Goal: Information Seeking & Learning: Compare options

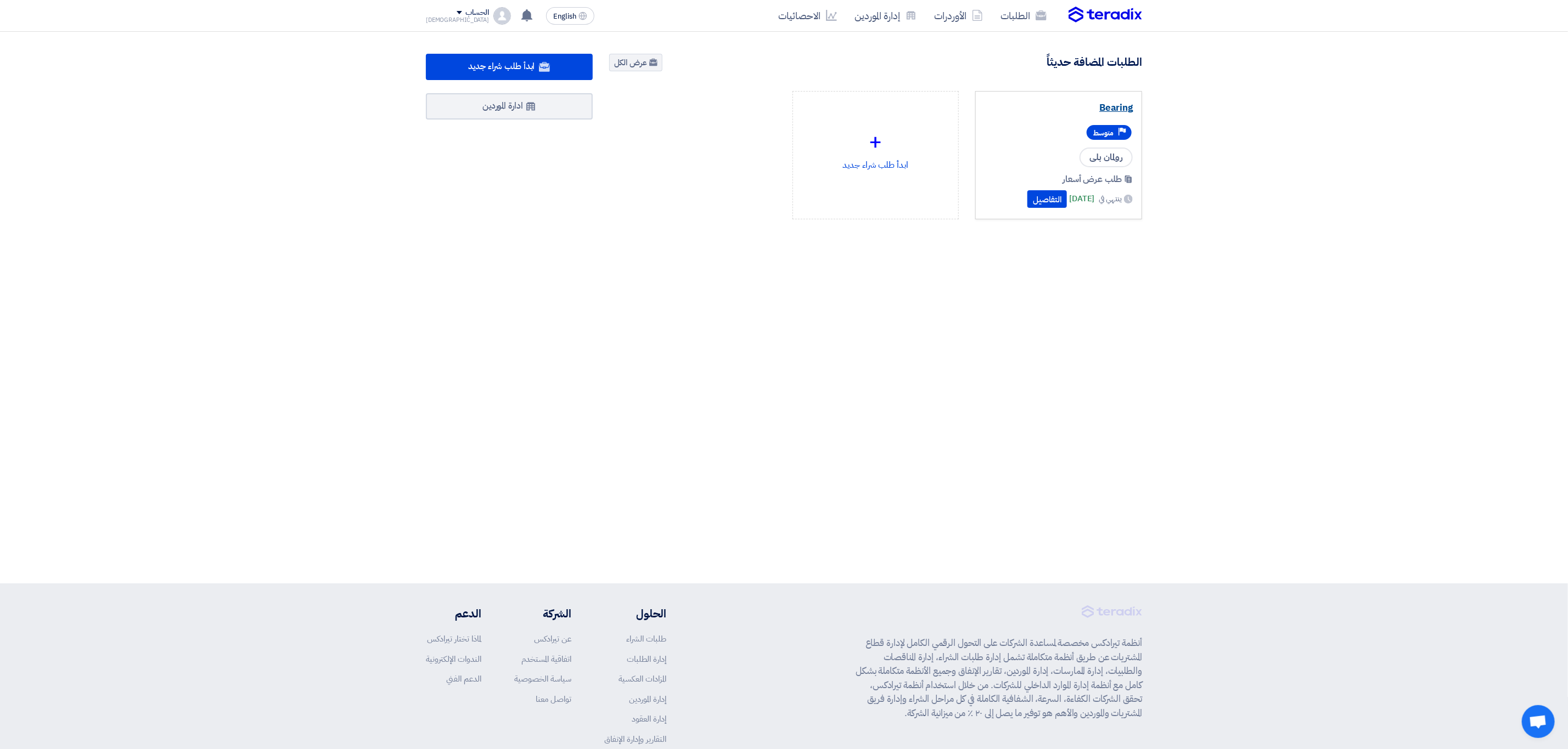
click at [1123, 105] on link "Bearing" at bounding box center [1058, 108] width 148 height 11
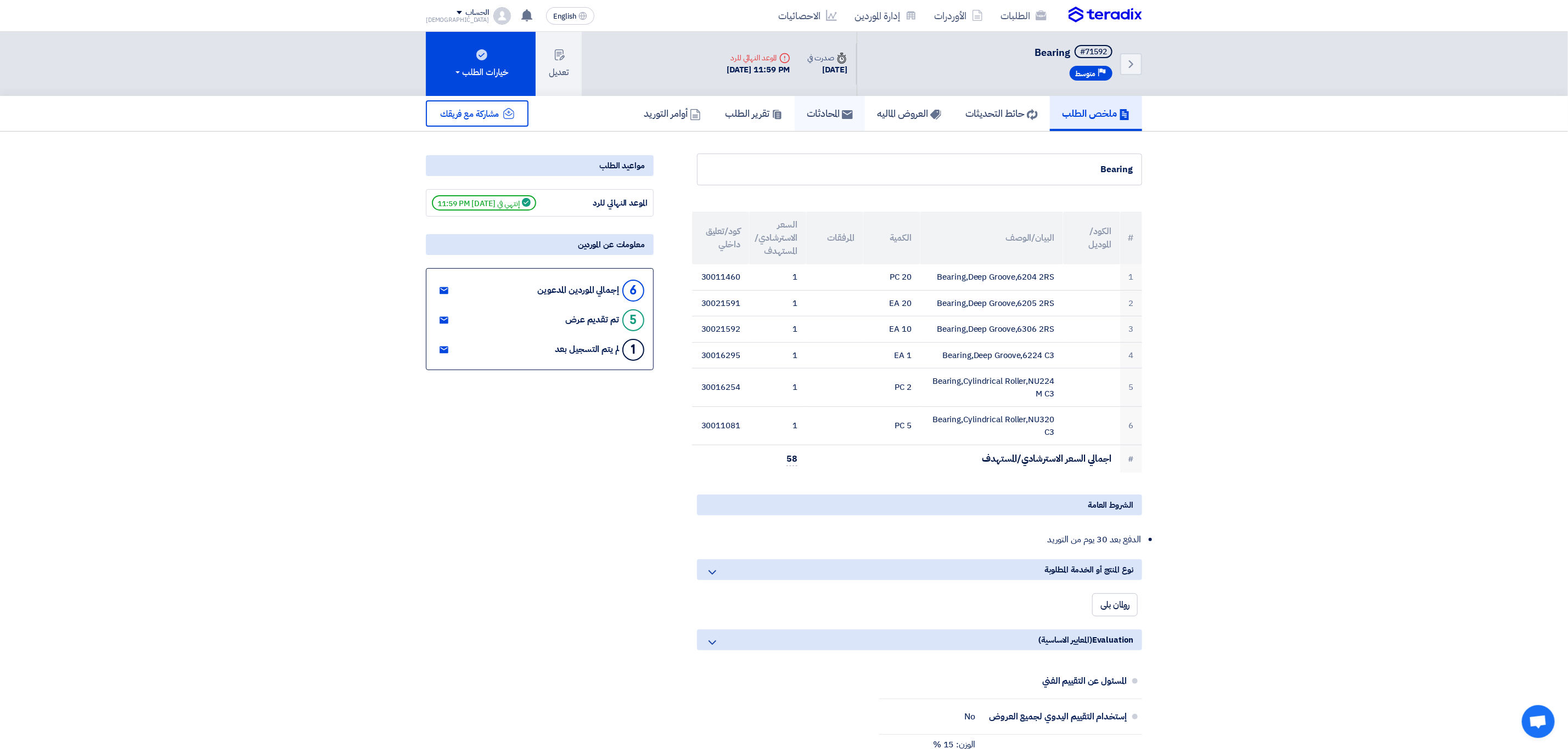
click at [855, 121] on link "المحادثات" at bounding box center [830, 113] width 71 height 35
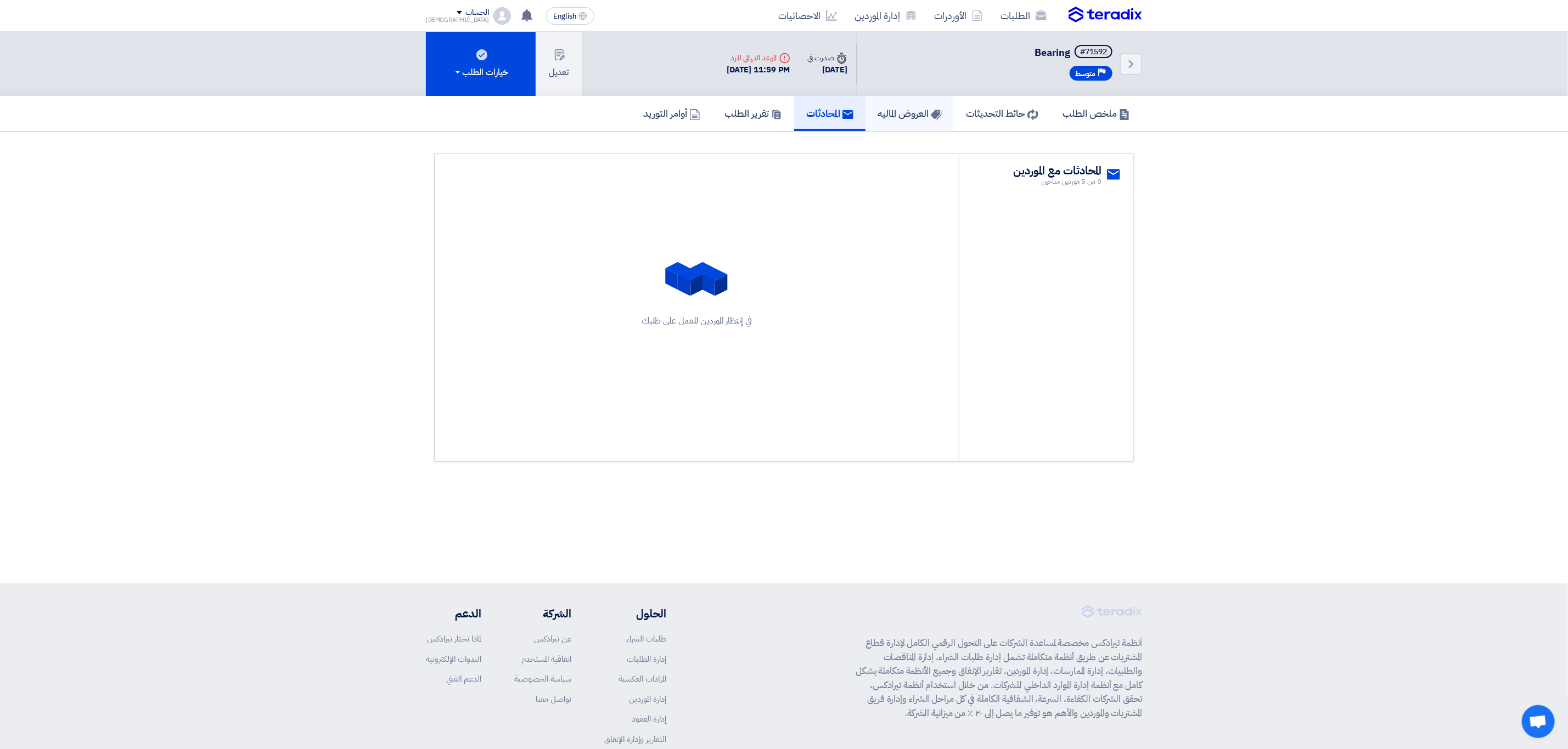
click at [909, 119] on link "العروض الماليه" at bounding box center [909, 113] width 89 height 35
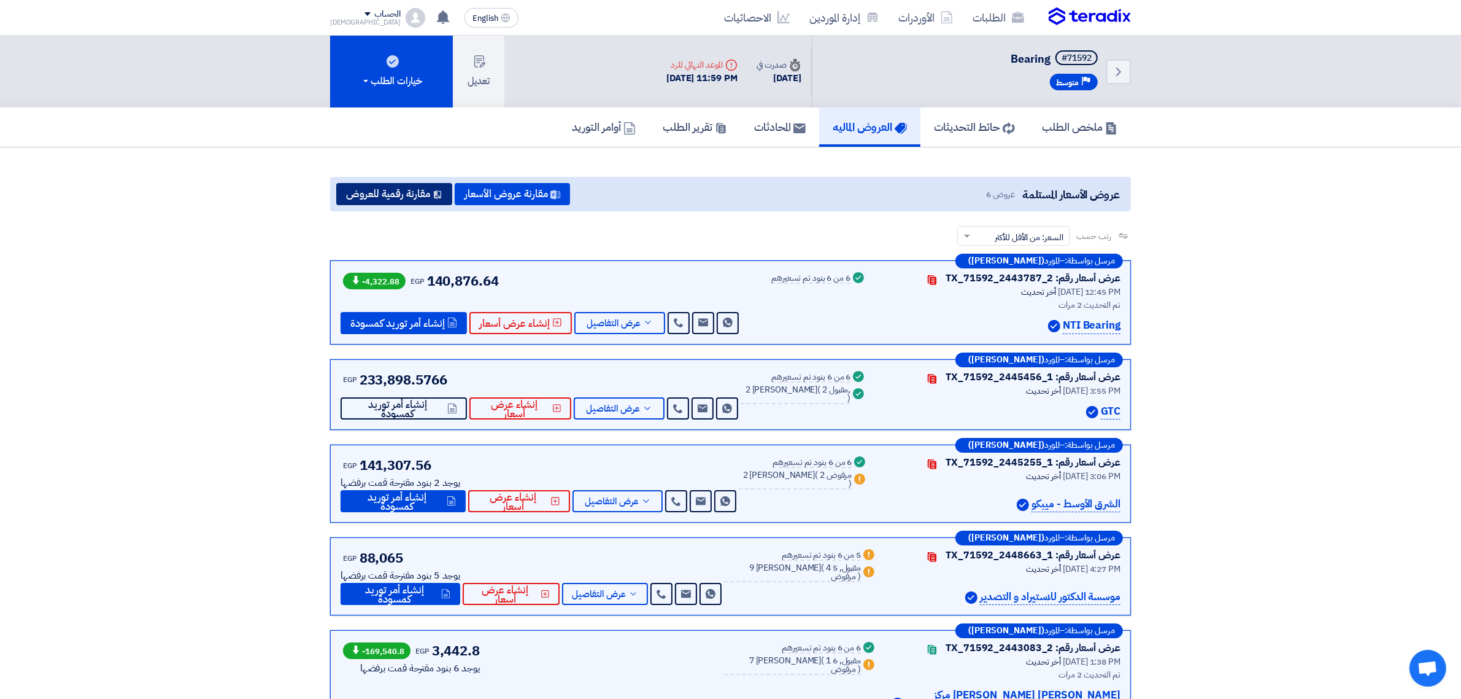
click at [372, 190] on button "مقارنة رقمية للعروض" at bounding box center [394, 194] width 116 height 22
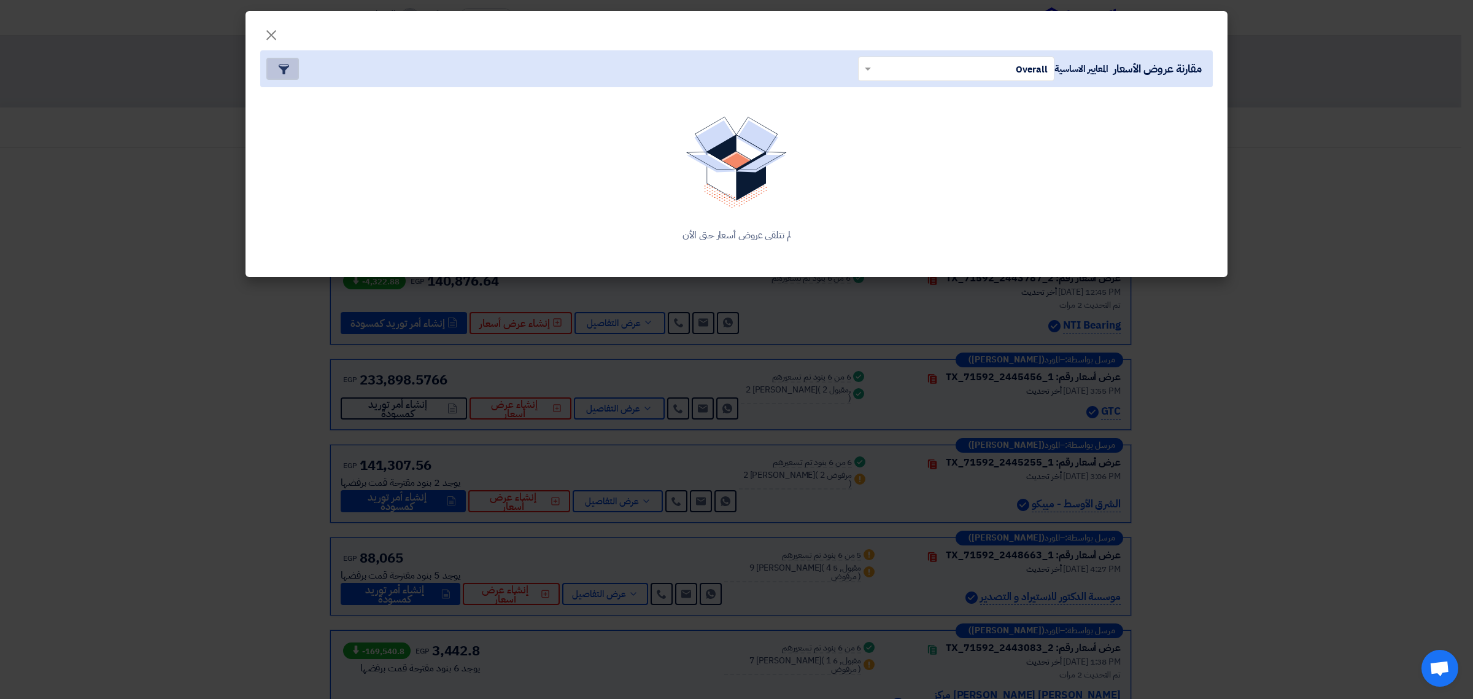
click at [275, 63] on button "Item Card filters" at bounding box center [282, 69] width 33 height 22
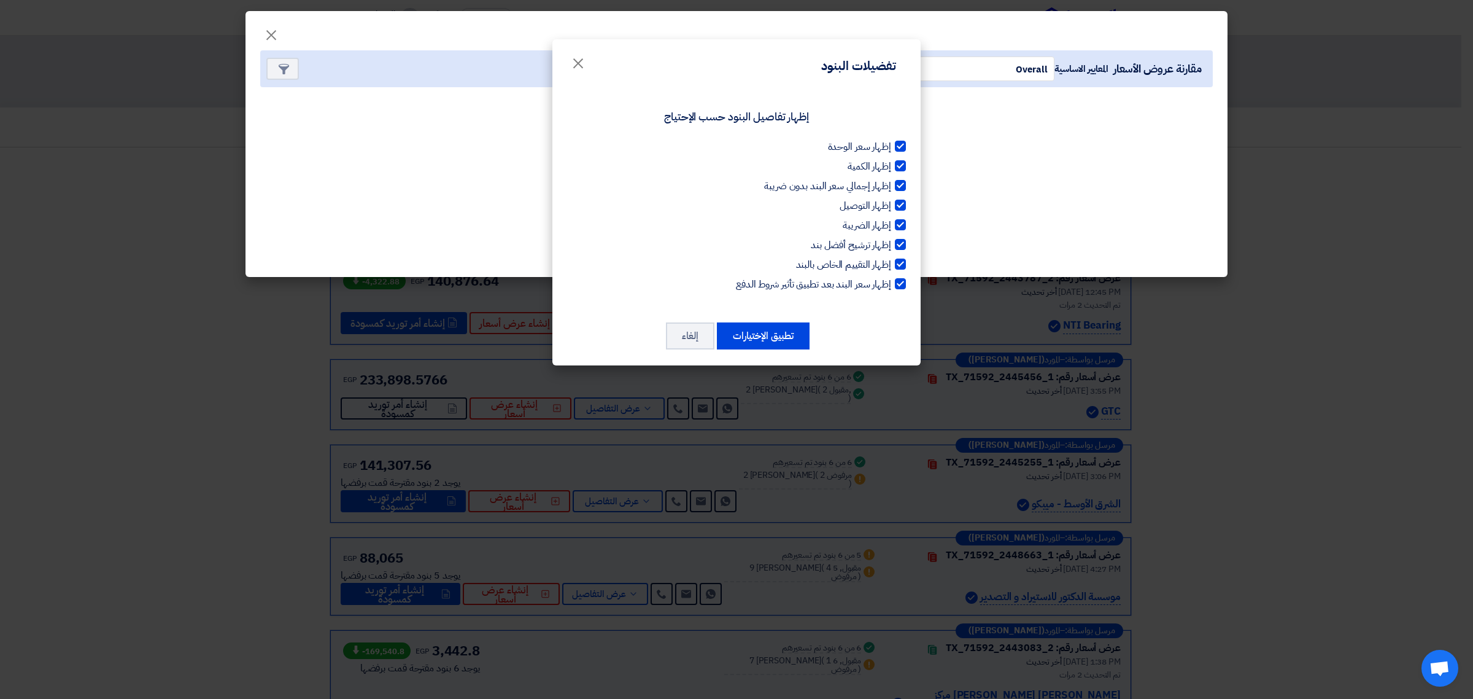
click at [898, 283] on div at bounding box center [900, 283] width 11 height 11
click at [891, 283] on input "إظهار سعر البند بعد تطبيق تأثير شروط الدفع" at bounding box center [887, 281] width 8 height 8
checkbox input "false"
click at [902, 268] on div at bounding box center [900, 263] width 11 height 11
click at [891, 265] on input "إظهار التقييم الخاص بالبند" at bounding box center [887, 261] width 8 height 8
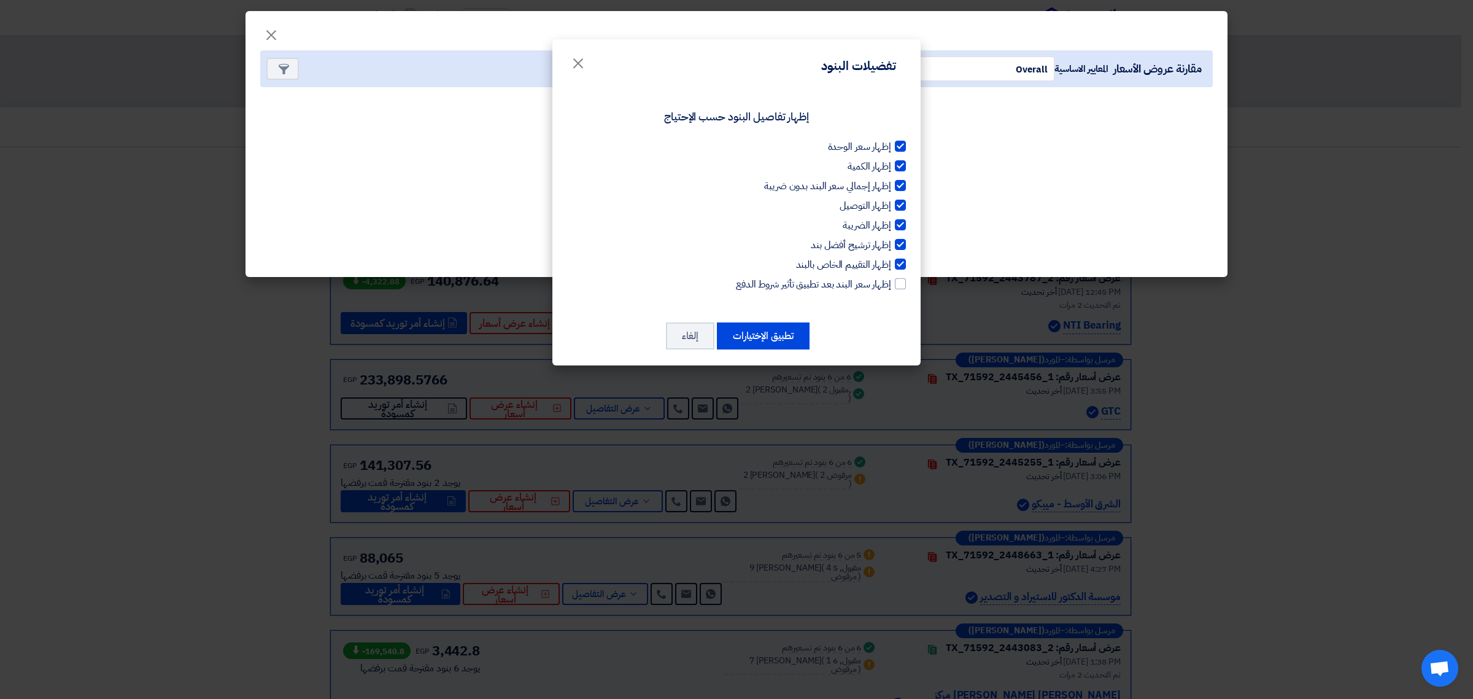
checkbox input "false"
click at [898, 242] on div at bounding box center [900, 244] width 11 height 11
click at [891, 242] on input "إظهار ترشيح أفضل بند" at bounding box center [887, 242] width 8 height 8
checkbox input "false"
click at [898, 230] on label "إظهار الضريبة" at bounding box center [736, 225] width 339 height 15
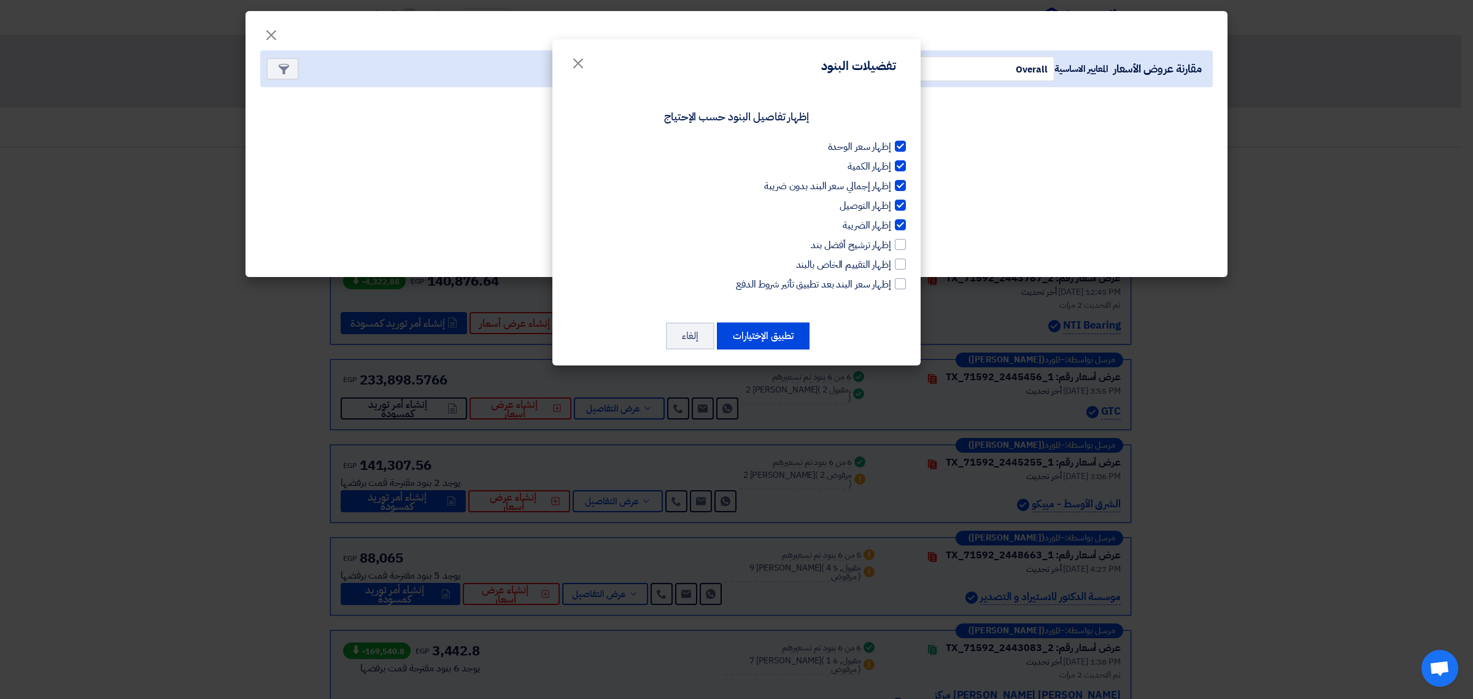
click at [891, 226] on input "إظهار الضريبة" at bounding box center [887, 222] width 8 height 8
checkbox input "false"
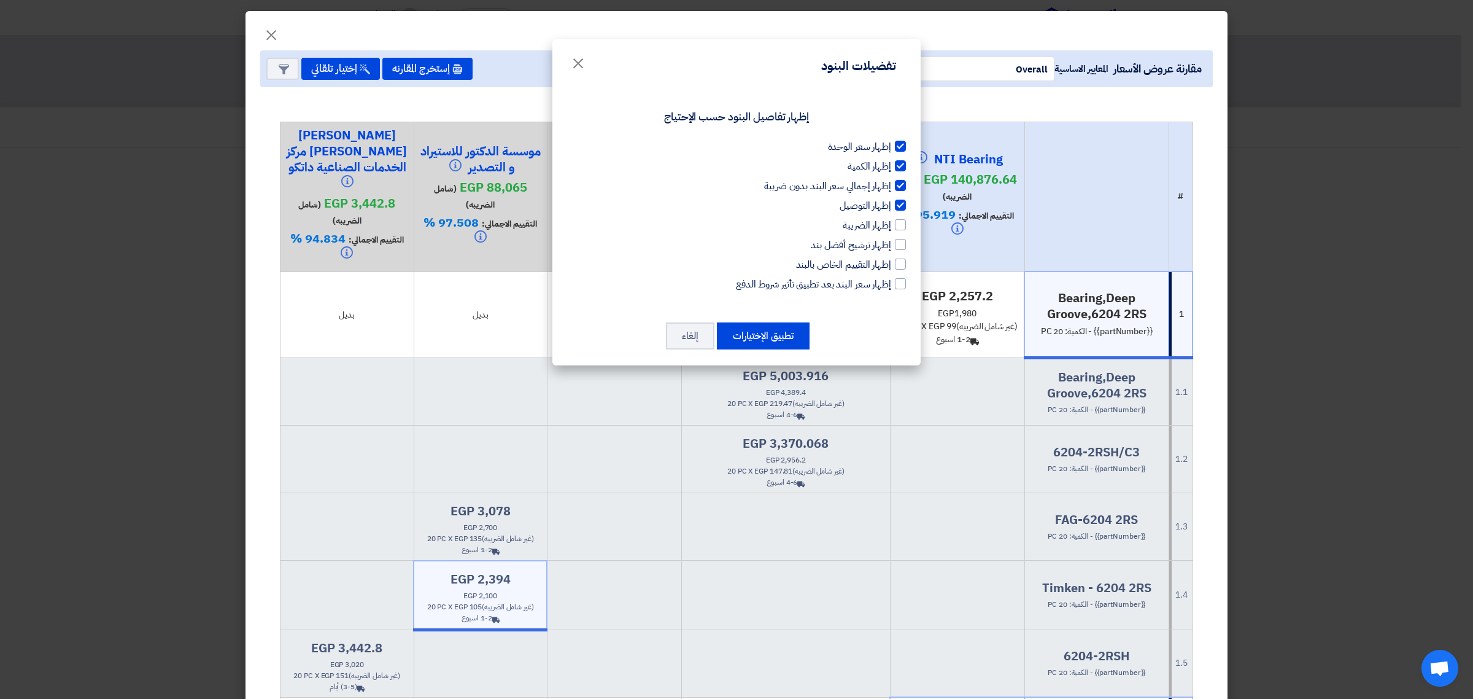
click at [900, 204] on div at bounding box center [900, 204] width 11 height 11
click at [891, 204] on input "إظهار التوصيل" at bounding box center [887, 202] width 8 height 8
checkbox input "false"
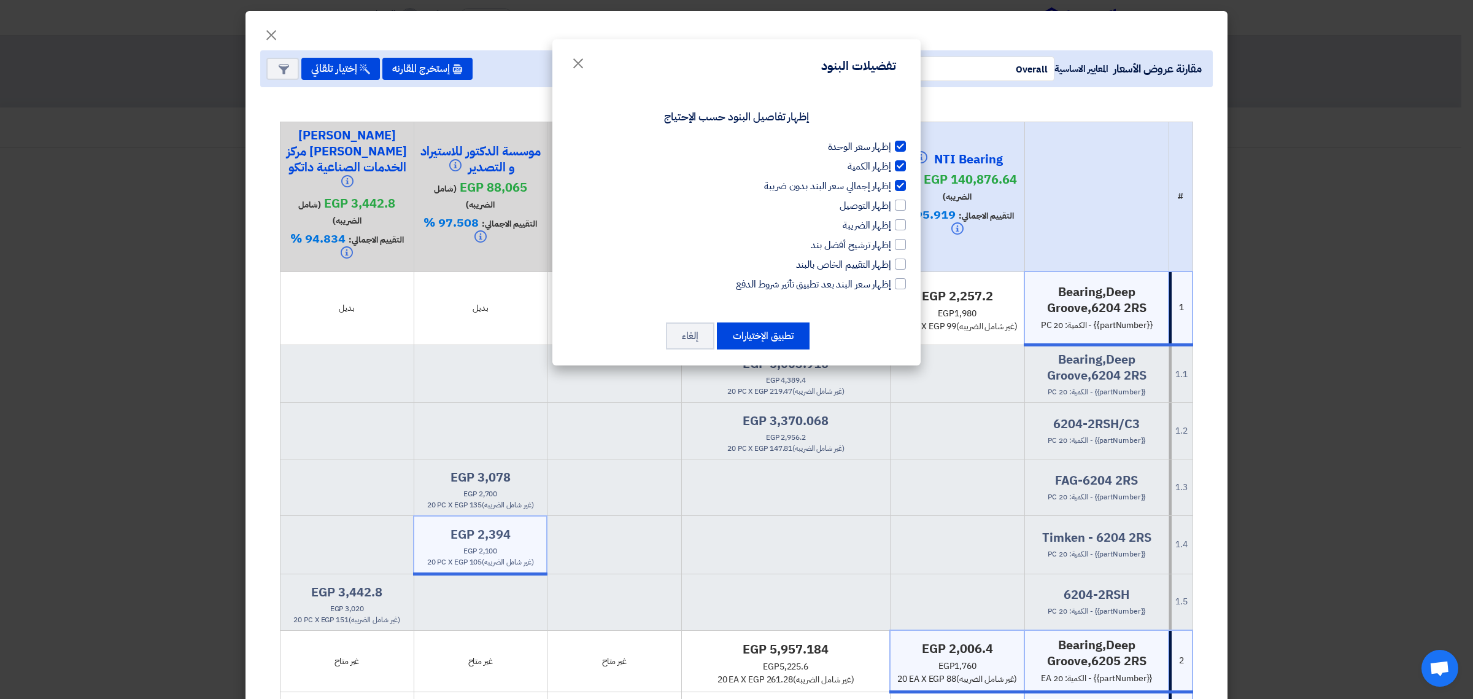
click at [900, 182] on div at bounding box center [900, 185] width 11 height 11
click at [891, 182] on input "إظهار إجمالي سعر البند بدون ضريبة" at bounding box center [887, 183] width 8 height 8
checkbox input "false"
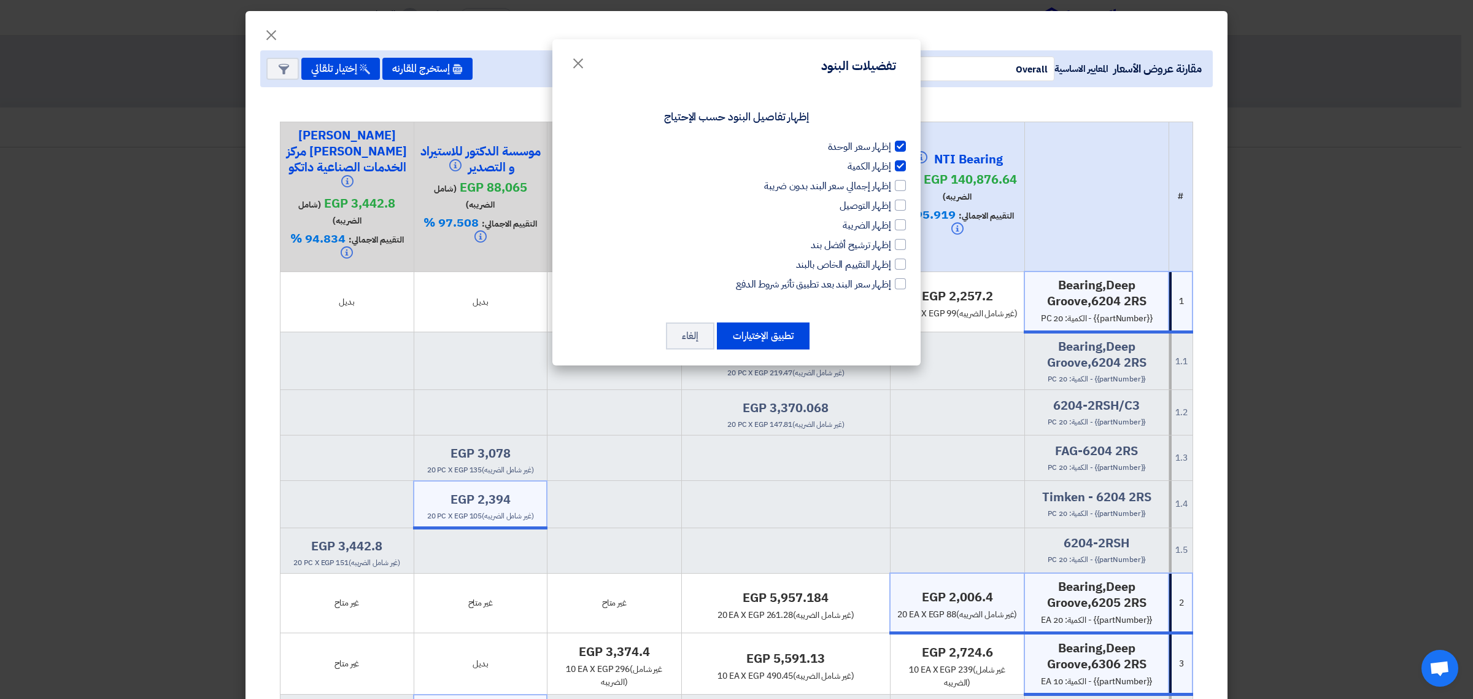
click at [902, 166] on div at bounding box center [900, 165] width 11 height 11
click at [891, 166] on input "إظهار الكمية" at bounding box center [887, 163] width 8 height 8
checkbox input "false"
click at [789, 336] on button "تطبيق الإختيارات" at bounding box center [763, 335] width 93 height 27
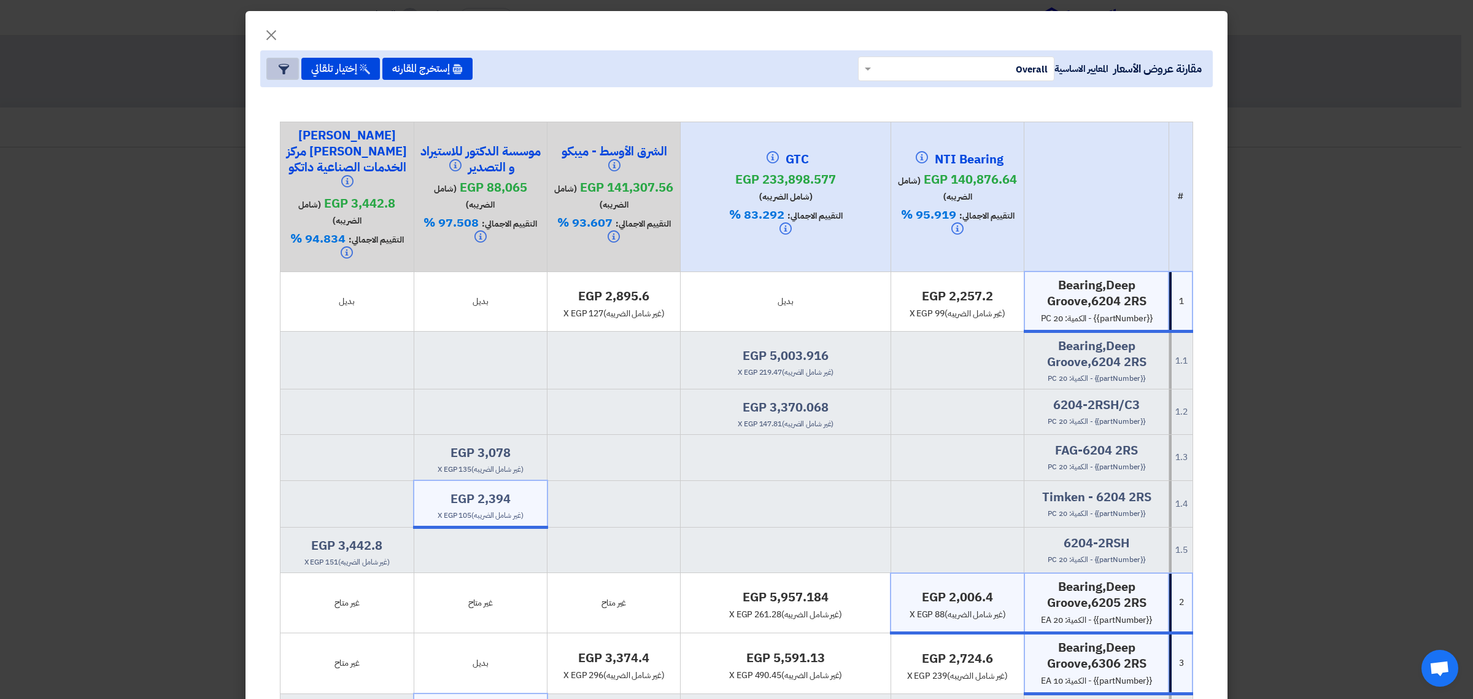
click at [289, 69] on icon "Item Card filters" at bounding box center [284, 69] width 10 height 10
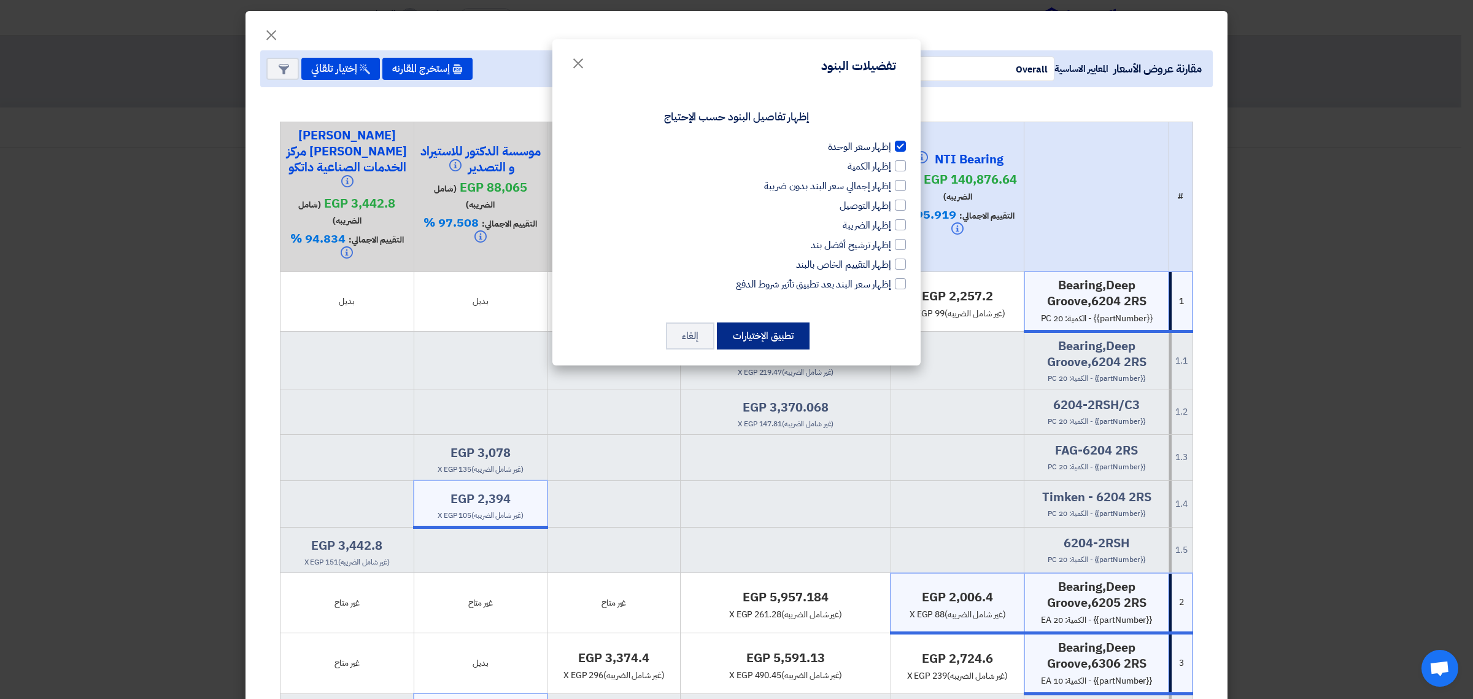
click at [743, 333] on button "تطبيق الإختيارات" at bounding box center [763, 335] width 93 height 27
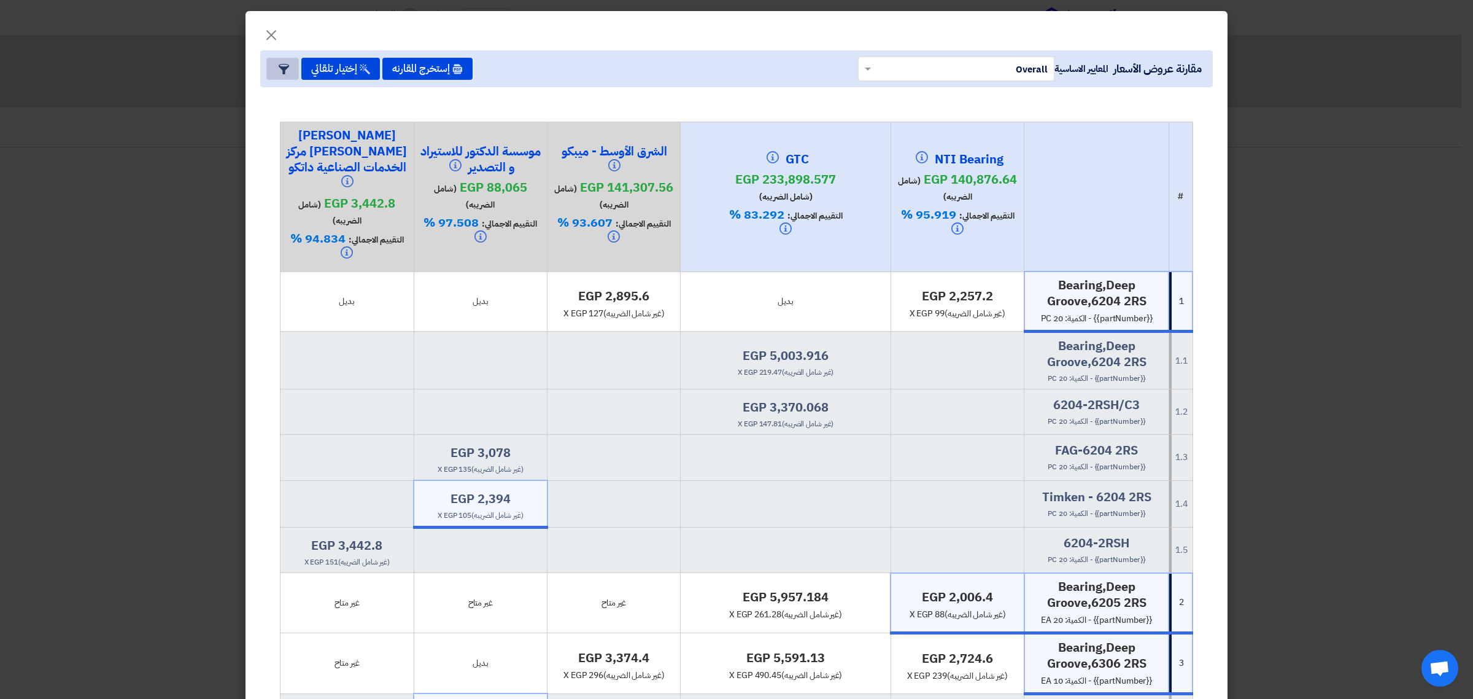
click at [277, 68] on button "Item Card filters" at bounding box center [282, 69] width 33 height 22
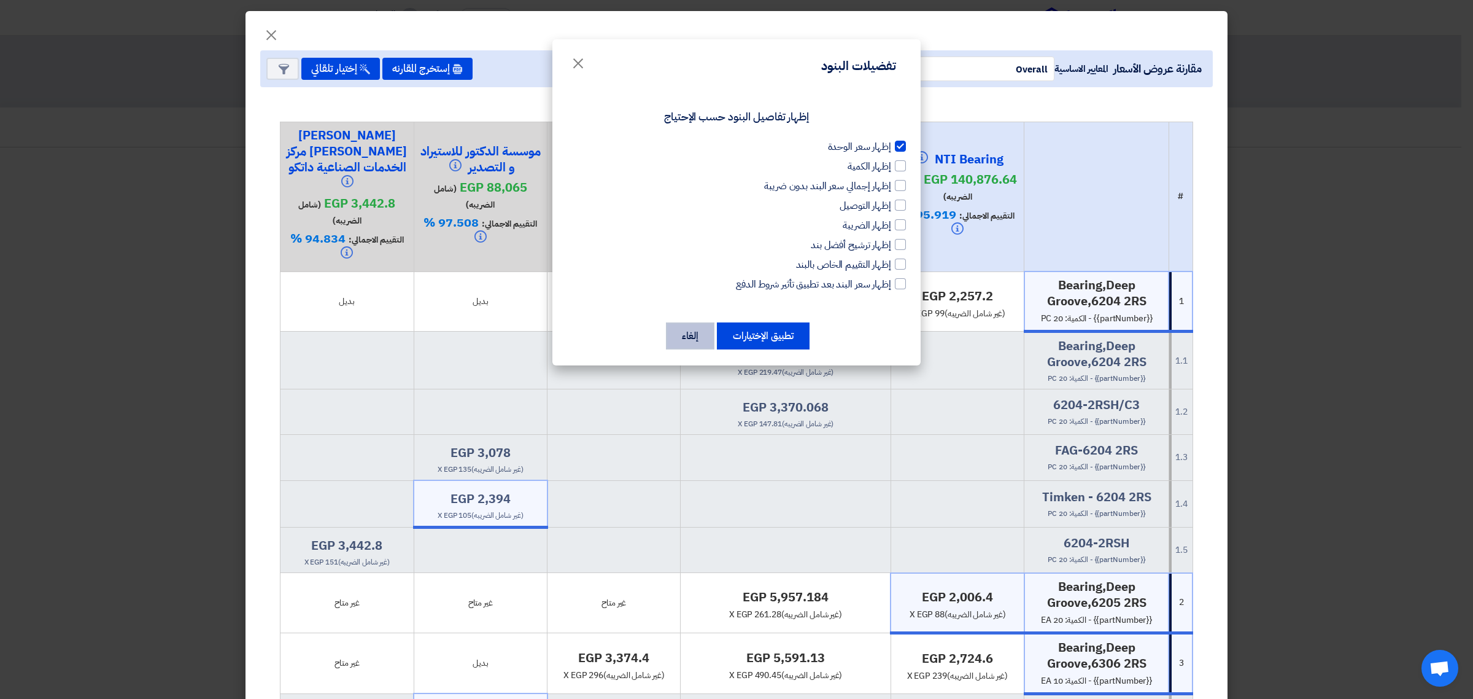
click at [698, 330] on button "إلغاء" at bounding box center [690, 335] width 48 height 27
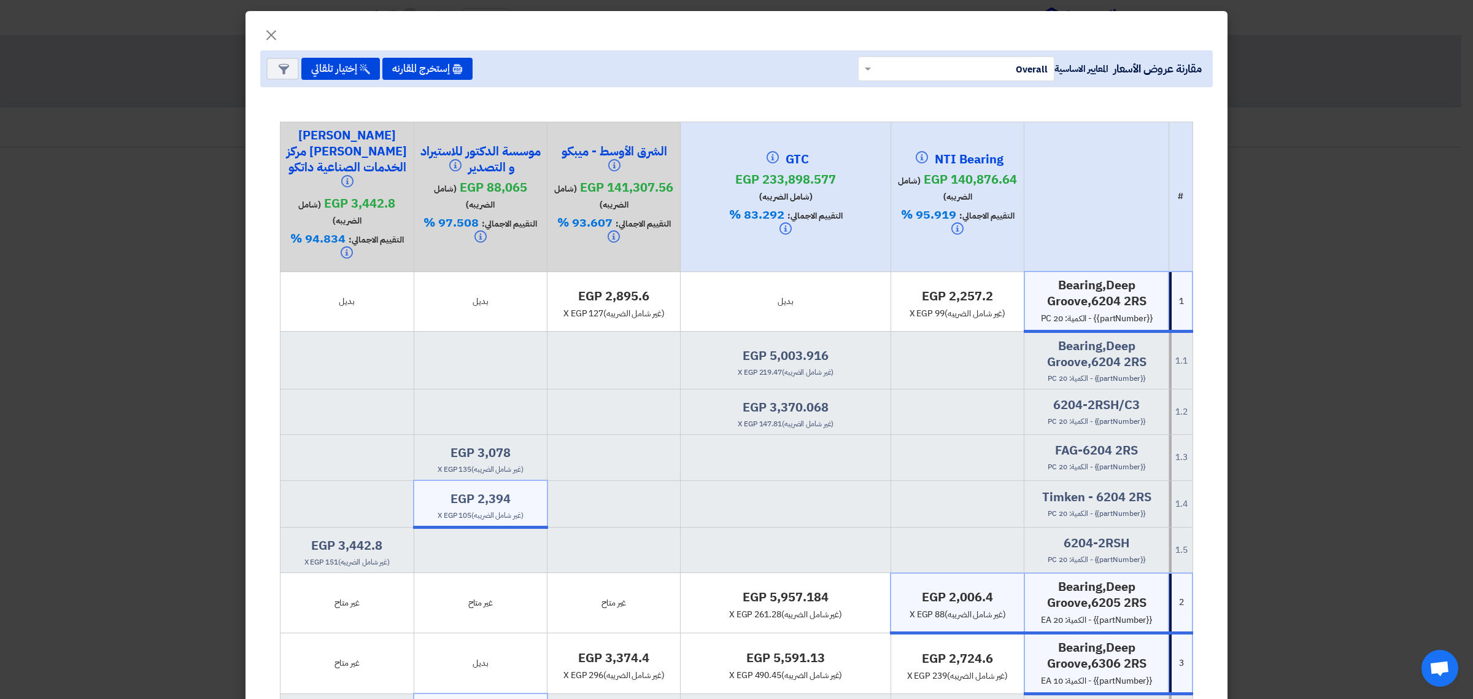
drag, startPoint x: 1101, startPoint y: 359, endPoint x: 1153, endPoint y: 360, distance: 52.2
click at [1153, 360] on div "Bearing,Deep Groove,6204 2RS {{partNumber}} - الكمية: 20 PC" at bounding box center [1096, 361] width 134 height 46
click at [1119, 371] on td "Bearing,Deep Groove,6204 2RS {{partNumber}} - الكمية: 20 PC" at bounding box center [1096, 360] width 144 height 58
drag, startPoint x: 1097, startPoint y: 362, endPoint x: 1148, endPoint y: 364, distance: 51.6
click at [1145, 373] on span "{{partNumber}} - الكمية: 20 PC" at bounding box center [1097, 378] width 98 height 11
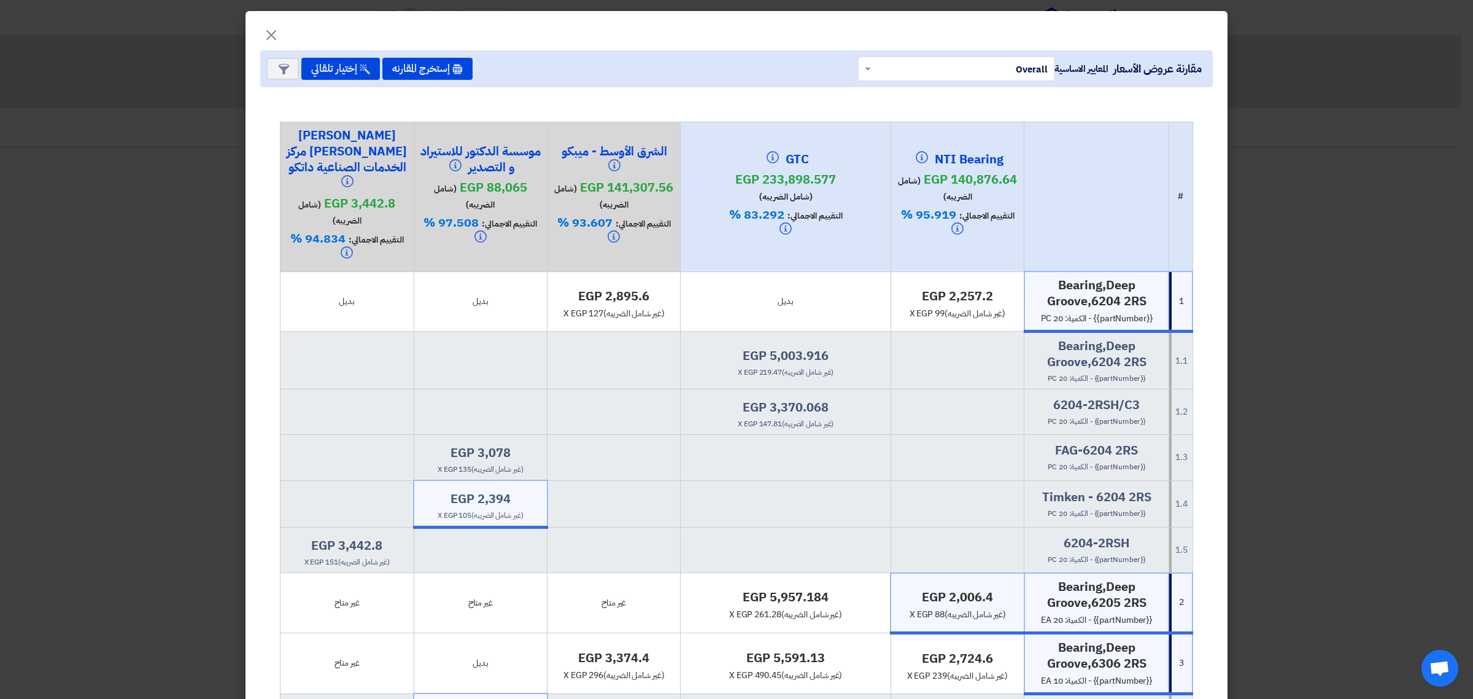
click at [1145, 373] on span "{{partNumber}} - الكمية: 20 PC" at bounding box center [1097, 378] width 98 height 11
drag, startPoint x: 1153, startPoint y: 363, endPoint x: 1102, endPoint y: 357, distance: 51.2
click at [1102, 357] on div "Bearing,Deep Groove,6204 2RS {{partNumber}} - الكمية: 20 PC" at bounding box center [1096, 361] width 134 height 46
click at [979, 288] on h4 "egp 2,257.2" at bounding box center [957, 296] width 123 height 16
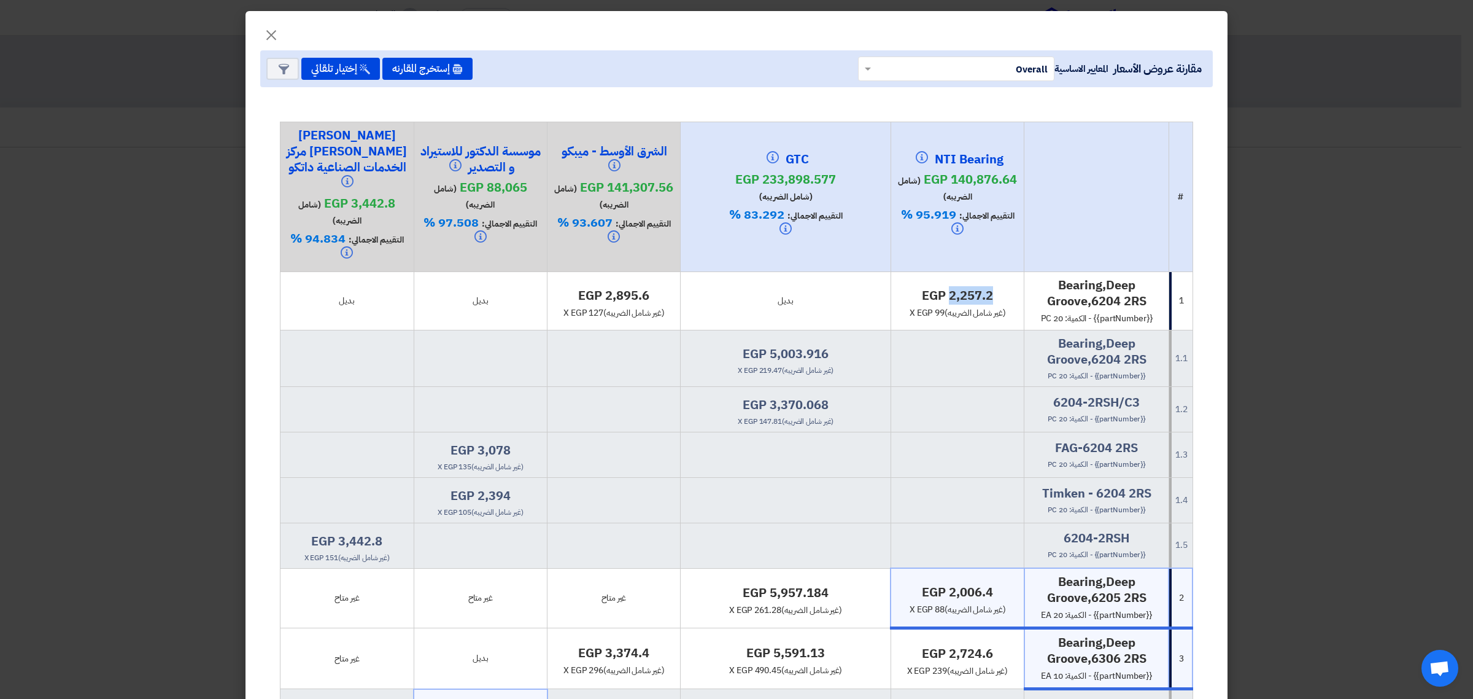
click at [979, 287] on h4 "egp 2,257.2" at bounding box center [957, 295] width 123 height 16
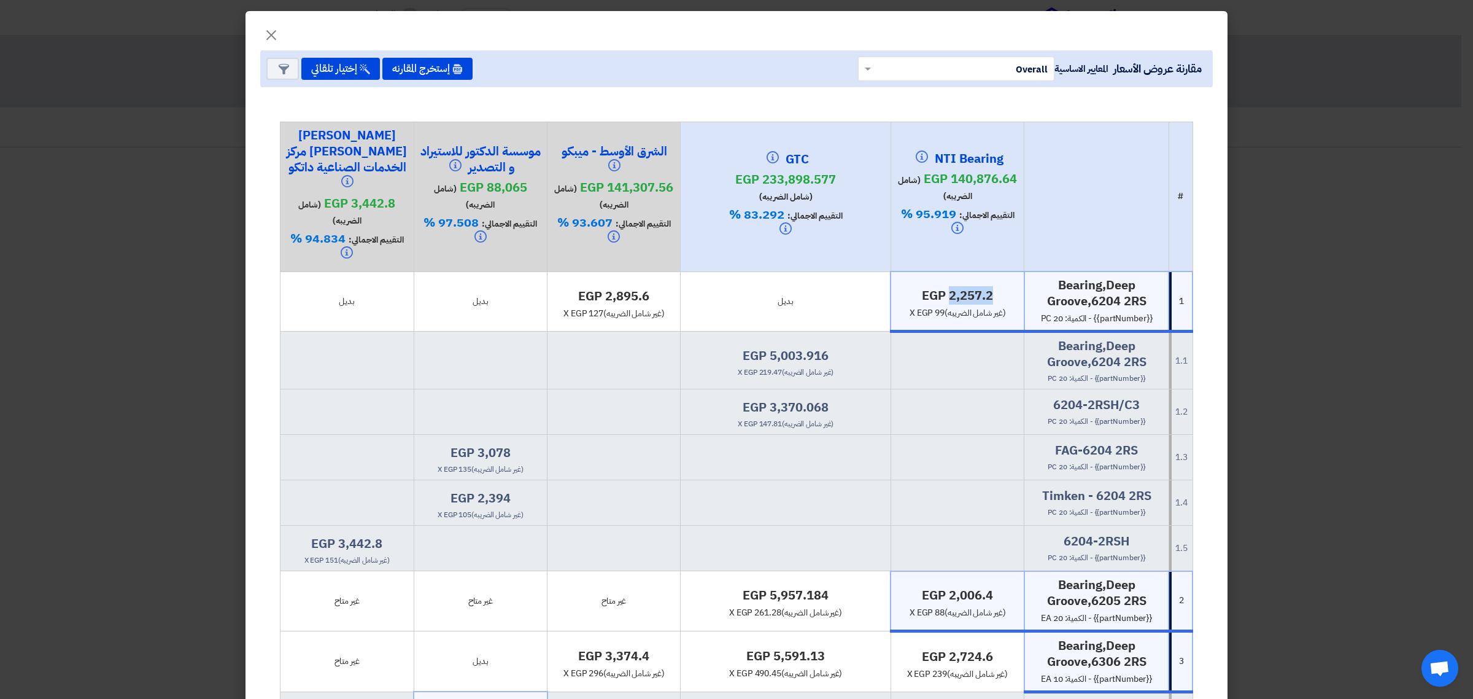
copy div "egp 2,257.2"
click at [959, 287] on h4 "egp 2,257.2" at bounding box center [957, 295] width 122 height 16
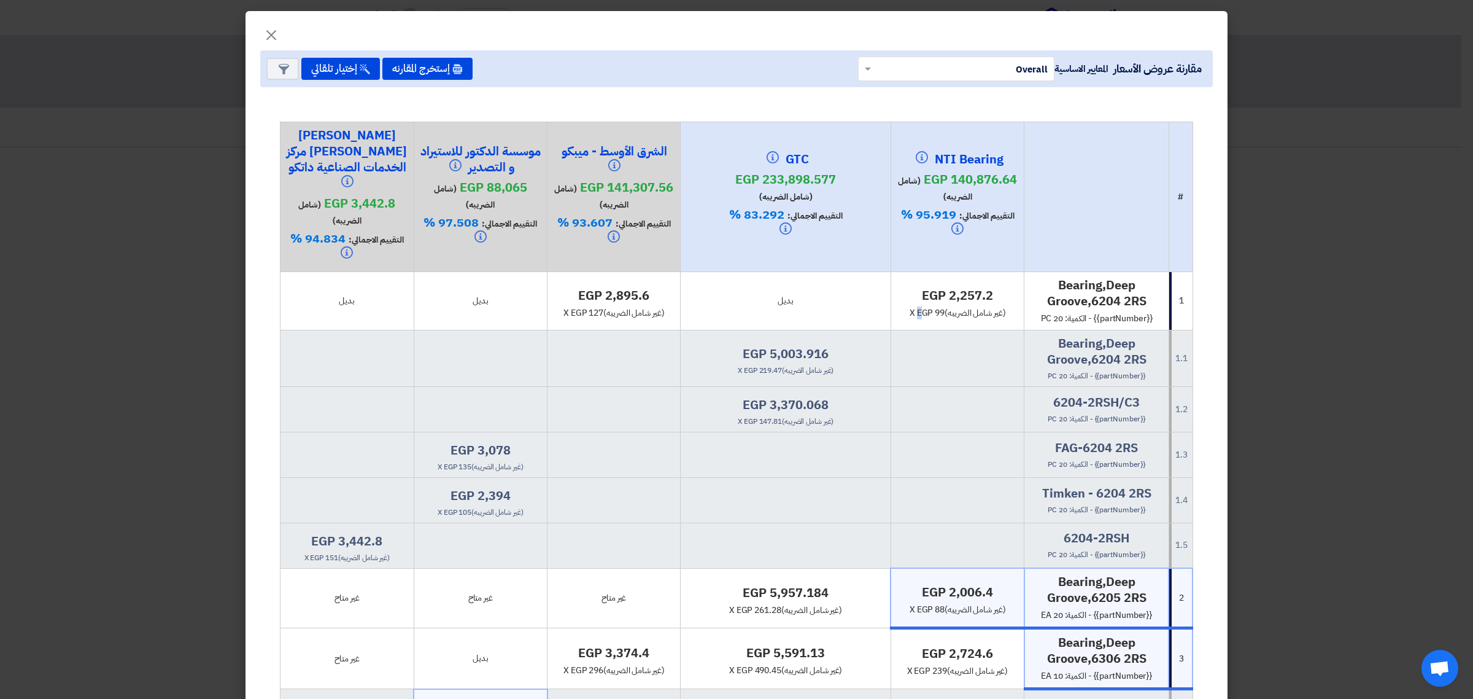
drag, startPoint x: 916, startPoint y: 299, endPoint x: 902, endPoint y: 298, distance: 13.6
click at [902, 306] on div "x egp 99 (غير شامل الضريبه)" at bounding box center [957, 312] width 123 height 13
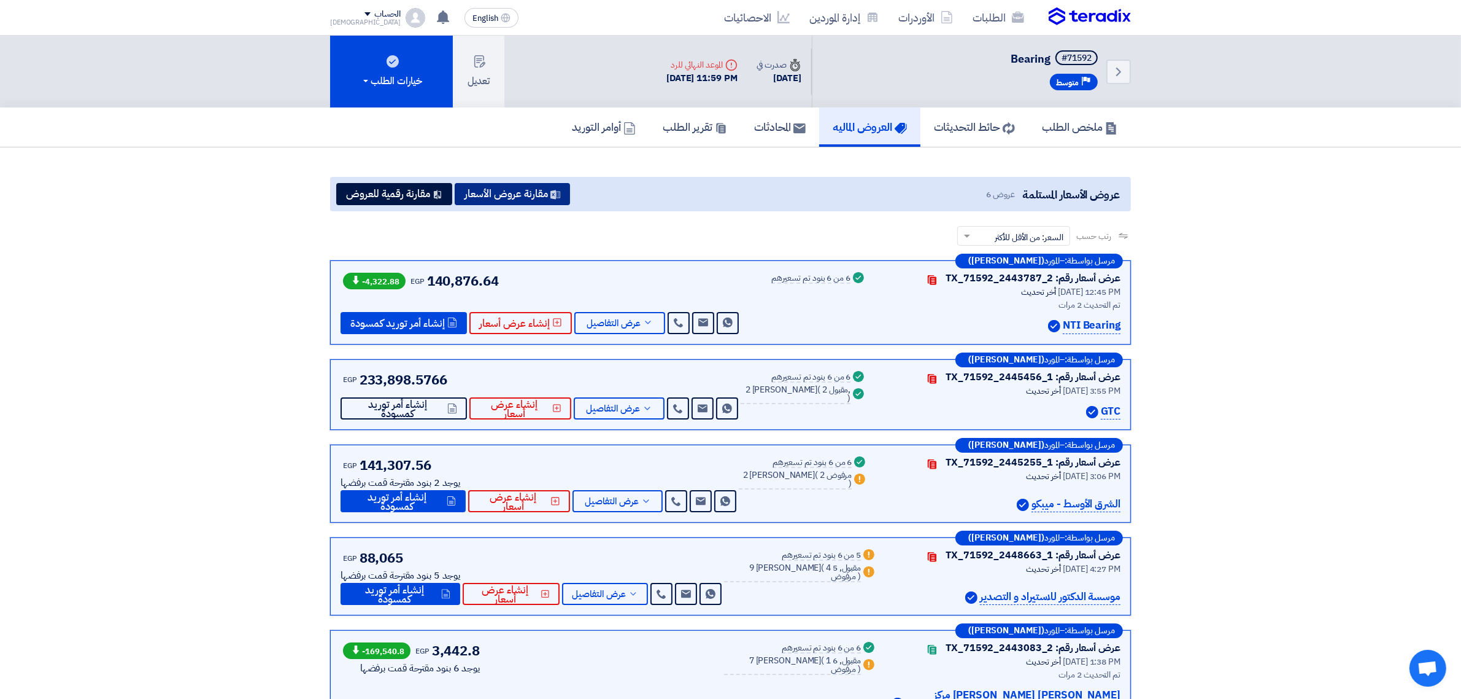
click at [526, 183] on button "مقارنة عروض الأسعار" at bounding box center [512, 194] width 115 height 22
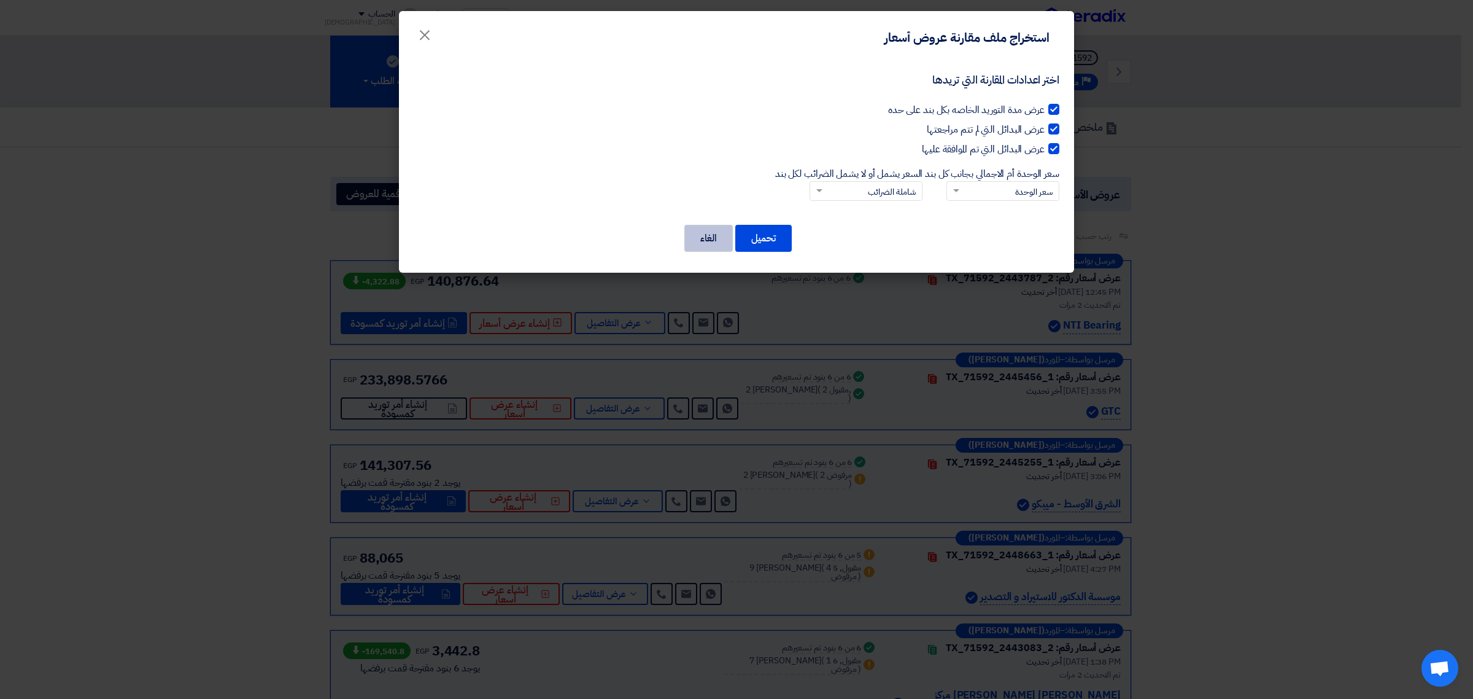
click at [703, 232] on button "الغاء" at bounding box center [708, 238] width 48 height 27
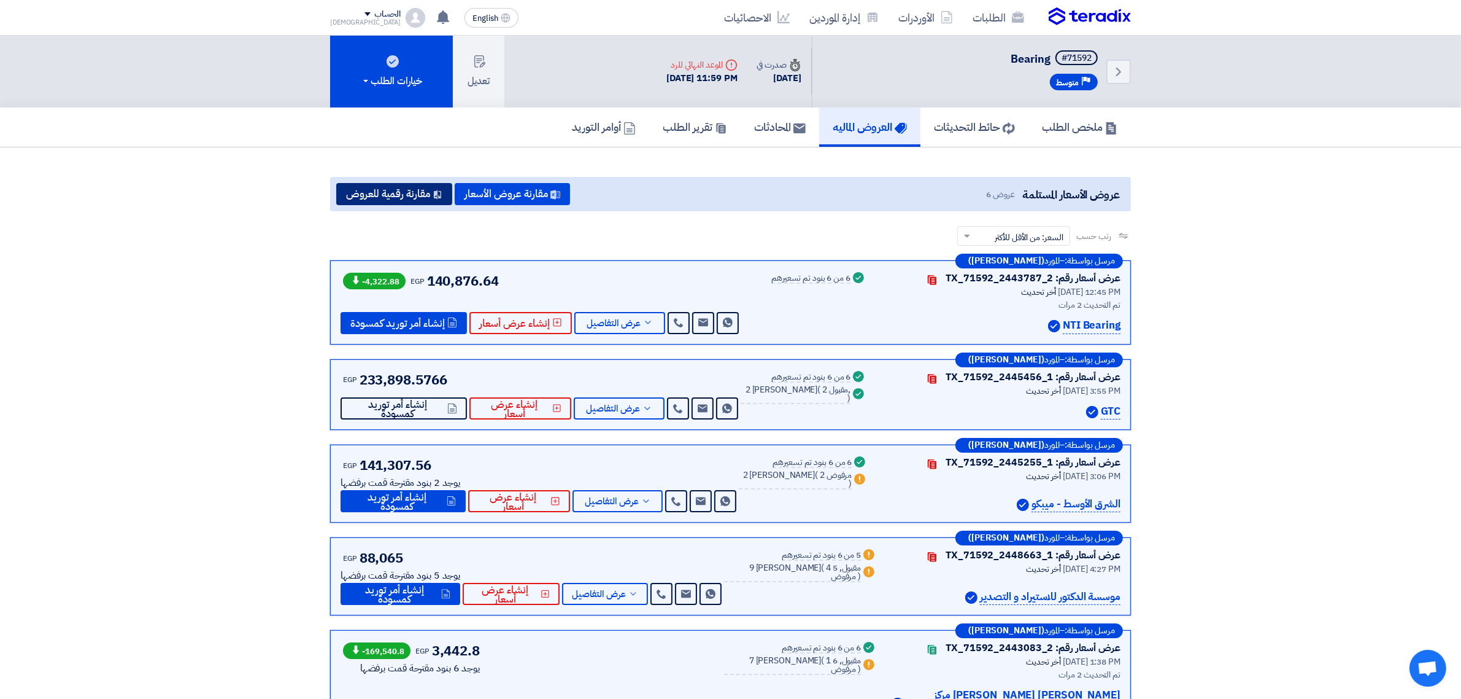
click at [416, 188] on button "مقارنة رقمية للعروض" at bounding box center [394, 194] width 116 height 22
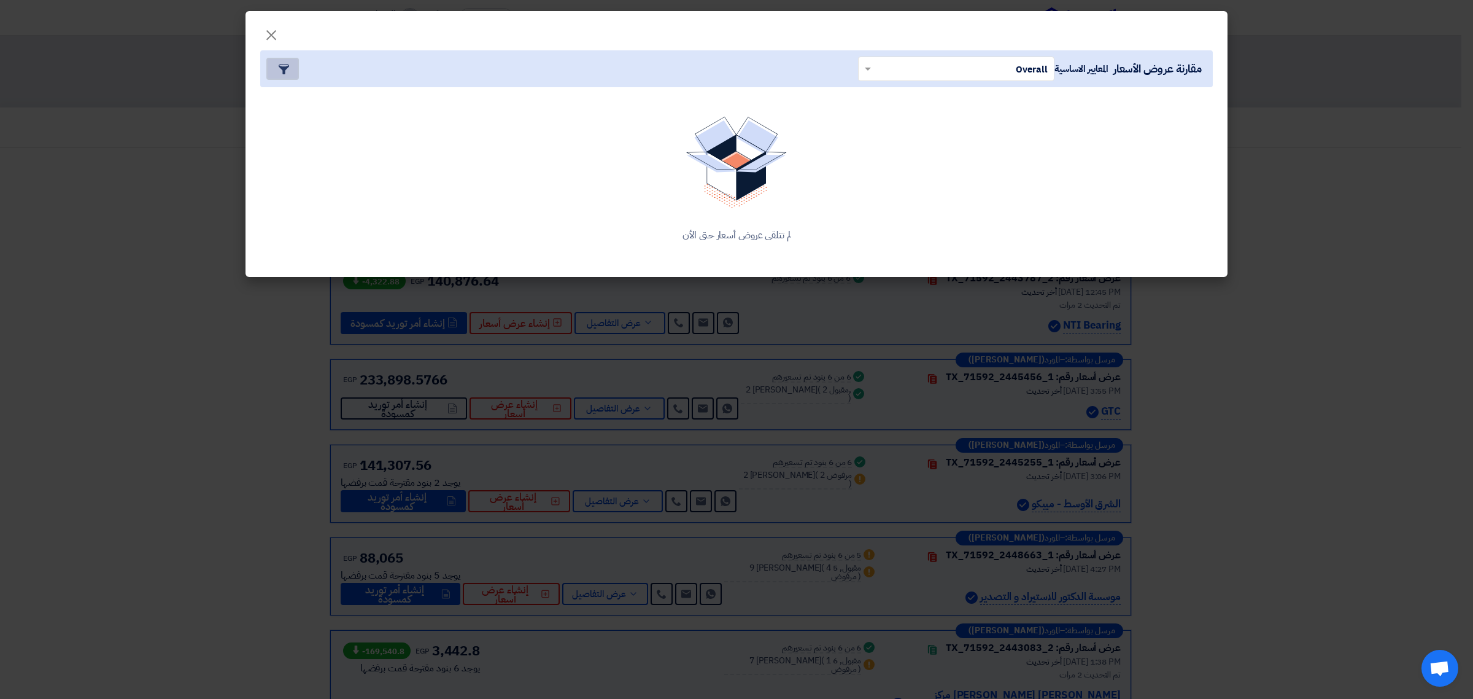
click at [280, 71] on icon "Item Card filters" at bounding box center [284, 69] width 10 height 10
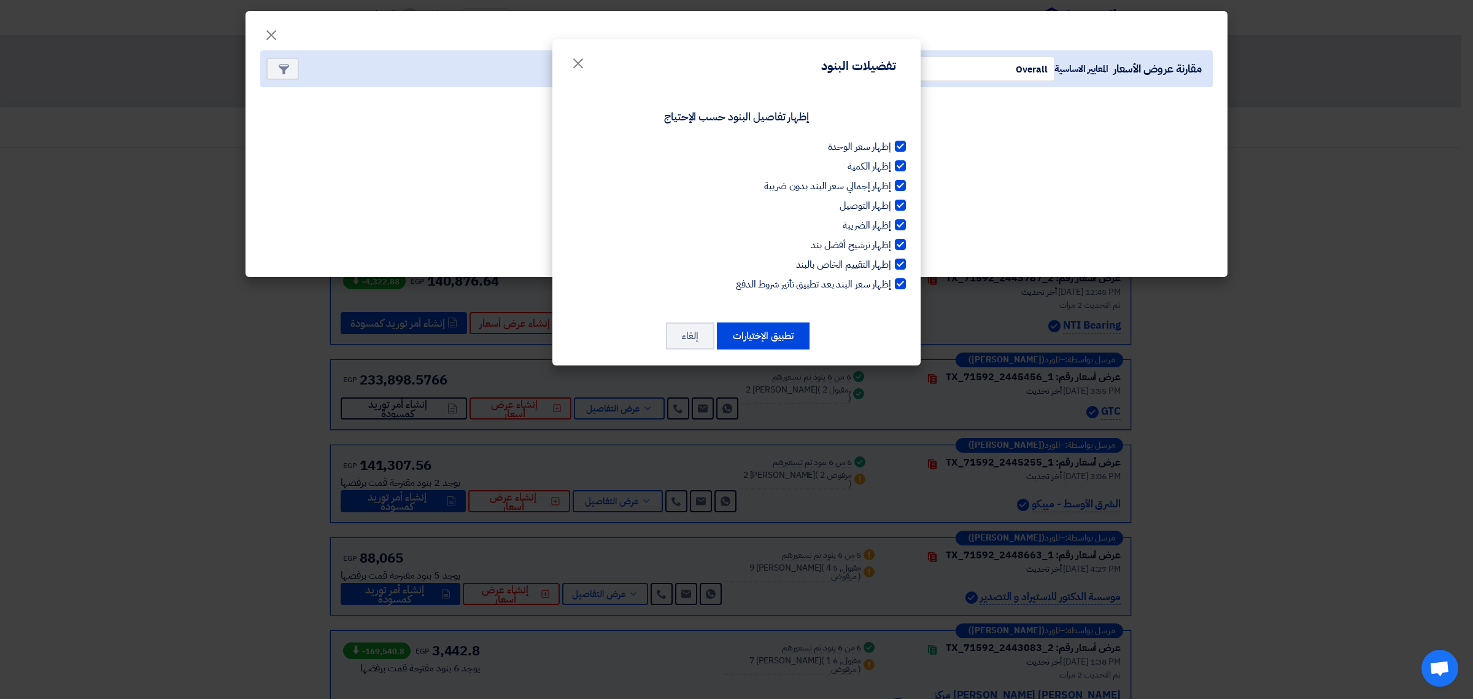
click at [895, 161] on div at bounding box center [900, 165] width 11 height 11
click at [891, 161] on input "إظهار الكمية" at bounding box center [887, 163] width 8 height 8
checkbox input "false"
click at [894, 185] on label "إظهار إجمالي سعر البند بدون ضريبة" at bounding box center [736, 186] width 339 height 15
click at [891, 185] on input "إظهار إجمالي سعر البند بدون ضريبة" at bounding box center [887, 183] width 8 height 8
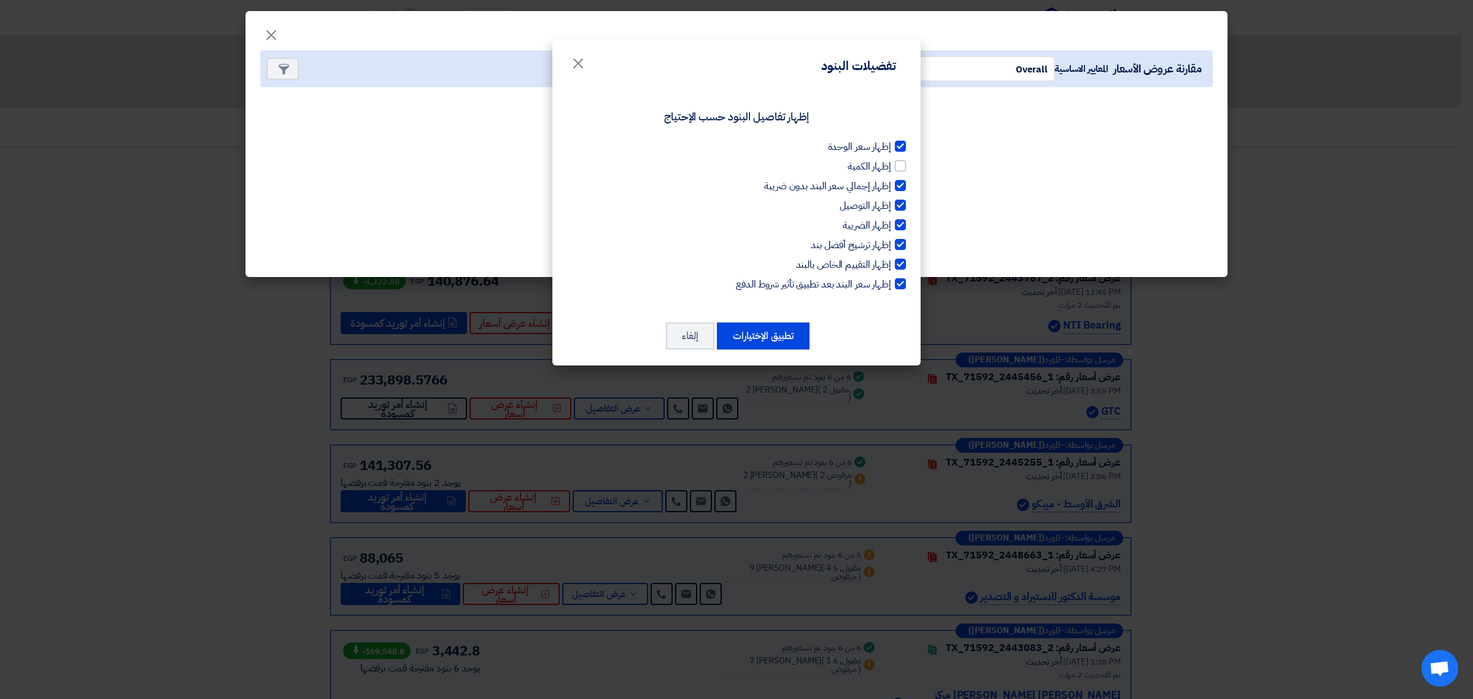
checkbox input "false"
click at [902, 207] on div at bounding box center [900, 204] width 11 height 11
click at [891, 206] on input "إظهار التوصيل" at bounding box center [887, 202] width 8 height 8
checkbox input "false"
click at [902, 222] on div at bounding box center [900, 224] width 11 height 11
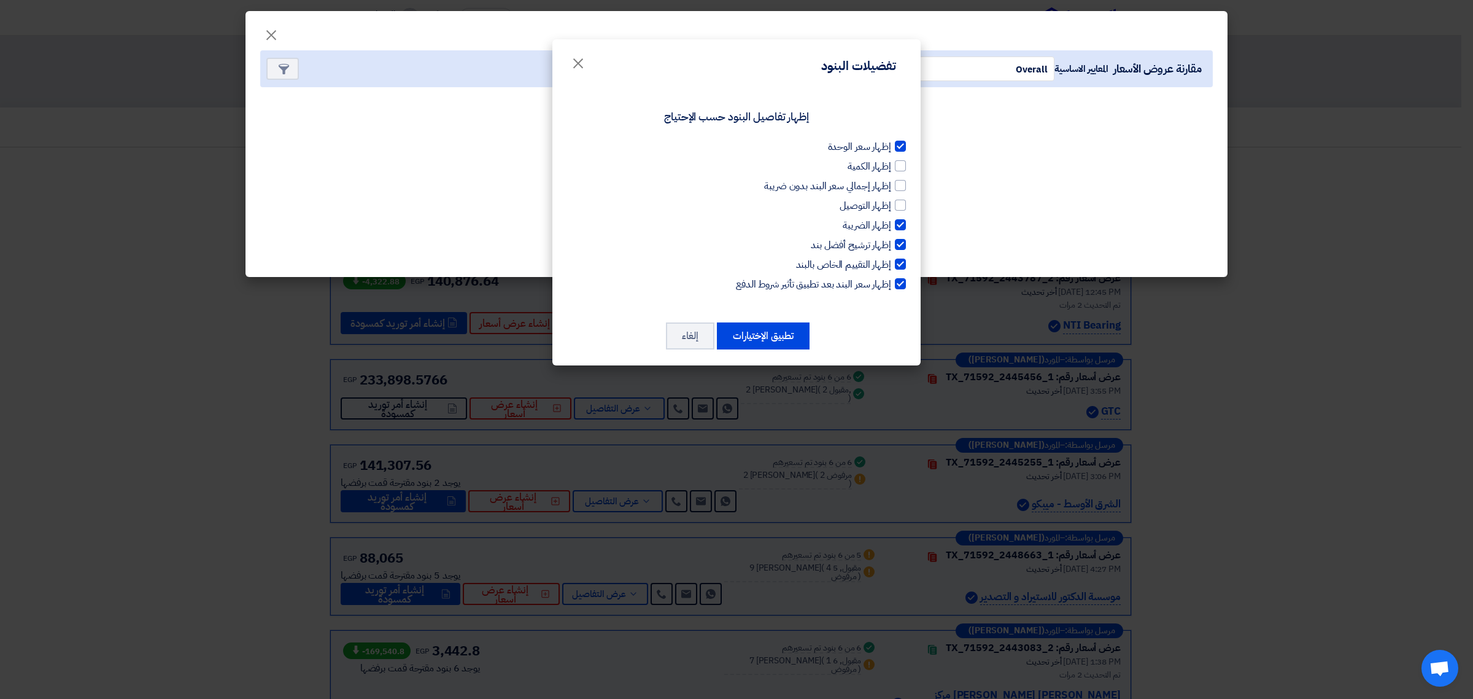
click at [891, 222] on input "إظهار الضريبة" at bounding box center [887, 222] width 8 height 8
checkbox input "false"
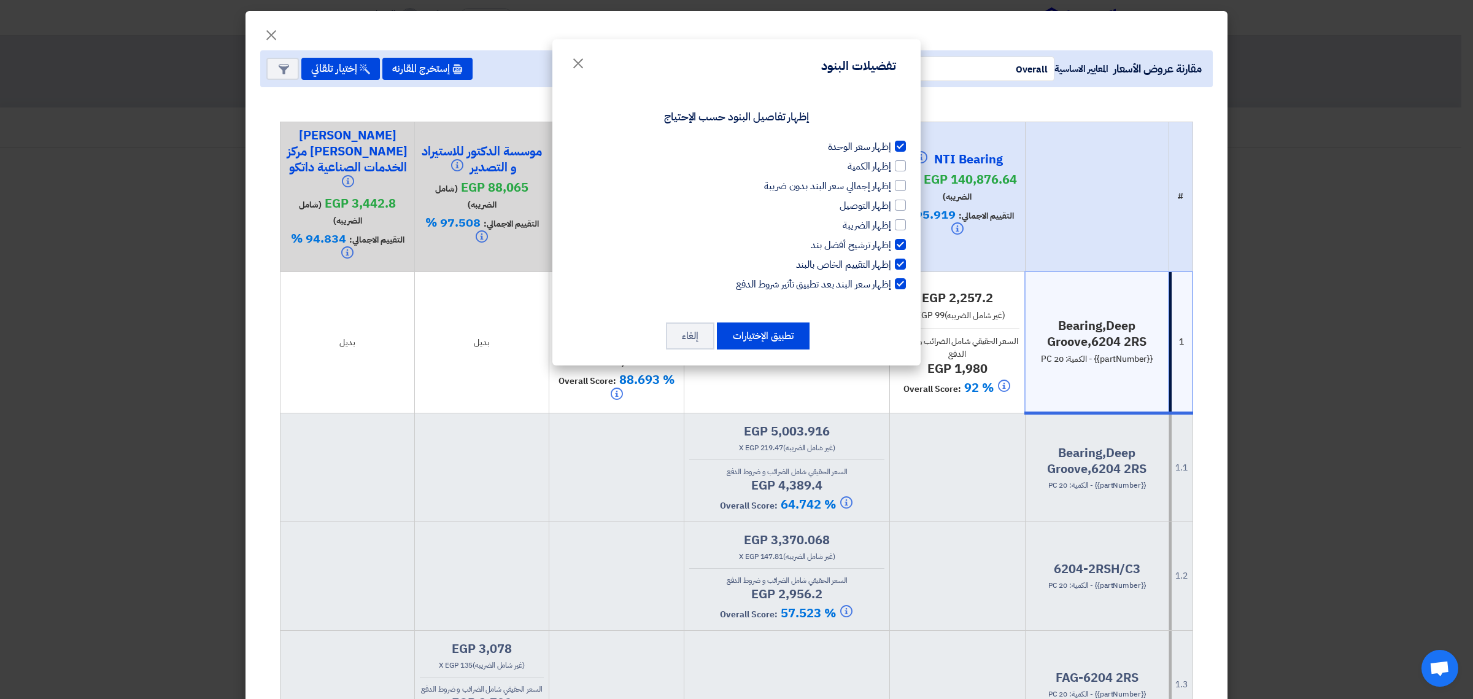
drag, startPoint x: 898, startPoint y: 241, endPoint x: 900, endPoint y: 261, distance: 21.0
click at [898, 241] on div at bounding box center [900, 244] width 11 height 11
click at [891, 241] on input "إظهار ترشيح أفضل بند" at bounding box center [887, 242] width 8 height 8
checkbox input "false"
click at [900, 261] on div at bounding box center [900, 263] width 11 height 11
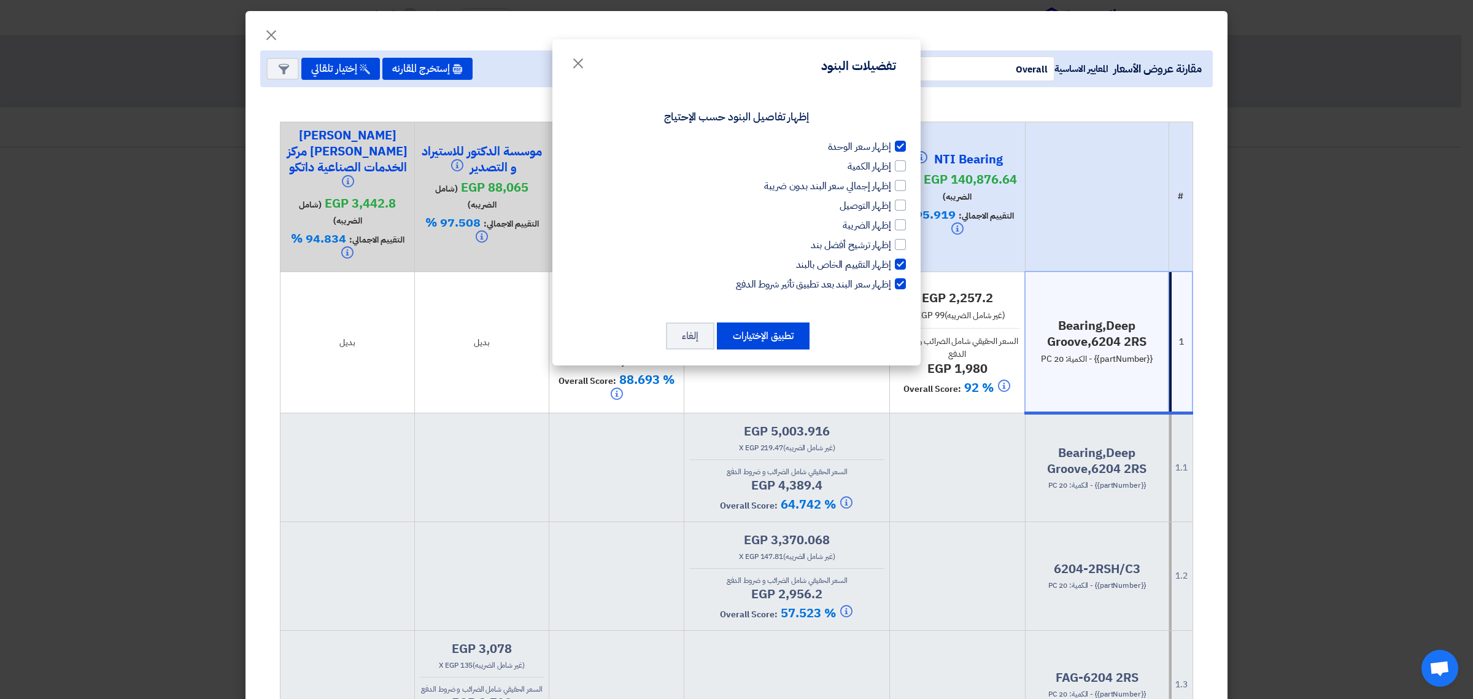
click at [891, 261] on input "إظهار التقييم الخاص بالبند" at bounding box center [887, 261] width 8 height 8
checkbox input "false"
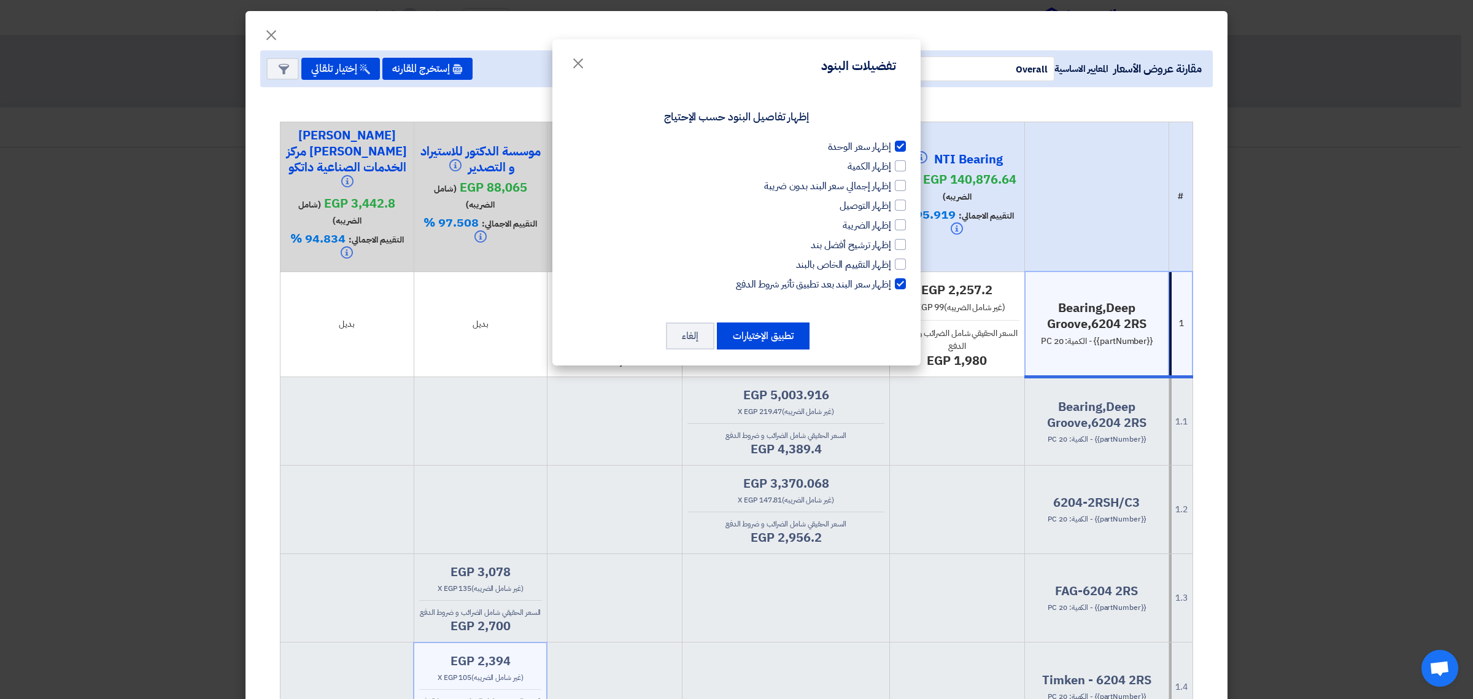
click at [905, 282] on div at bounding box center [900, 283] width 11 height 11
click at [891, 282] on input "إظهار سعر البند بعد تطبيق تأثير شروط الدفع" at bounding box center [887, 281] width 8 height 8
checkbox input "false"
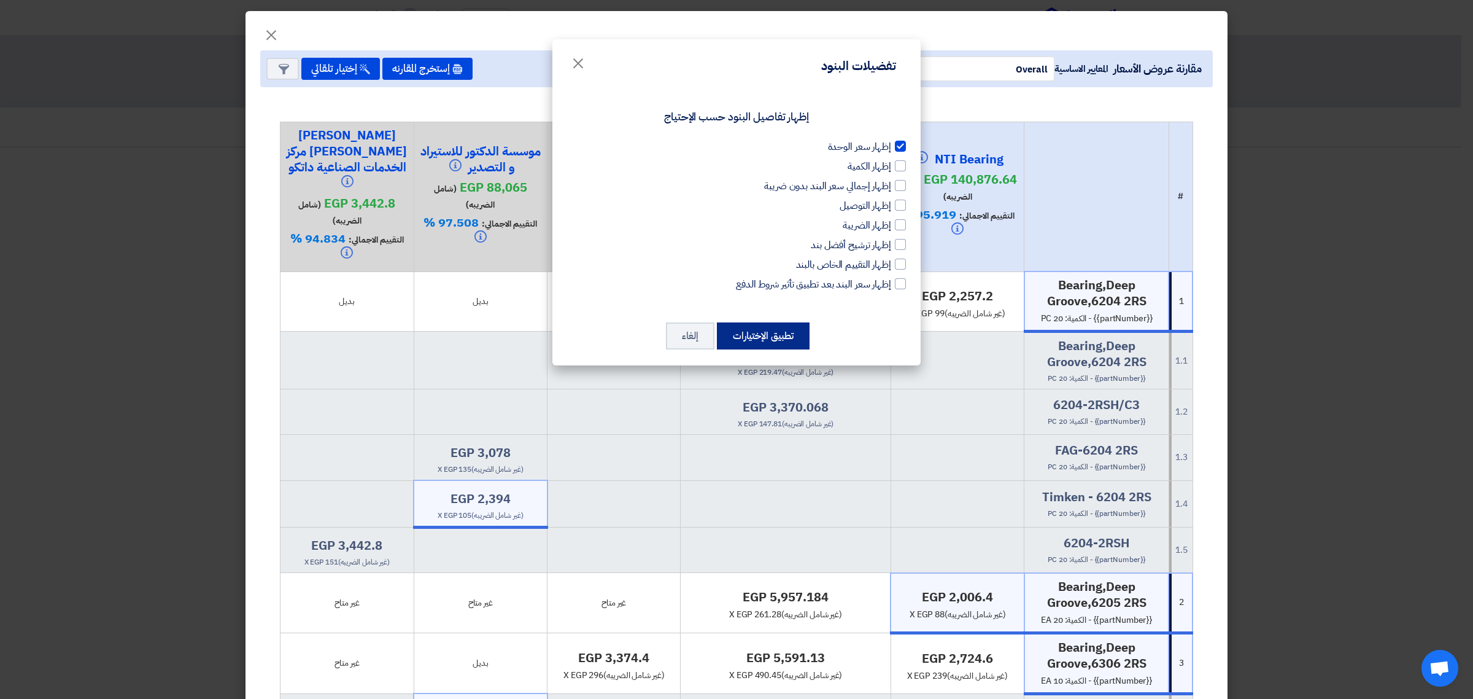
click at [749, 338] on button "تطبيق الإختيارات" at bounding box center [763, 335] width 93 height 27
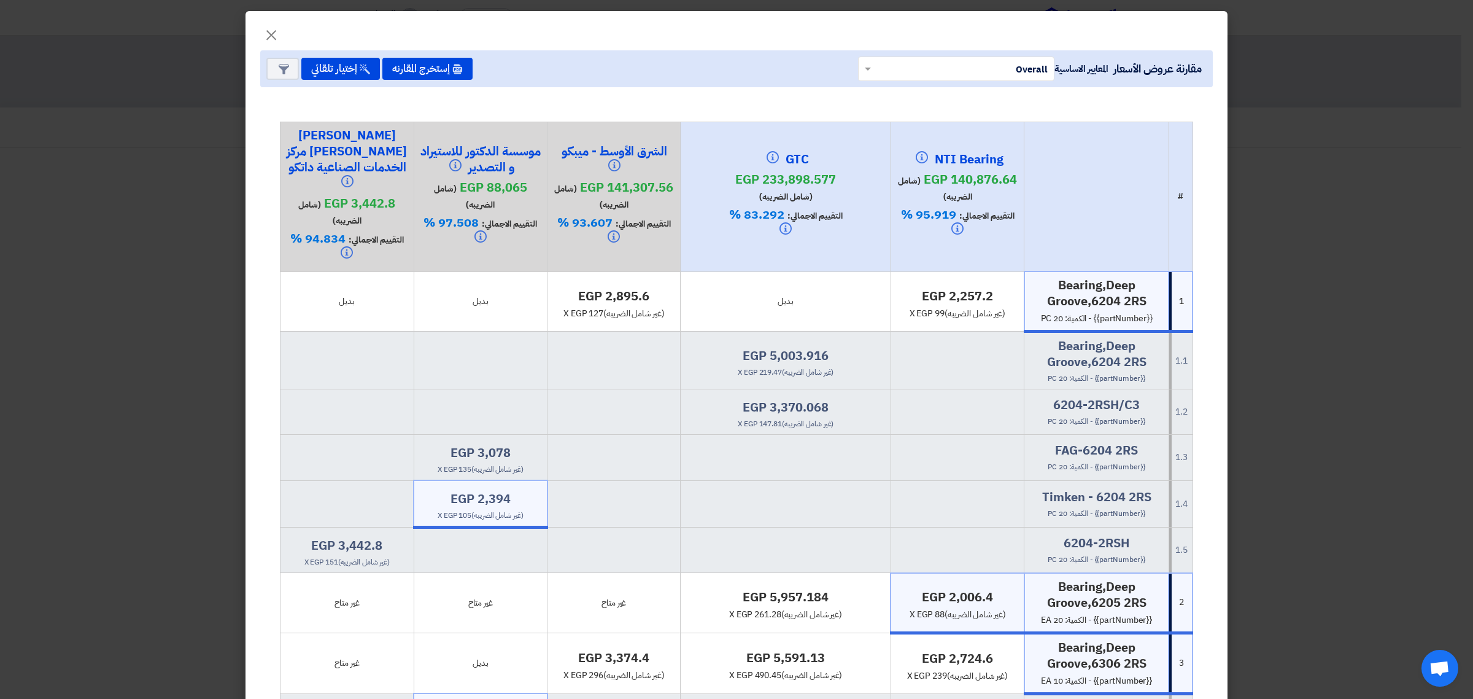
drag, startPoint x: 940, startPoint y: 145, endPoint x: 1008, endPoint y: 144, distance: 67.5
click at [1008, 151] on h4 "NTI Bearing" at bounding box center [957, 159] width 123 height 17
copy h4 "NTI Bearing"
click at [802, 151] on h4 "GTC" at bounding box center [785, 159] width 123 height 17
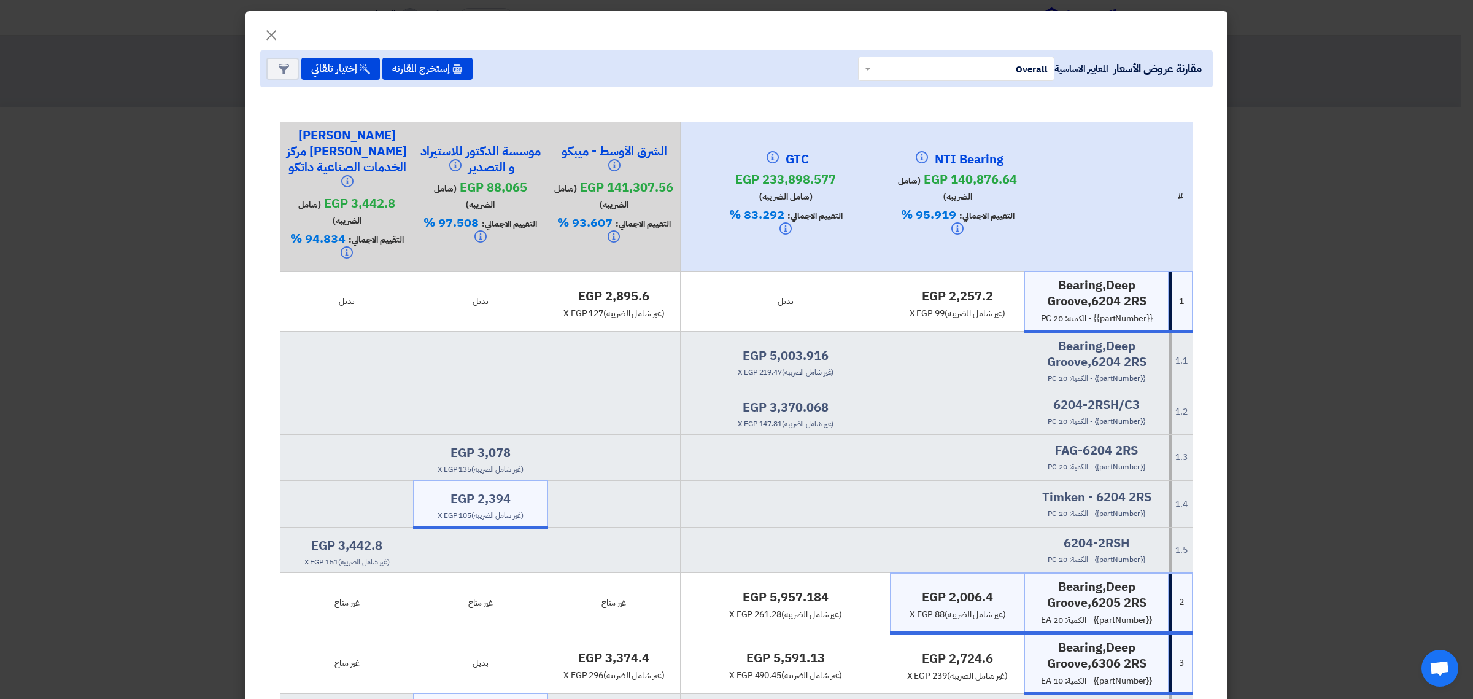
copy h4 "GTC"
drag, startPoint x: 676, startPoint y: 142, endPoint x: 568, endPoint y: 138, distance: 108.1
click at [568, 143] on h4 "الشرق الأوسط - ميبكو" at bounding box center [613, 159] width 123 height 33
copy h4 "الشرق الأوسط - ميبكو"
drag, startPoint x: 474, startPoint y: 161, endPoint x: 548, endPoint y: 136, distance: 77.5
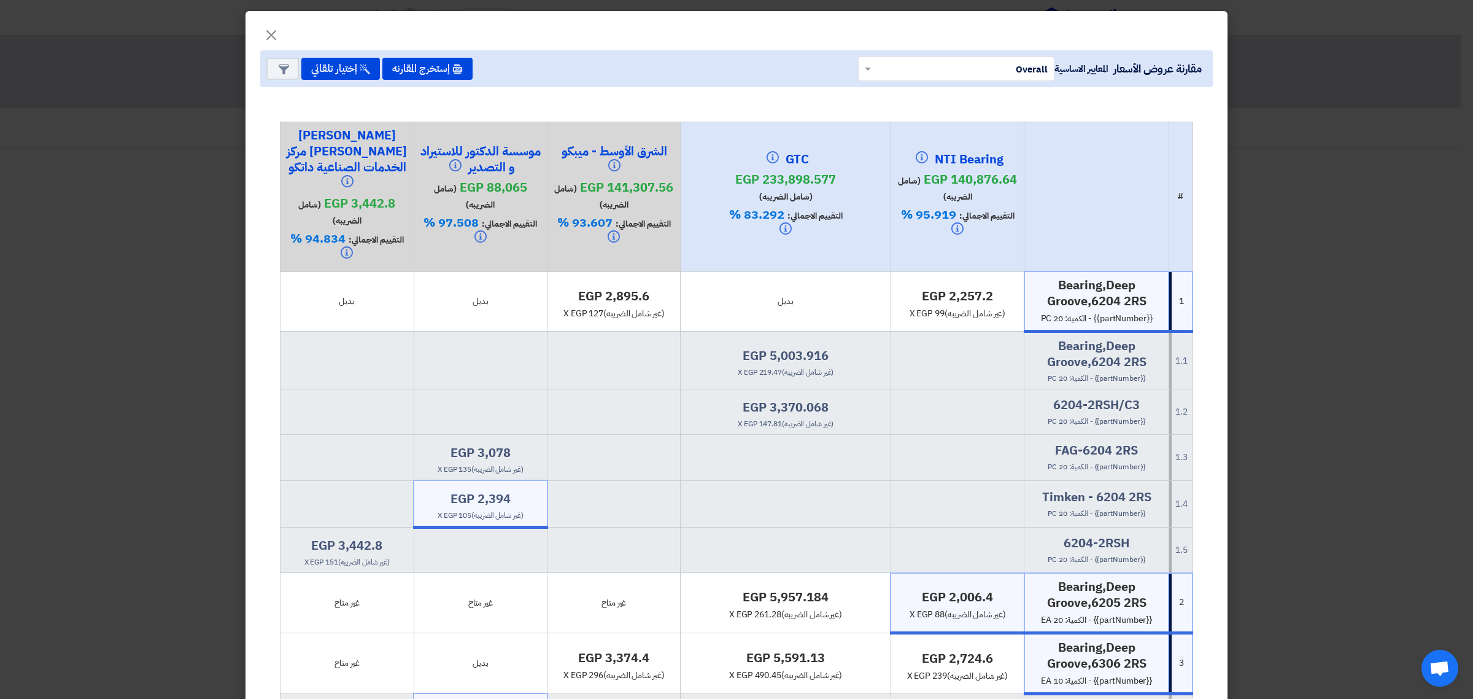
click at [542, 143] on h4 "موسسة الدكتور للاستيراد و التصدير" at bounding box center [480, 159] width 123 height 33
copy h4 "موسسة الدكتور للاستيراد و التصدير"
click at [349, 144] on h4 "[PERSON_NAME] [PERSON_NAME] مركز الخدمات الصناعية داتكو" at bounding box center [346, 159] width 123 height 65
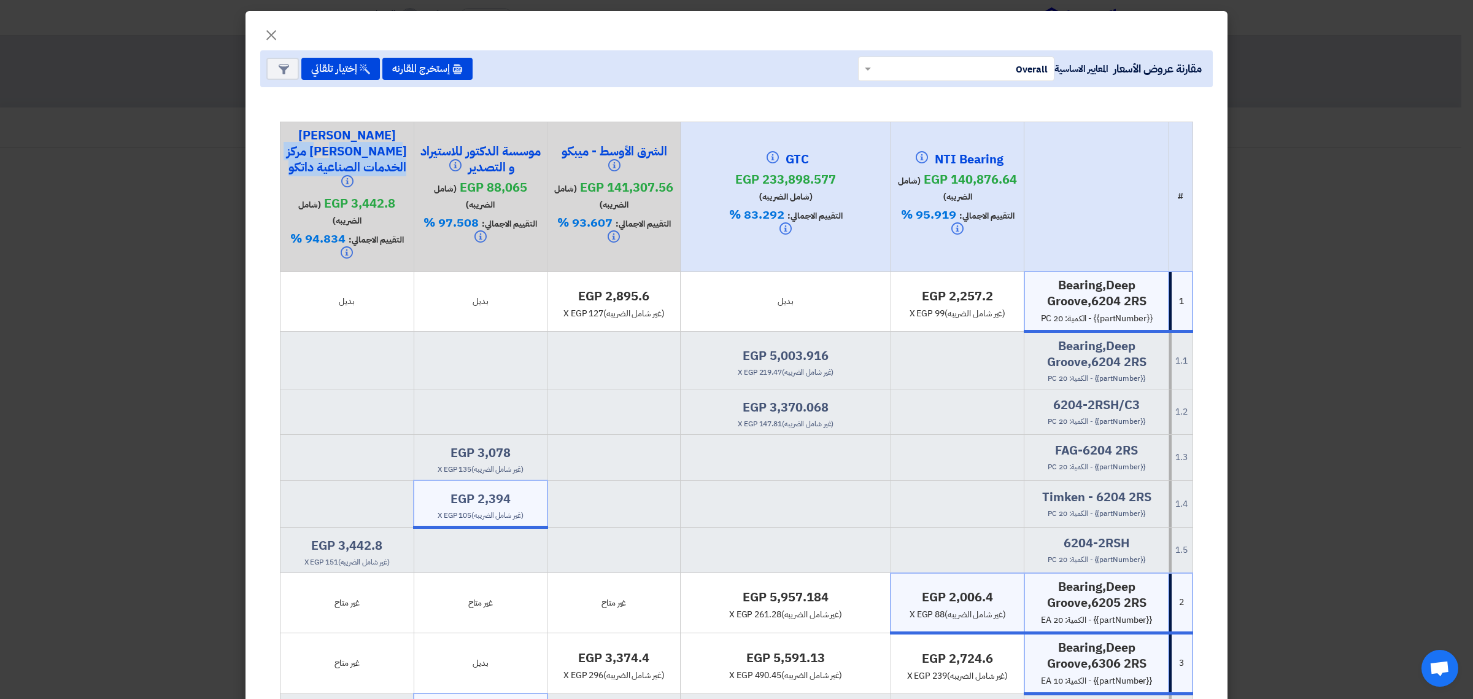
click at [349, 144] on h4 "[PERSON_NAME] [PERSON_NAME] مركز الخدمات الصناعية داتكو" at bounding box center [346, 159] width 123 height 65
copy div "[PERSON_NAME] [PERSON_NAME] مركز الخدمات الصناعية داتكو"
drag, startPoint x: 940, startPoint y: 299, endPoint x: 951, endPoint y: 296, distance: 12.1
click at [951, 307] on span "x egp 99 (غير شامل الضريبه)" at bounding box center [958, 313] width 96 height 13
copy span "99"
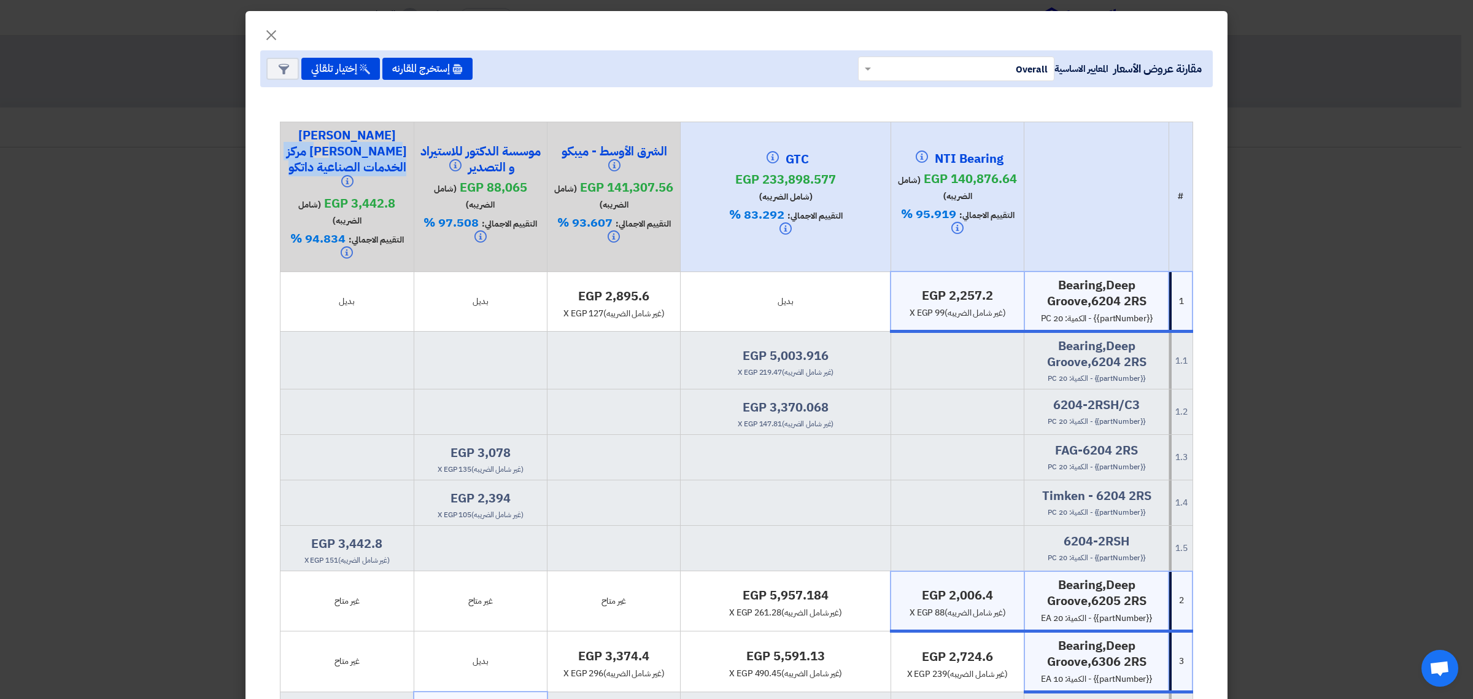
drag, startPoint x: 1059, startPoint y: 301, endPoint x: 1066, endPoint y: 300, distance: 7.6
click at [1066, 312] on span "{{partNumber}} - الكمية: 20 PC" at bounding box center [1097, 318] width 112 height 13
copy span "20"
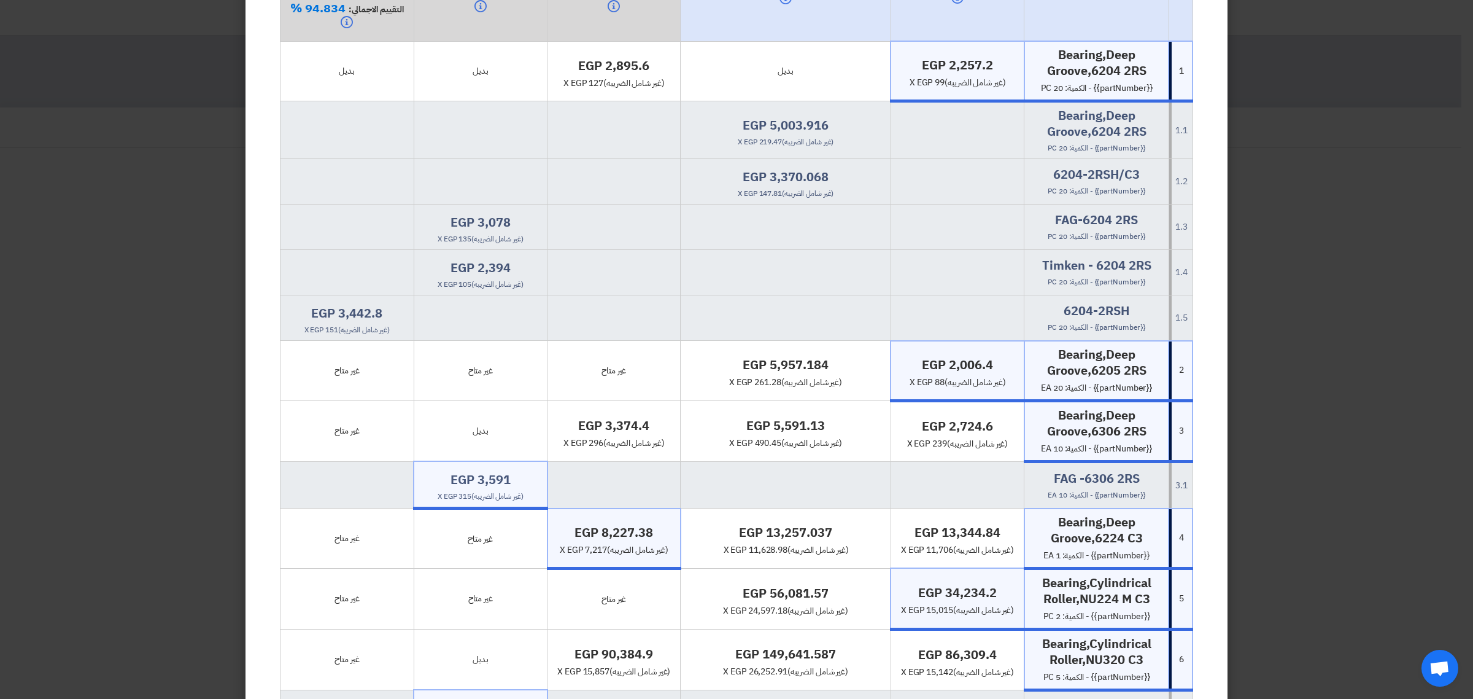
drag, startPoint x: 1059, startPoint y: 370, endPoint x: 1070, endPoint y: 370, distance: 10.5
click at [1070, 381] on span "{{partNumber}} - الكمية: 20 EA" at bounding box center [1096, 387] width 111 height 13
copy span "20"
drag, startPoint x: 1057, startPoint y: 432, endPoint x: 1066, endPoint y: 431, distance: 9.2
click at [1066, 442] on span "{{partNumber}} - الكمية: 10 EA" at bounding box center [1096, 448] width 111 height 13
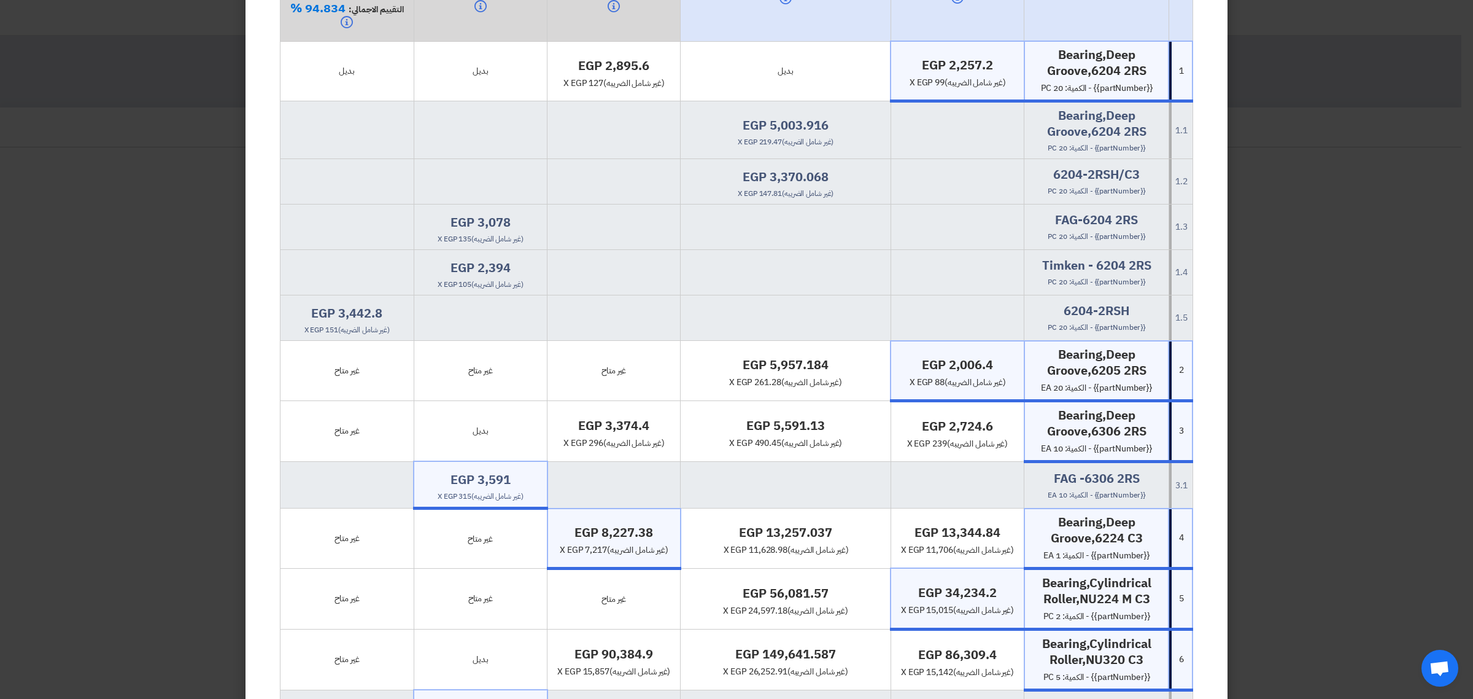
copy span "10"
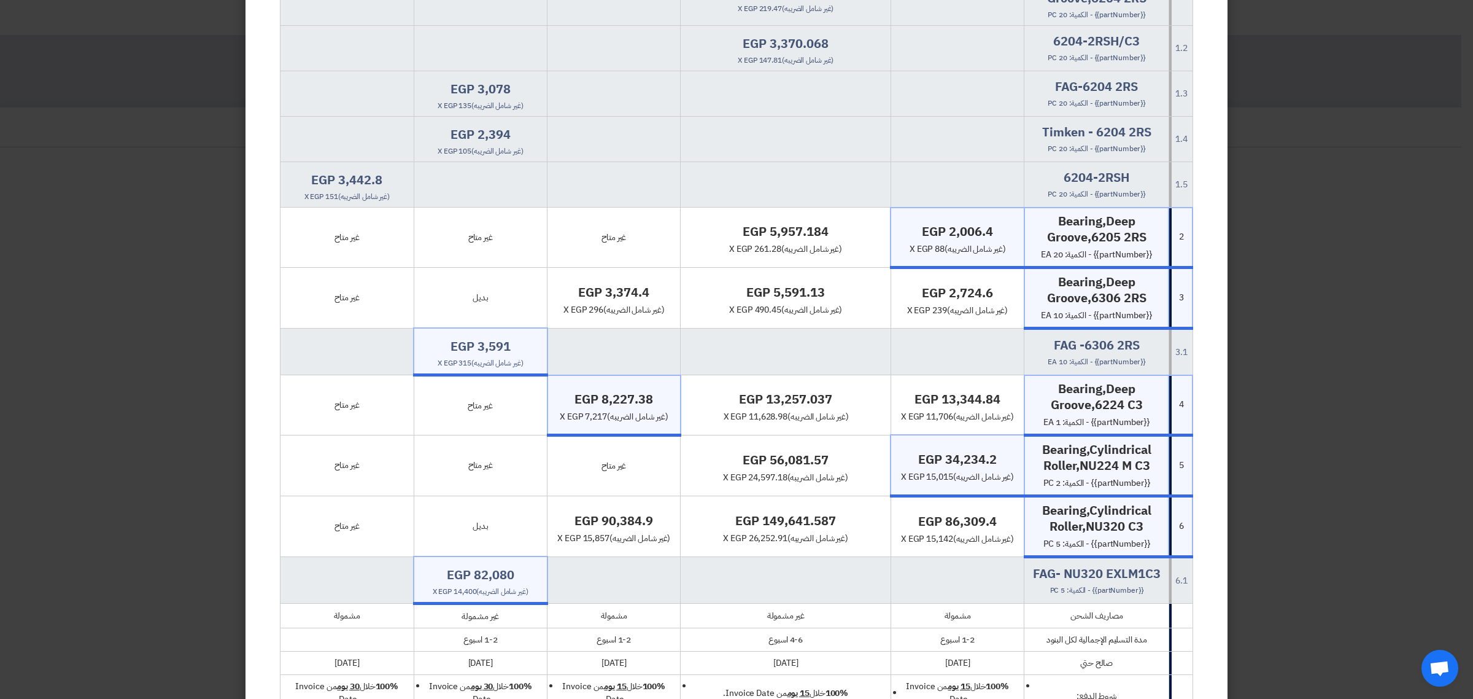
scroll to position [460, 0]
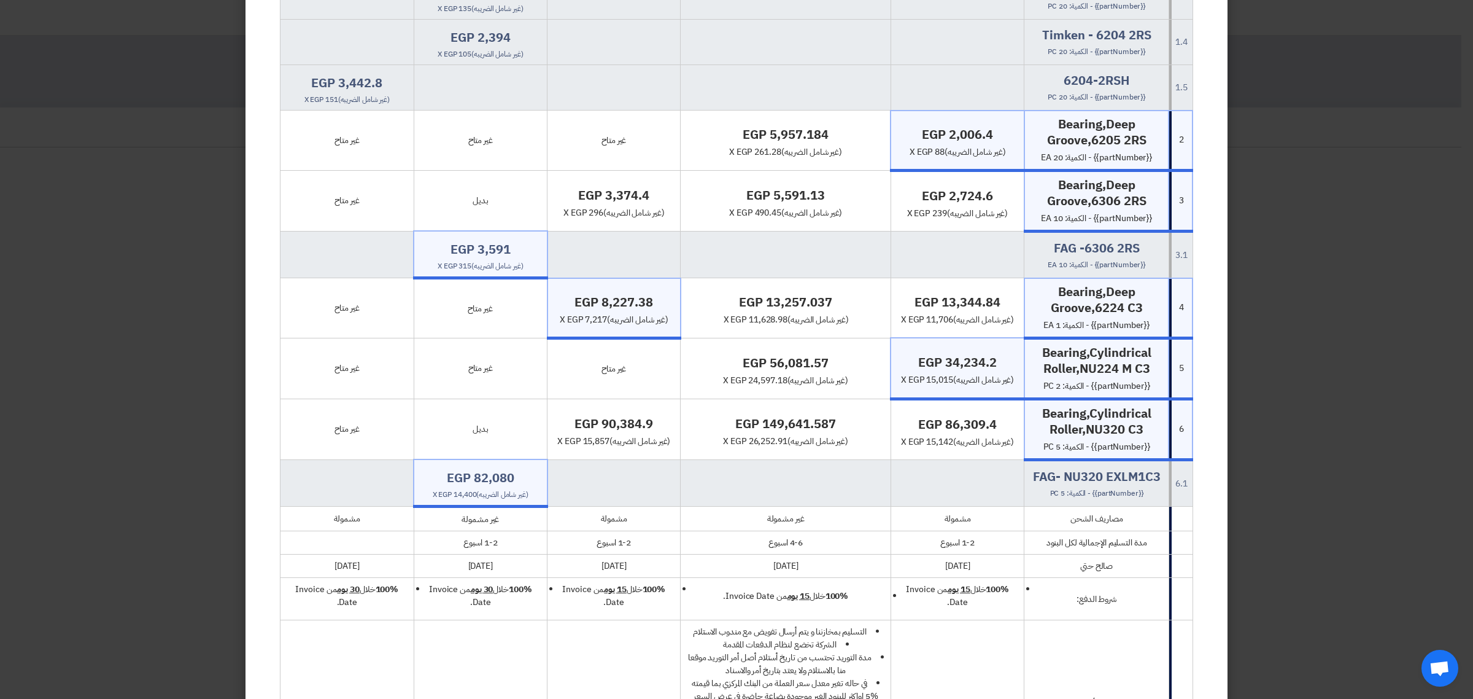
click at [1063, 319] on span "{{partNumber}} - الكمية: 1 EA" at bounding box center [1096, 325] width 106 height 13
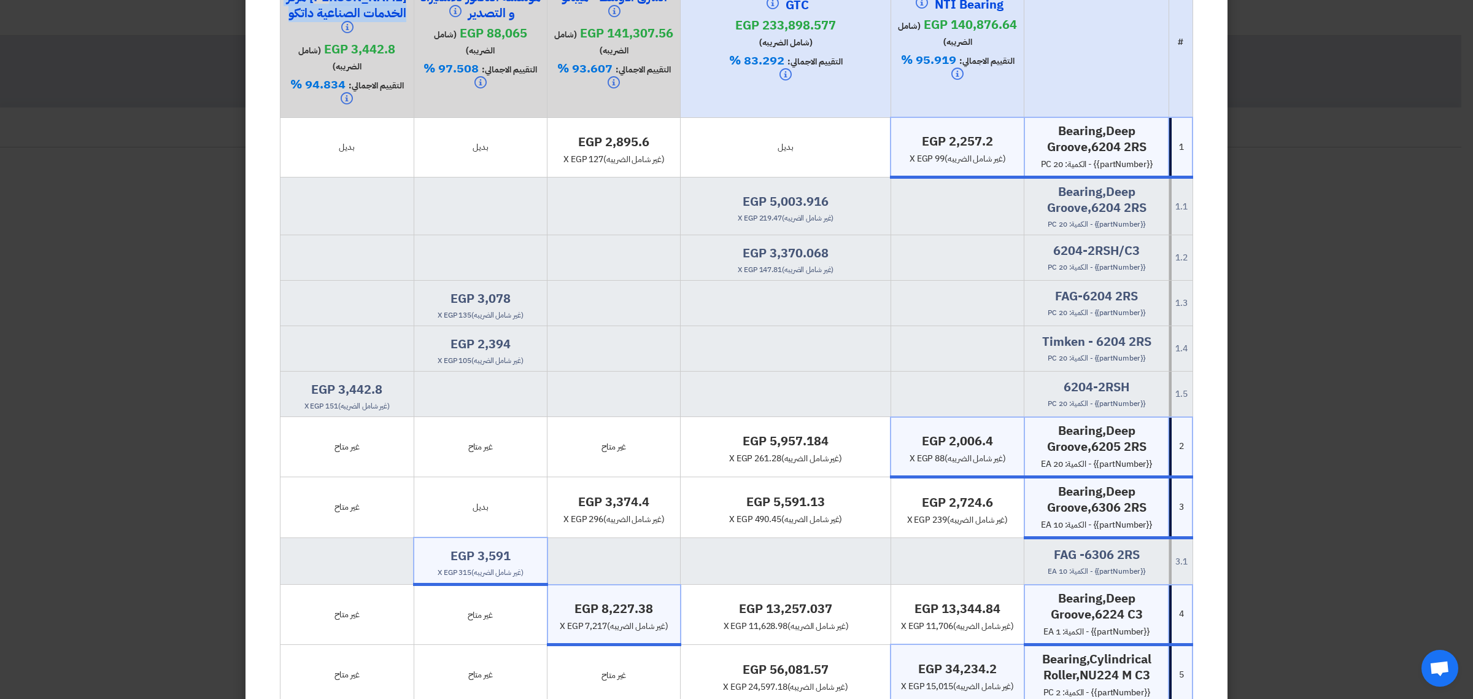
scroll to position [153, 0]
drag, startPoint x: 1056, startPoint y: 114, endPoint x: 1142, endPoint y: 115, distance: 85.9
click at [1142, 123] on h4 "Bearing,Deep Groove,6204 2RS" at bounding box center [1096, 139] width 133 height 32
click at [1136, 123] on h4 "Bearing,Deep Groove,6204 2RS" at bounding box center [1096, 139] width 133 height 32
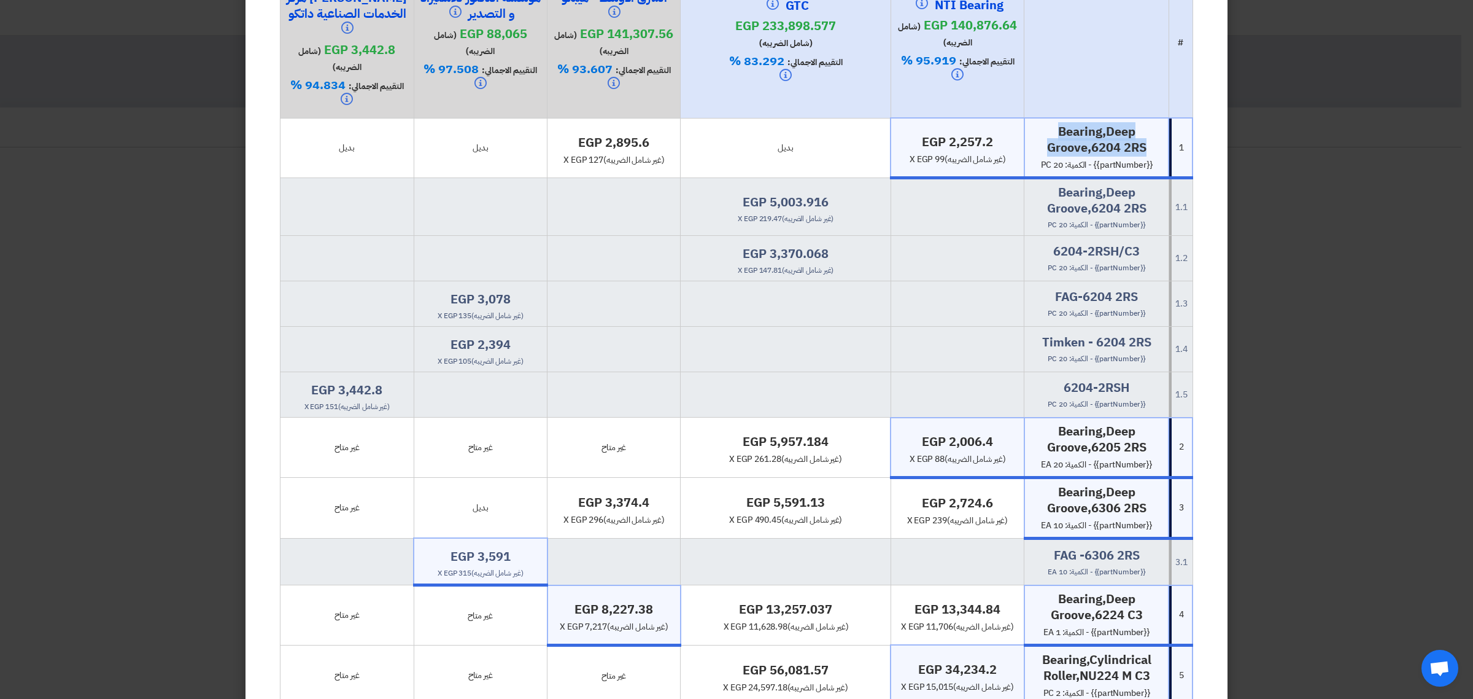
click at [1136, 123] on h4 "Bearing,Deep Groove,6204 2RS" at bounding box center [1096, 139] width 133 height 32
click at [1115, 423] on h4 "Bearing,Deep Groove,6205 2RS" at bounding box center [1096, 439] width 133 height 32
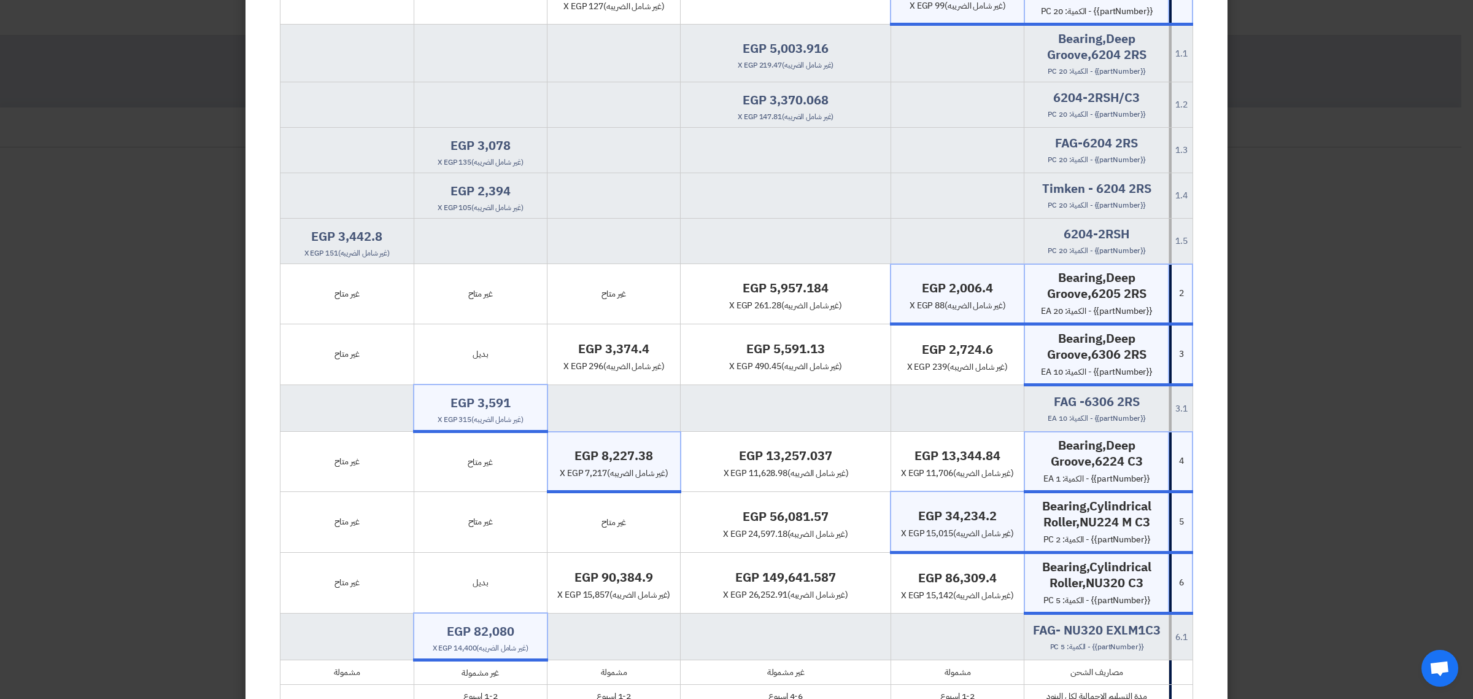
click at [1097, 330] on h4 "Bearing,Deep Groove,6306 2RS" at bounding box center [1096, 346] width 133 height 32
click at [1096, 441] on h4 "Bearing,Deep Groove,6224 C3" at bounding box center [1096, 453] width 133 height 32
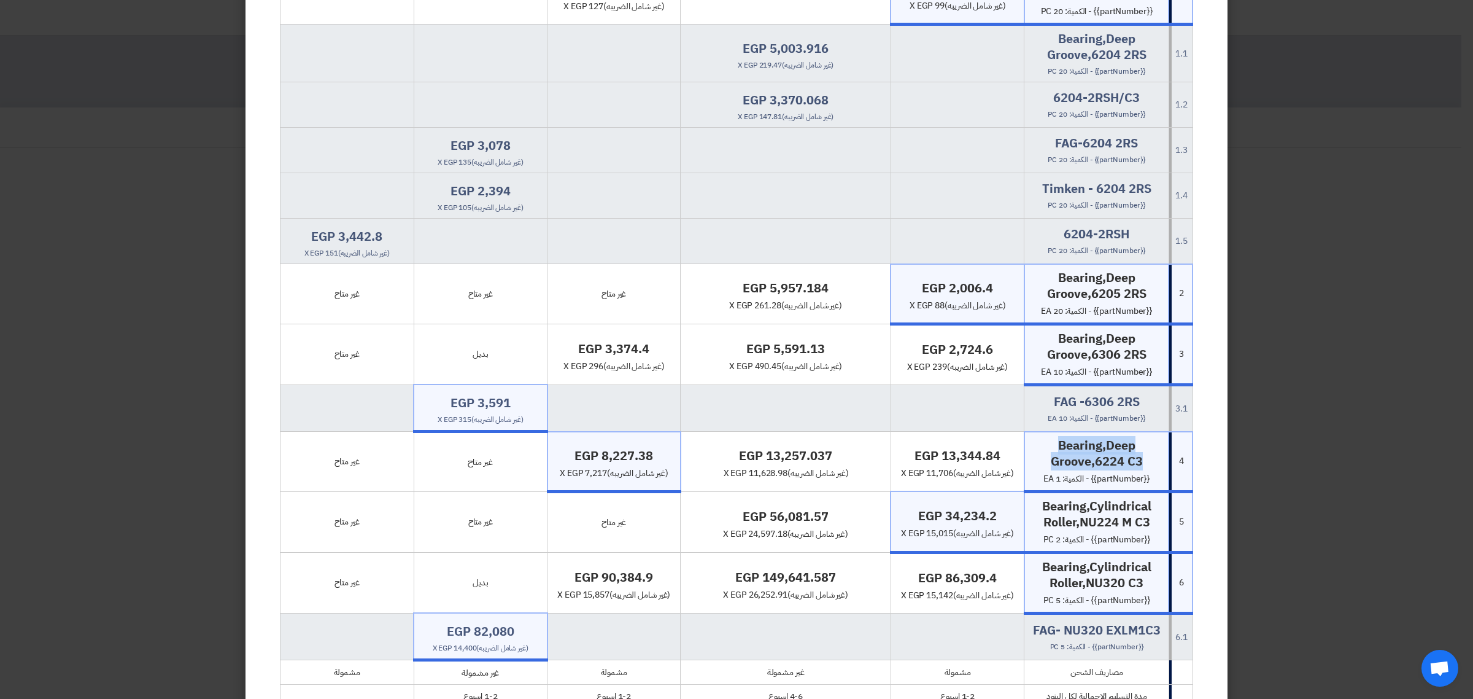
click at [1096, 441] on h4 "Bearing,Deep Groove,6224 C3" at bounding box center [1096, 453] width 133 height 32
click at [1105, 498] on h4 "Bearing,Cylindrical Roller,NU224 M C3" at bounding box center [1096, 514] width 133 height 32
click at [1115, 559] on h4 "Bearing,Cylindrical Roller,NU320 C3" at bounding box center [1096, 575] width 133 height 32
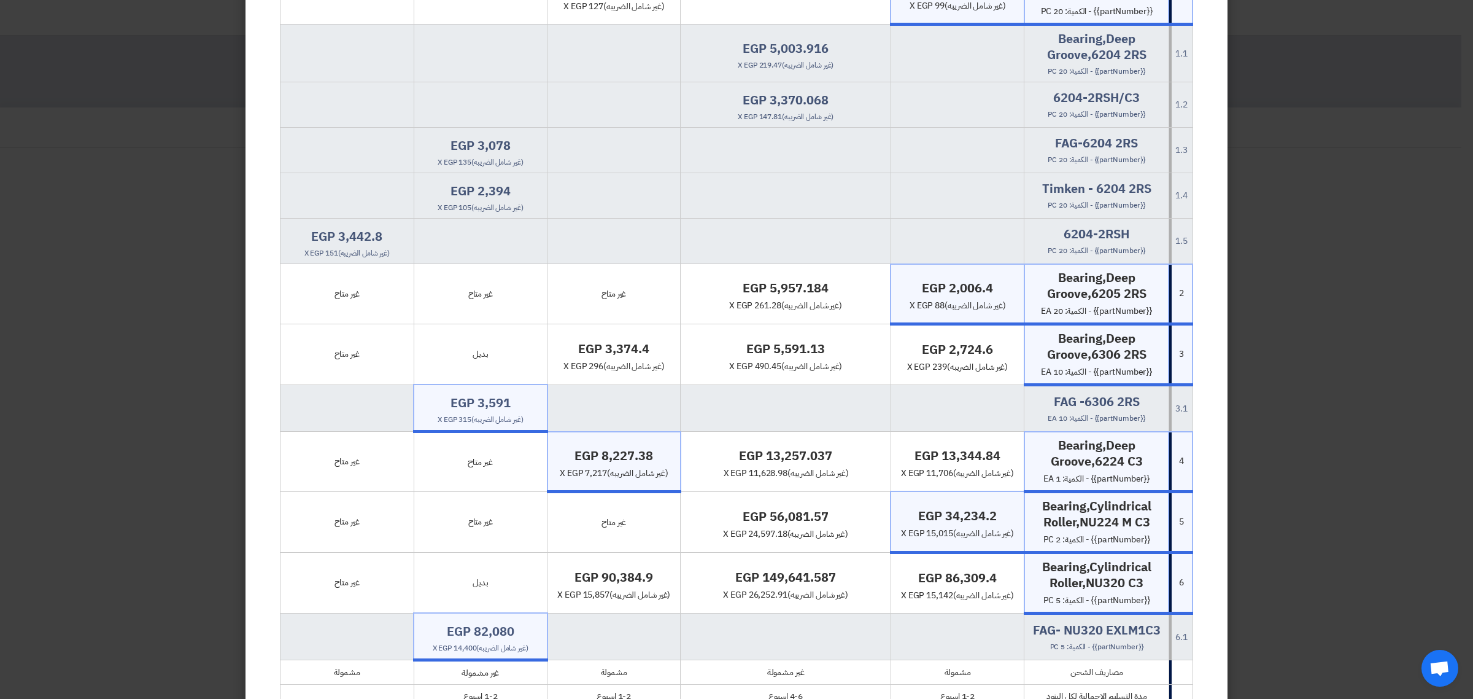
click at [1115, 559] on h4 "Bearing,Cylindrical Roller,NU320 C3" at bounding box center [1096, 575] width 133 height 32
click at [1056, 412] on span "{{partNumber}} - الكمية: 10 EA" at bounding box center [1097, 417] width 98 height 11
drag, startPoint x: 1051, startPoint y: 401, endPoint x: 1062, endPoint y: 401, distance: 10.4
click at [1062, 401] on div "FAG -6306 2RS {{partNumber}} - الكمية: 10 EA" at bounding box center [1096, 408] width 134 height 30
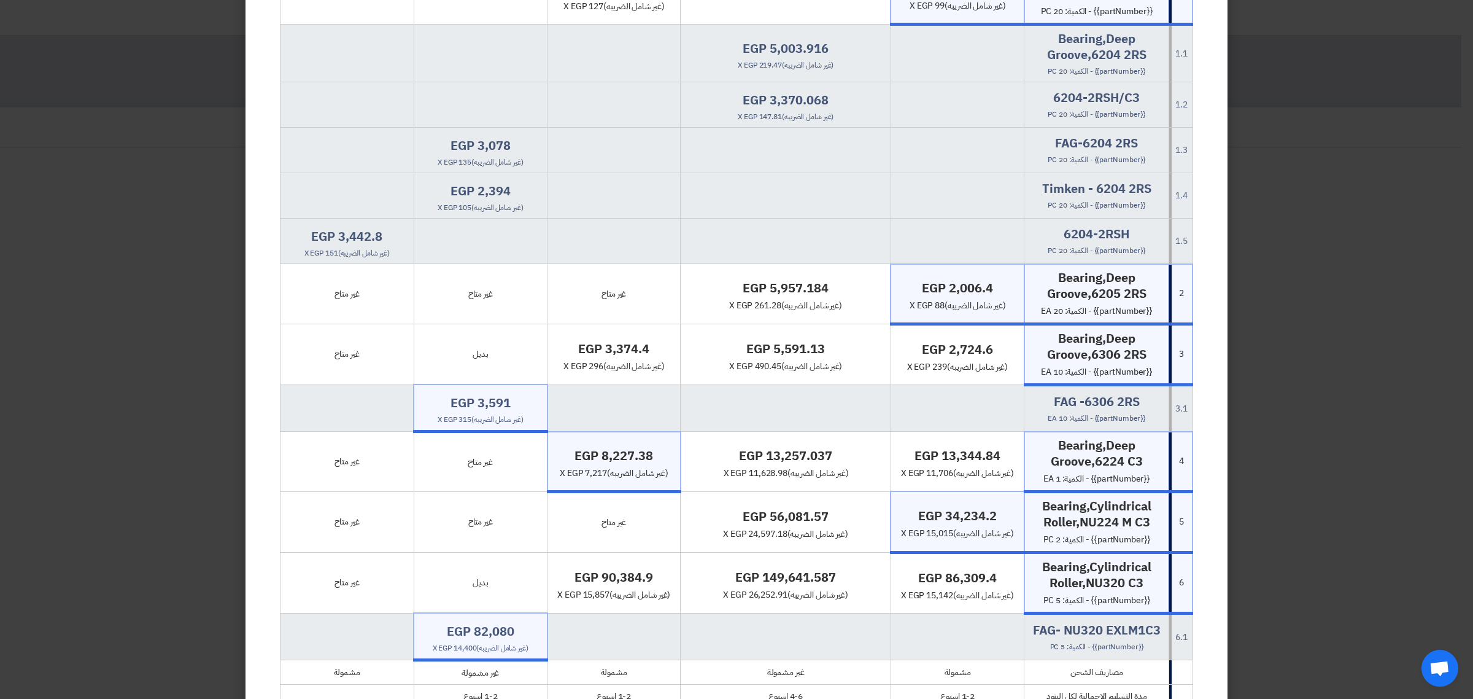
drag, startPoint x: 1063, startPoint y: 628, endPoint x: 1051, endPoint y: 628, distance: 11.7
click at [1051, 628] on div "FAG- NU320 EXLM1C3 {{partNumber}} - الكمية: 5 PC" at bounding box center [1096, 637] width 134 height 30
click at [1051, 630] on div "FAG- NU320 EXLM1C3 {{partNumber}} - الكمية: 5 PC" at bounding box center [1096, 637] width 134 height 30
drag, startPoint x: 1051, startPoint y: 630, endPoint x: 1063, endPoint y: 630, distance: 11.7
click at [1063, 630] on div "FAG- NU320 EXLM1C3 {{partNumber}} - الكمية: 5 PC" at bounding box center [1096, 637] width 134 height 30
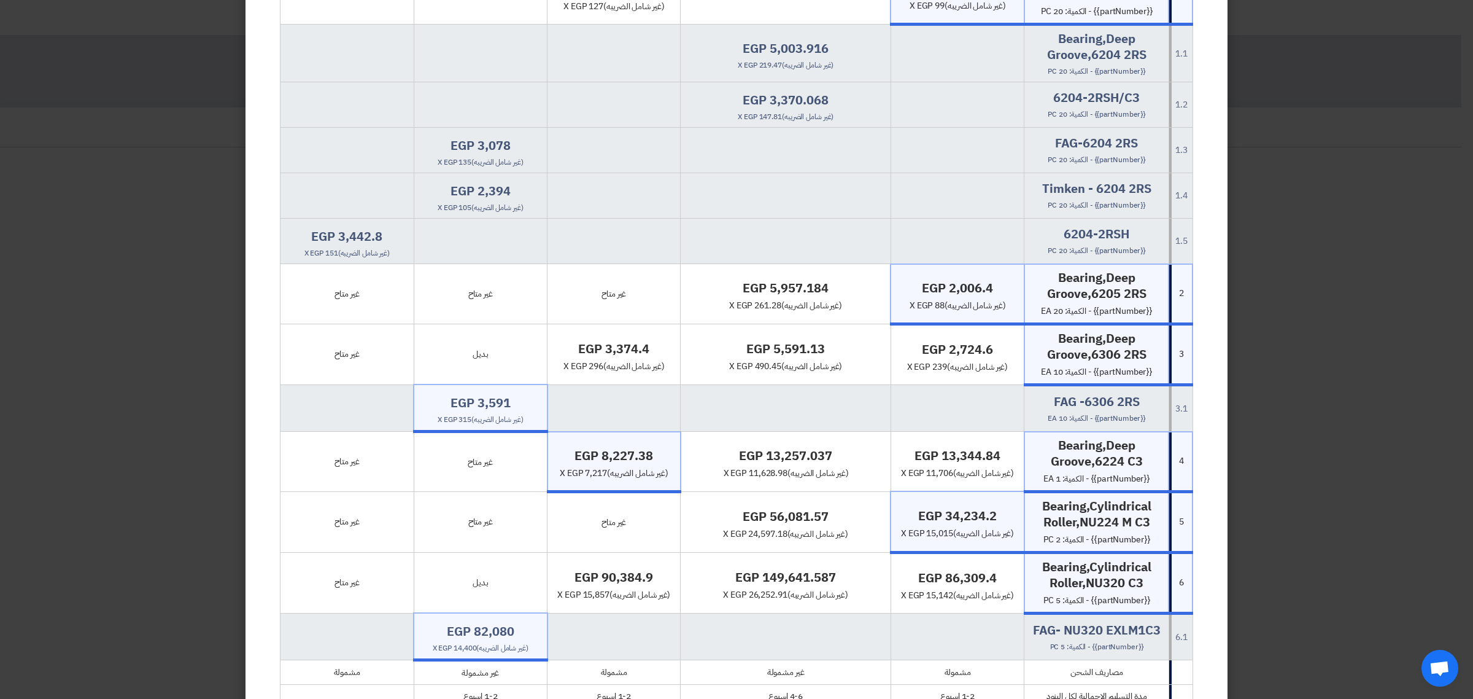
scroll to position [0, 0]
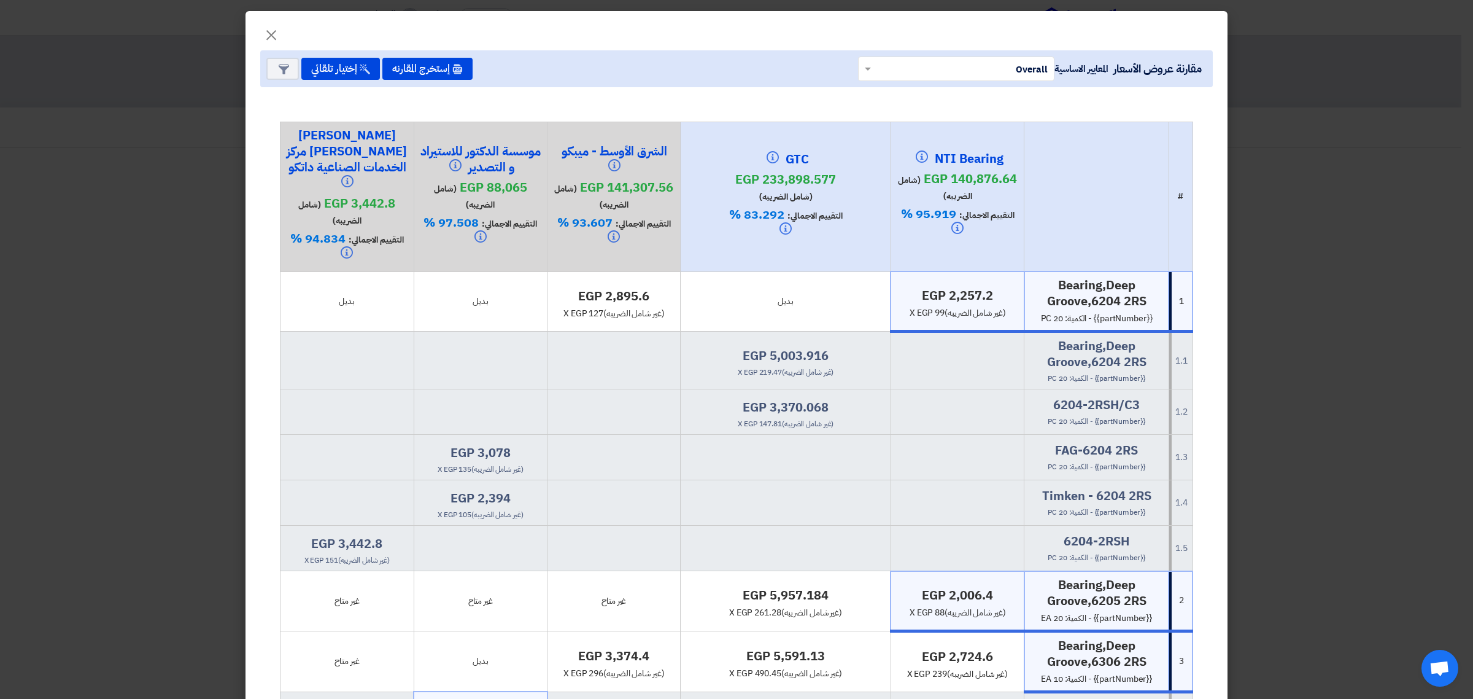
drag, startPoint x: 955, startPoint y: 281, endPoint x: 1002, endPoint y: 277, distance: 46.8
click at [1002, 287] on h4 "egp 2,257.2" at bounding box center [957, 295] width 122 height 16
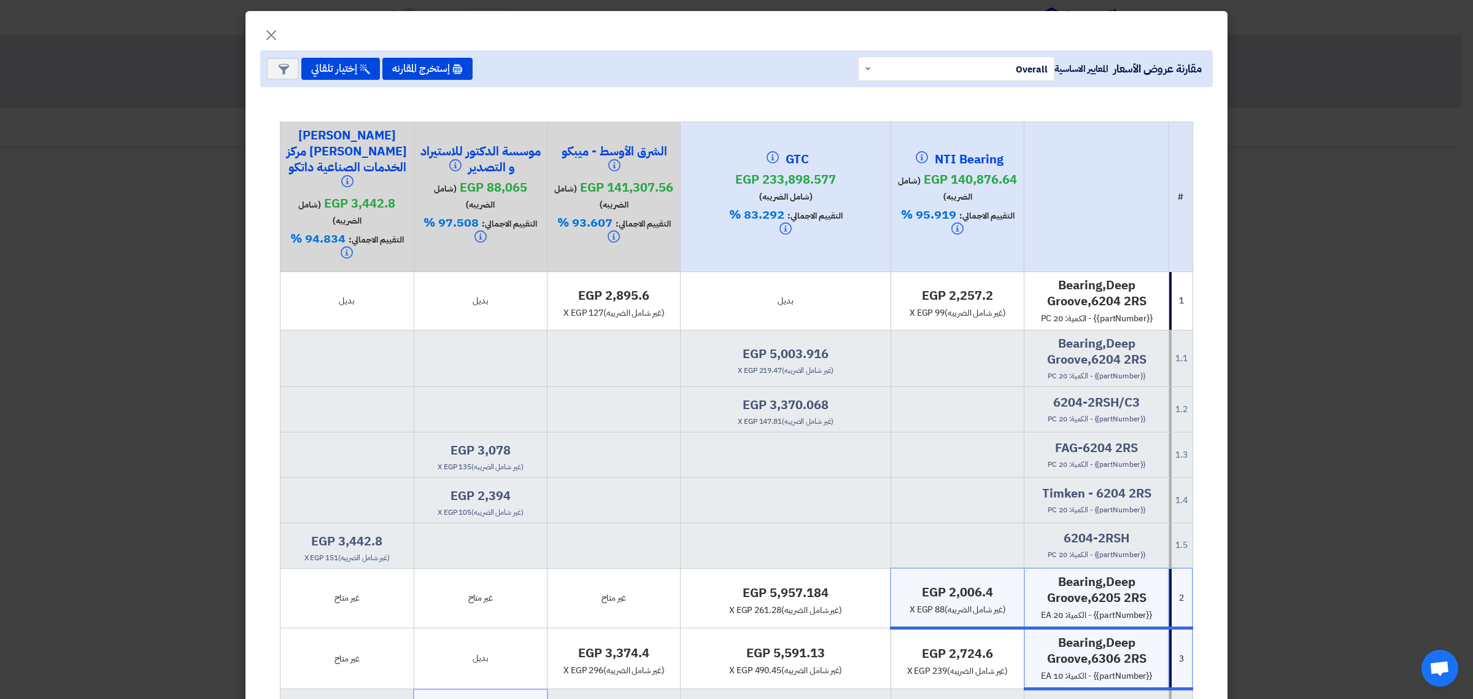
drag, startPoint x: 940, startPoint y: 292, endPoint x: 950, endPoint y: 292, distance: 9.8
click at [950, 306] on span "x egp 99 (غير شامل الضريبه)" at bounding box center [958, 312] width 96 height 13
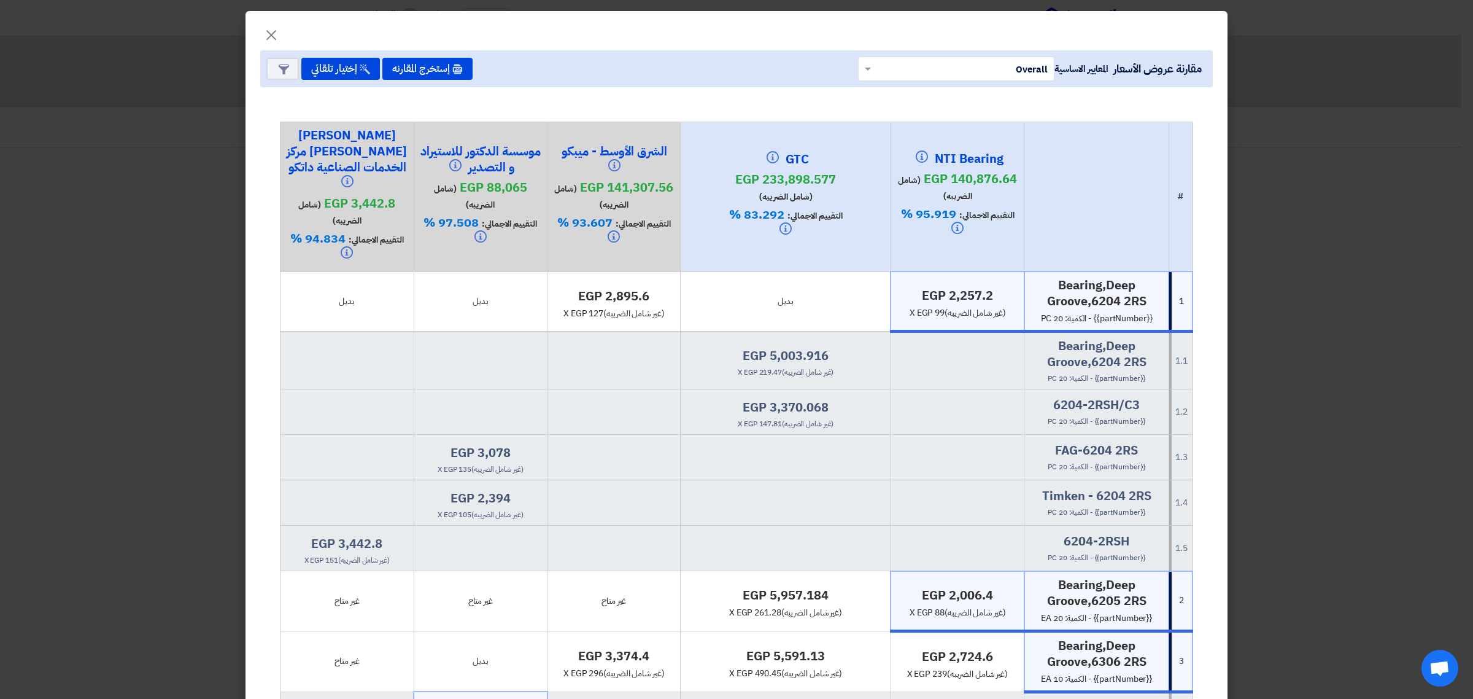
drag, startPoint x: 970, startPoint y: 274, endPoint x: 993, endPoint y: 277, distance: 22.8
click at [993, 287] on h4 "egp 2,257.2" at bounding box center [957, 295] width 122 height 16
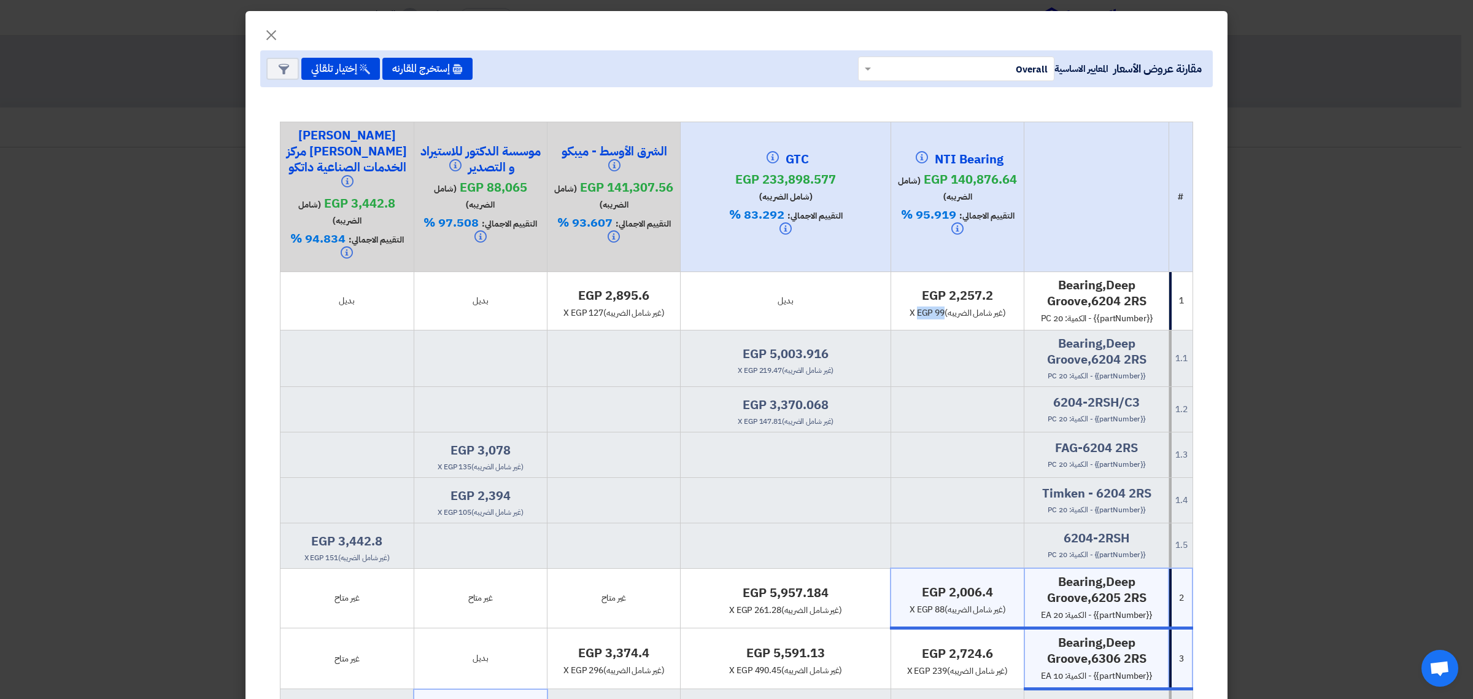
drag, startPoint x: 910, startPoint y: 300, endPoint x: 939, endPoint y: 296, distance: 29.1
click at [939, 306] on div "x egp 99 (غير شامل الضريبه)" at bounding box center [957, 312] width 123 height 13
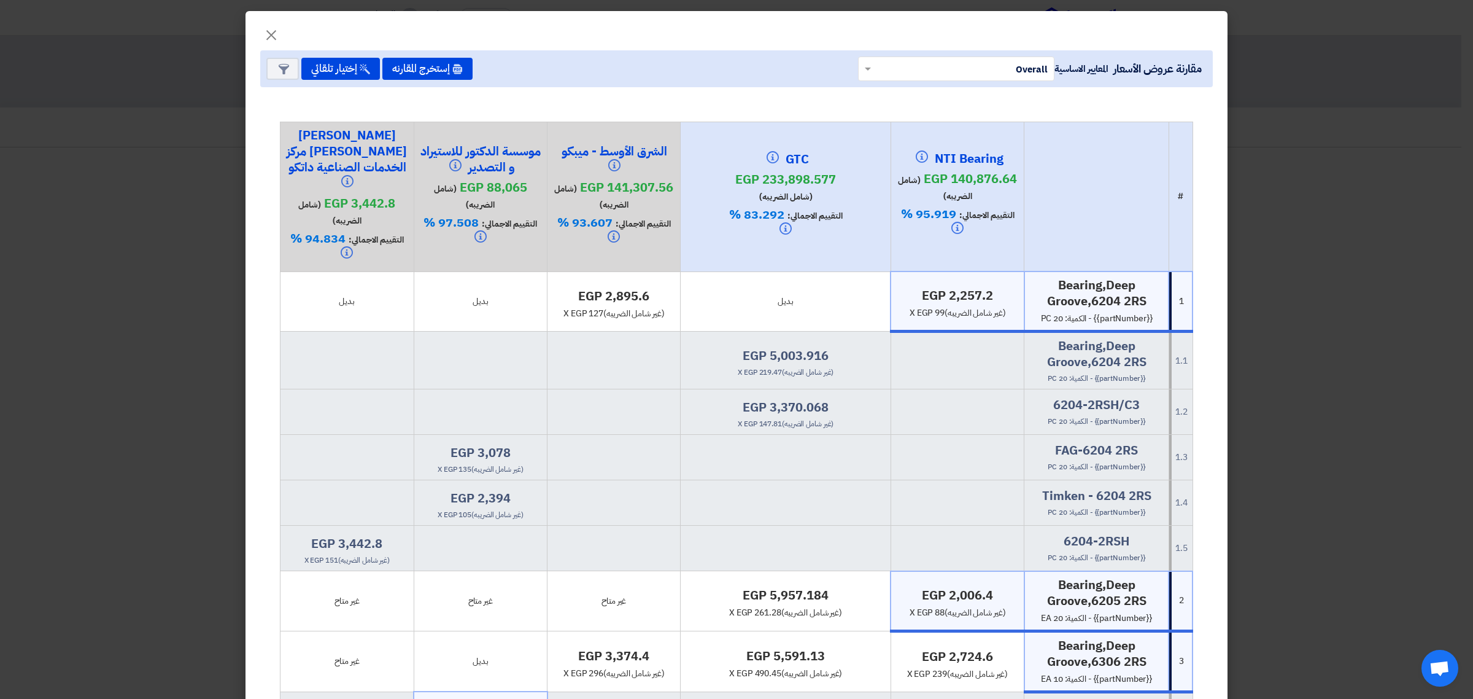
click at [939, 306] on span "x egp 99 (غير شامل الضريبه)" at bounding box center [958, 312] width 96 height 13
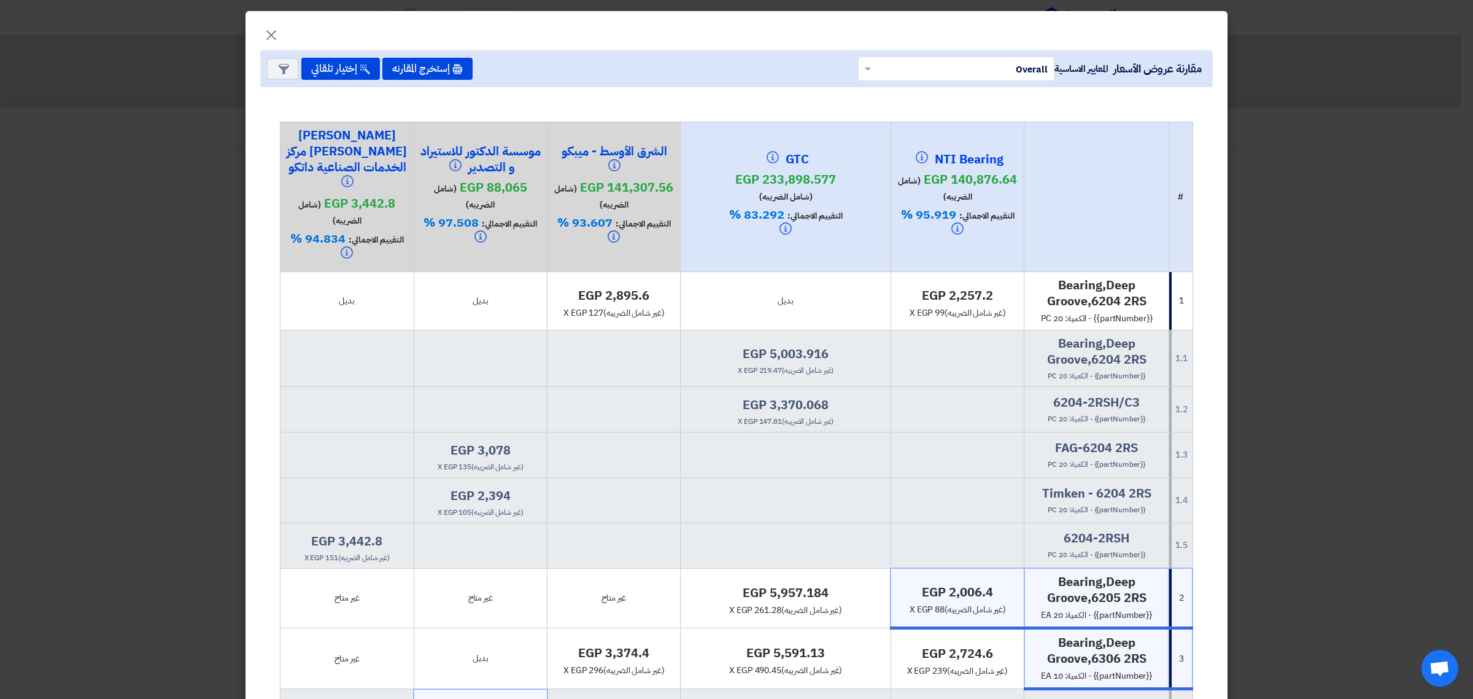
click at [962, 287] on h4 "egp 2,257.2" at bounding box center [957, 295] width 123 height 16
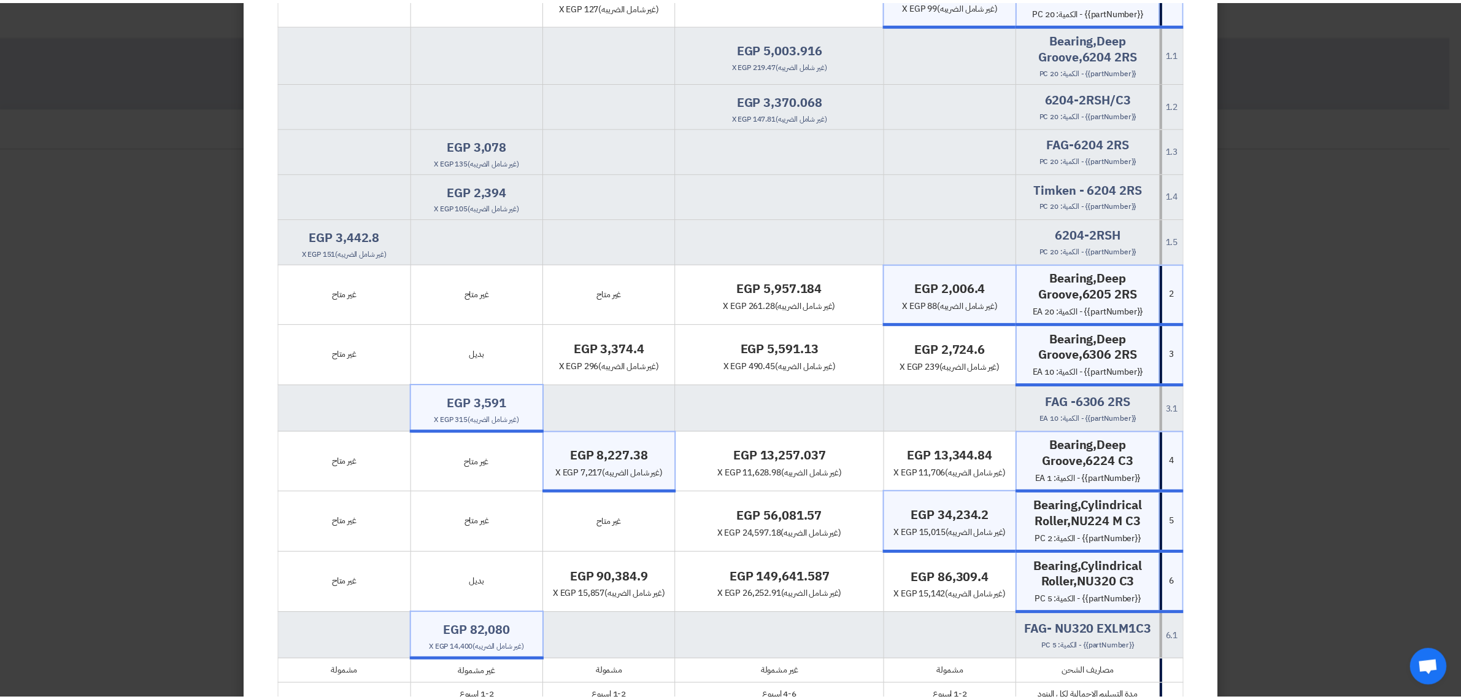
scroll to position [153, 0]
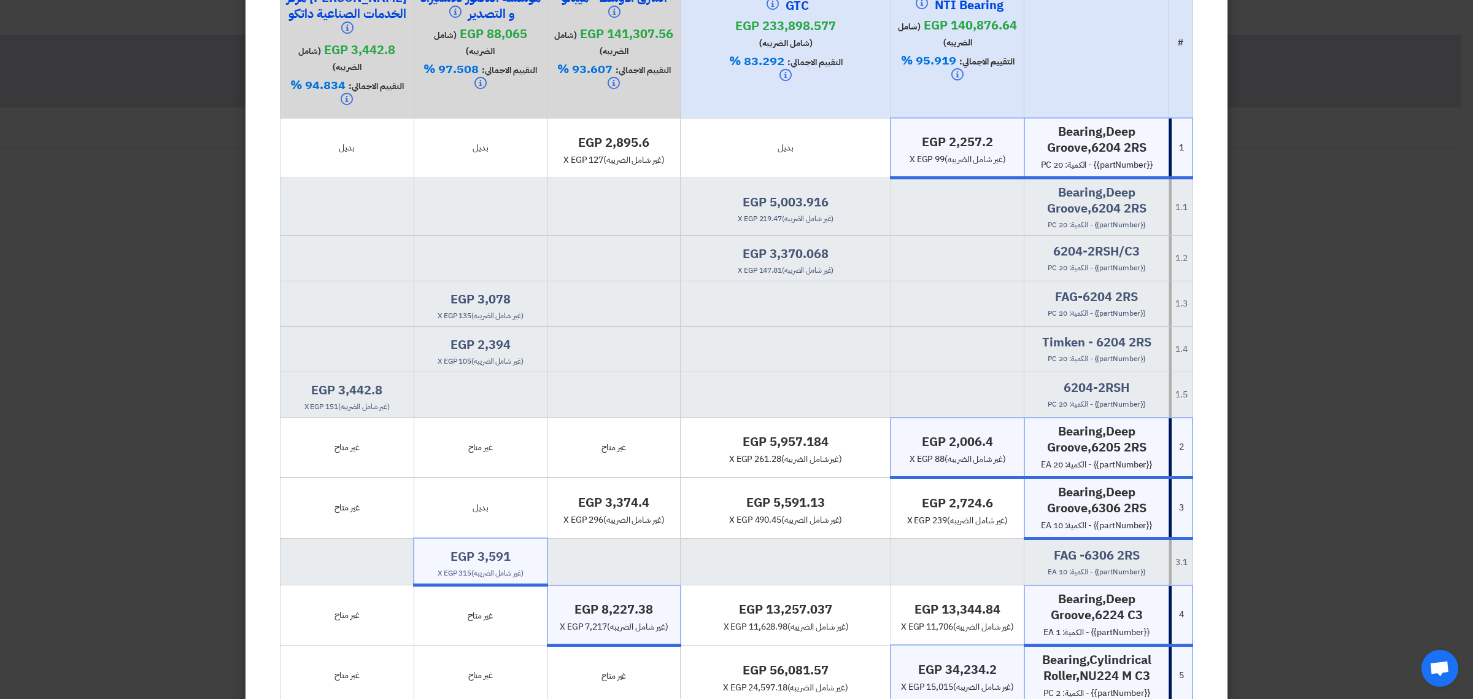
click at [169, 333] on modal-container "× مقارنة عروض الأسعار المعايير الاساسية × Overall × إستخرج المقارنه إختيار تلقا…" at bounding box center [736, 349] width 1473 height 699
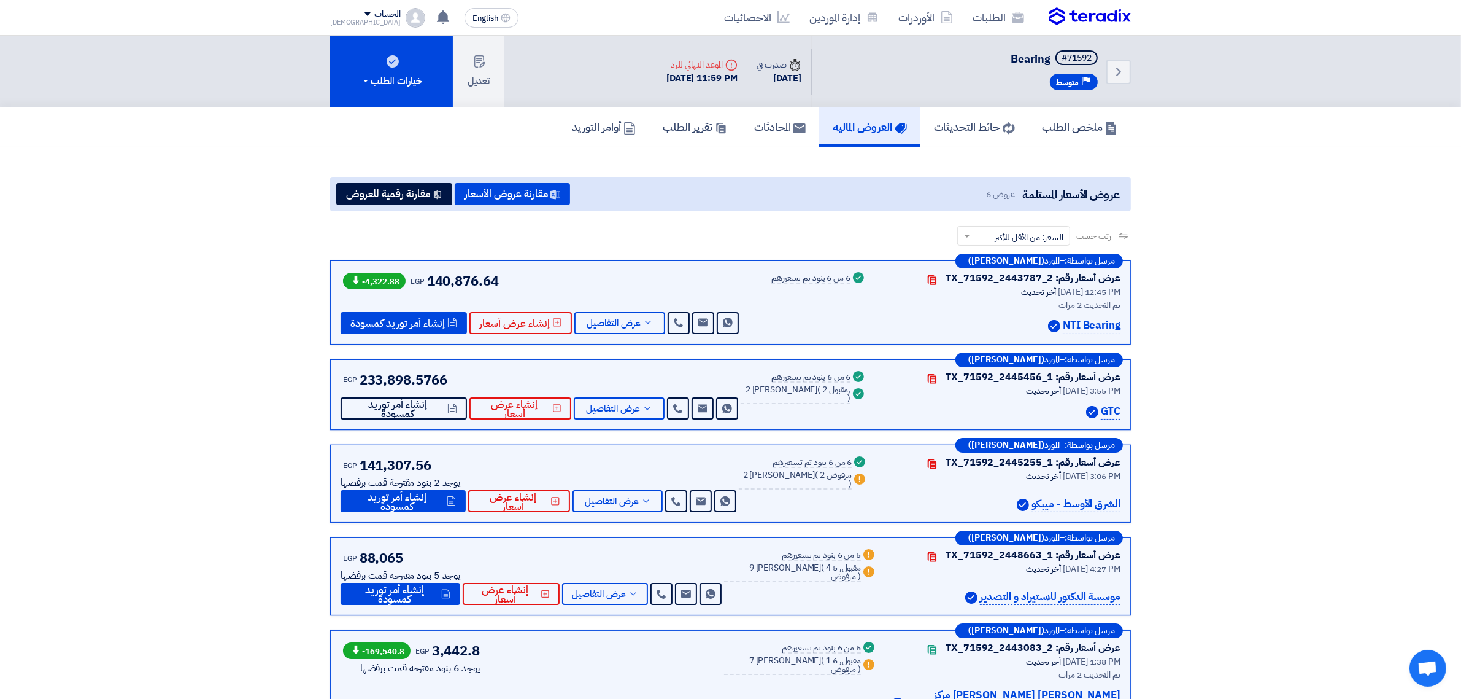
click at [1090, 322] on p "NTI Bearing" at bounding box center [1092, 325] width 58 height 17
click at [621, 330] on button "عرض التفاصيل" at bounding box center [620, 323] width 91 height 22
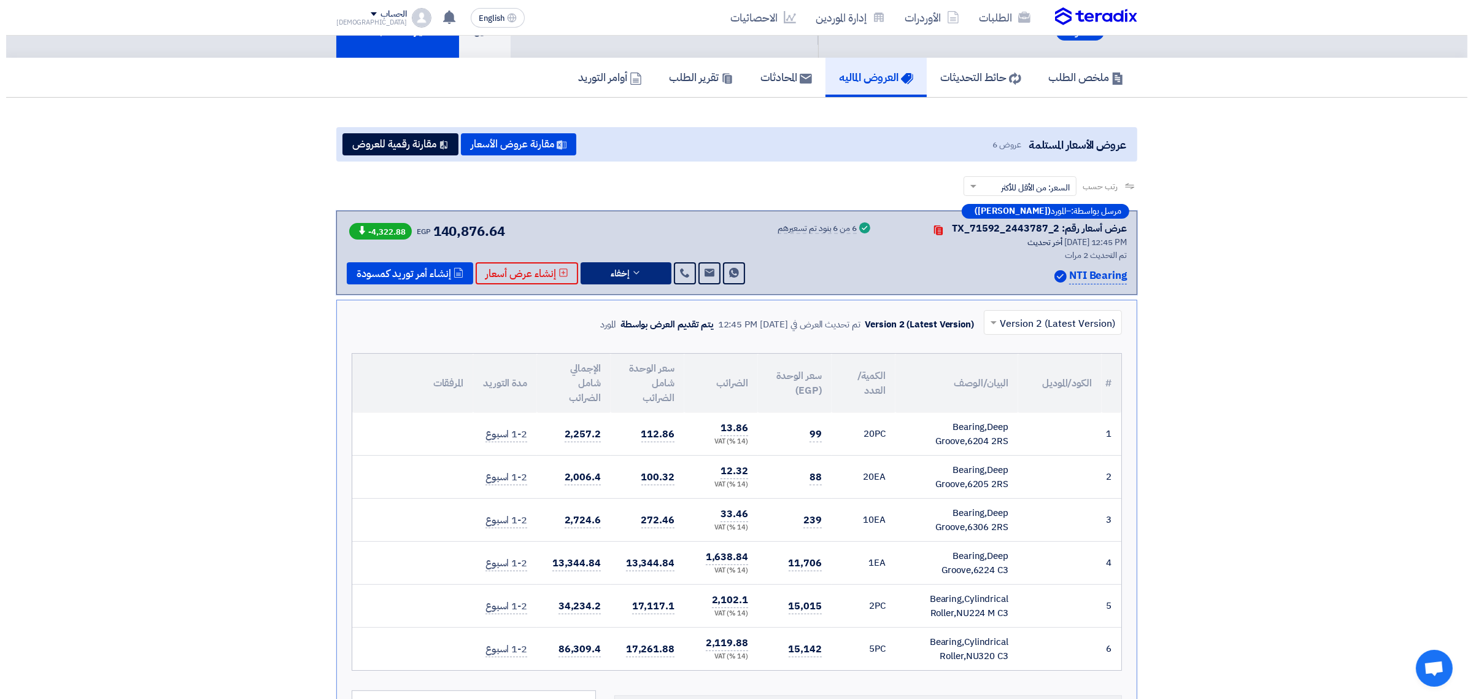
scroll to position [77, 0]
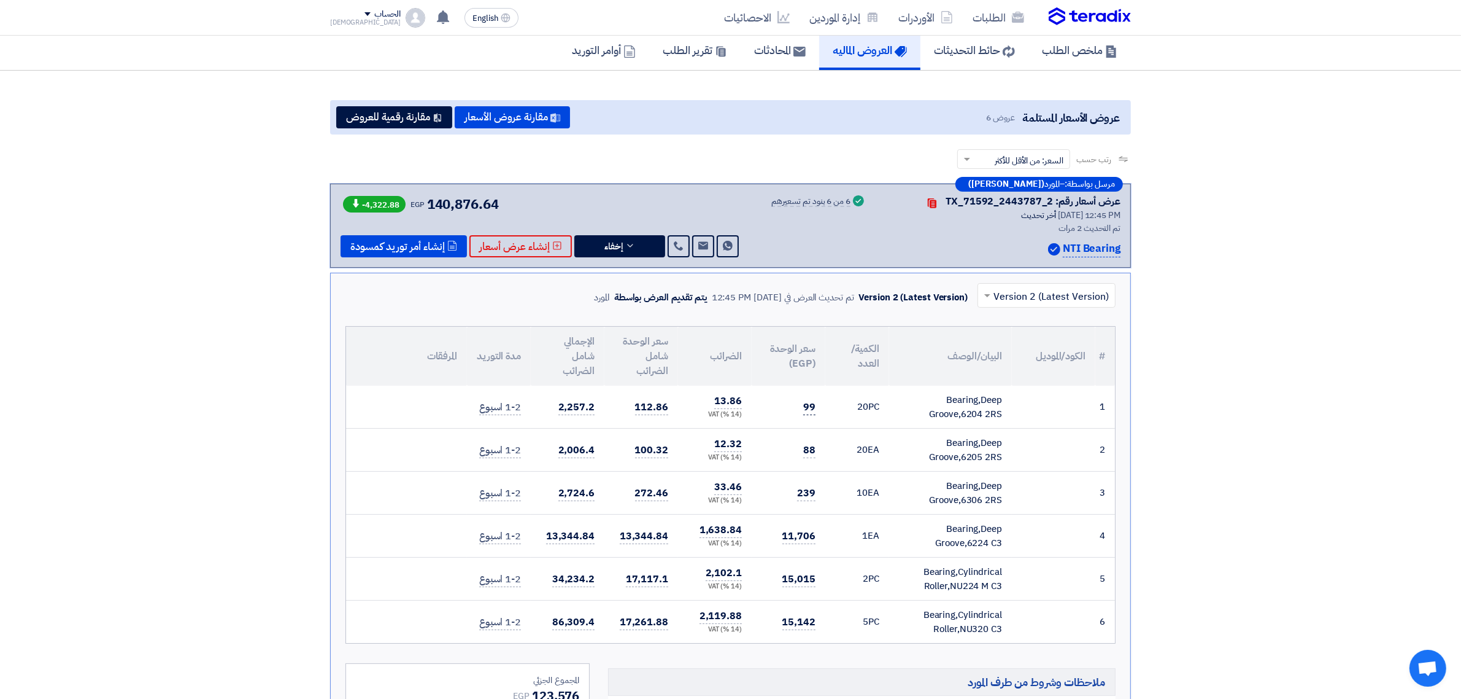
drag, startPoint x: 793, startPoint y: 413, endPoint x: 814, endPoint y: 410, distance: 21.1
click at [814, 410] on td "99" at bounding box center [789, 406] width 74 height 43
click at [795, 406] on td "99" at bounding box center [789, 406] width 74 height 43
drag, startPoint x: 808, startPoint y: 407, endPoint x: 815, endPoint y: 407, distance: 7.4
click at [815, 407] on td "99" at bounding box center [789, 406] width 74 height 43
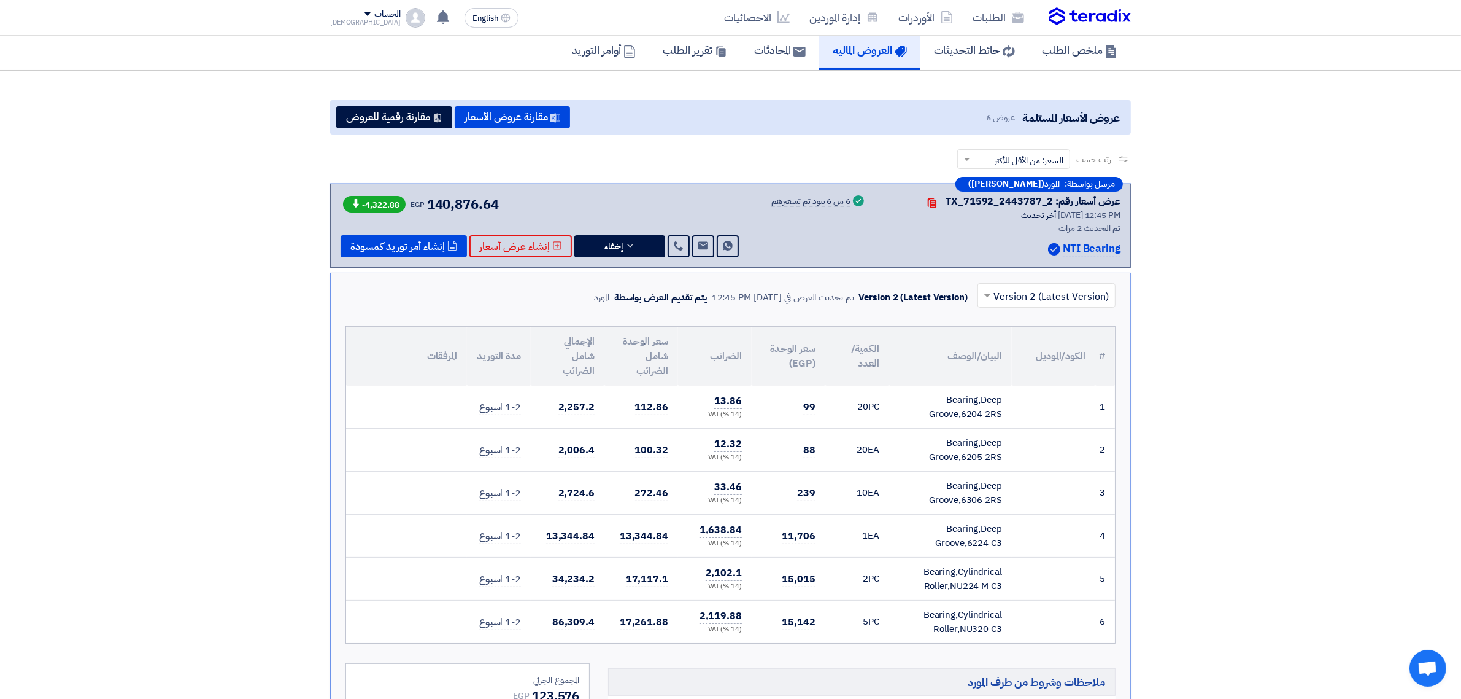
click at [815, 407] on td "99" at bounding box center [789, 406] width 74 height 43
drag, startPoint x: 800, startPoint y: 408, endPoint x: 815, endPoint y: 407, distance: 14.8
click at [815, 407] on td "99" at bounding box center [789, 406] width 74 height 43
click at [803, 407] on td "99" at bounding box center [789, 406] width 74 height 43
drag, startPoint x: 801, startPoint y: 406, endPoint x: 814, endPoint y: 405, distance: 12.9
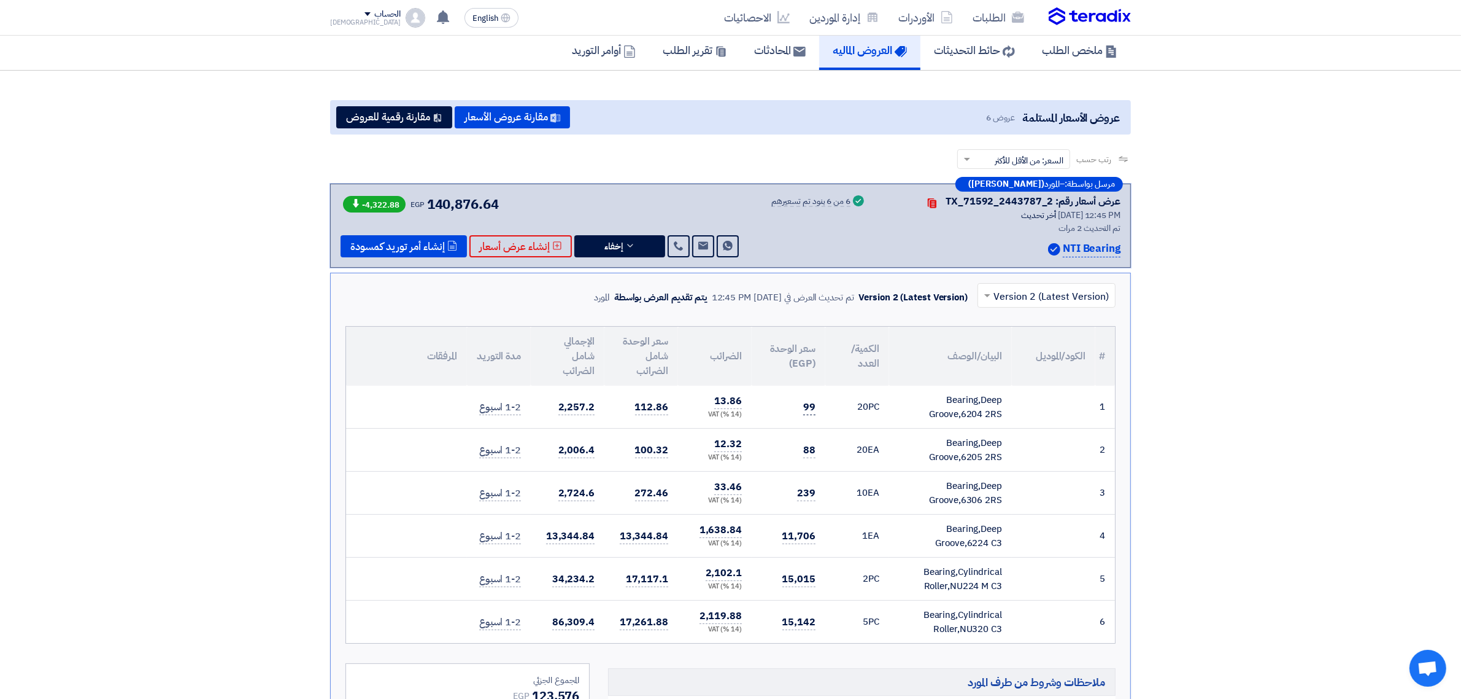
click at [814, 405] on td "99" at bounding box center [789, 406] width 74 height 43
click at [409, 109] on button "مقارنة رقمية للعروض" at bounding box center [394, 117] width 116 height 22
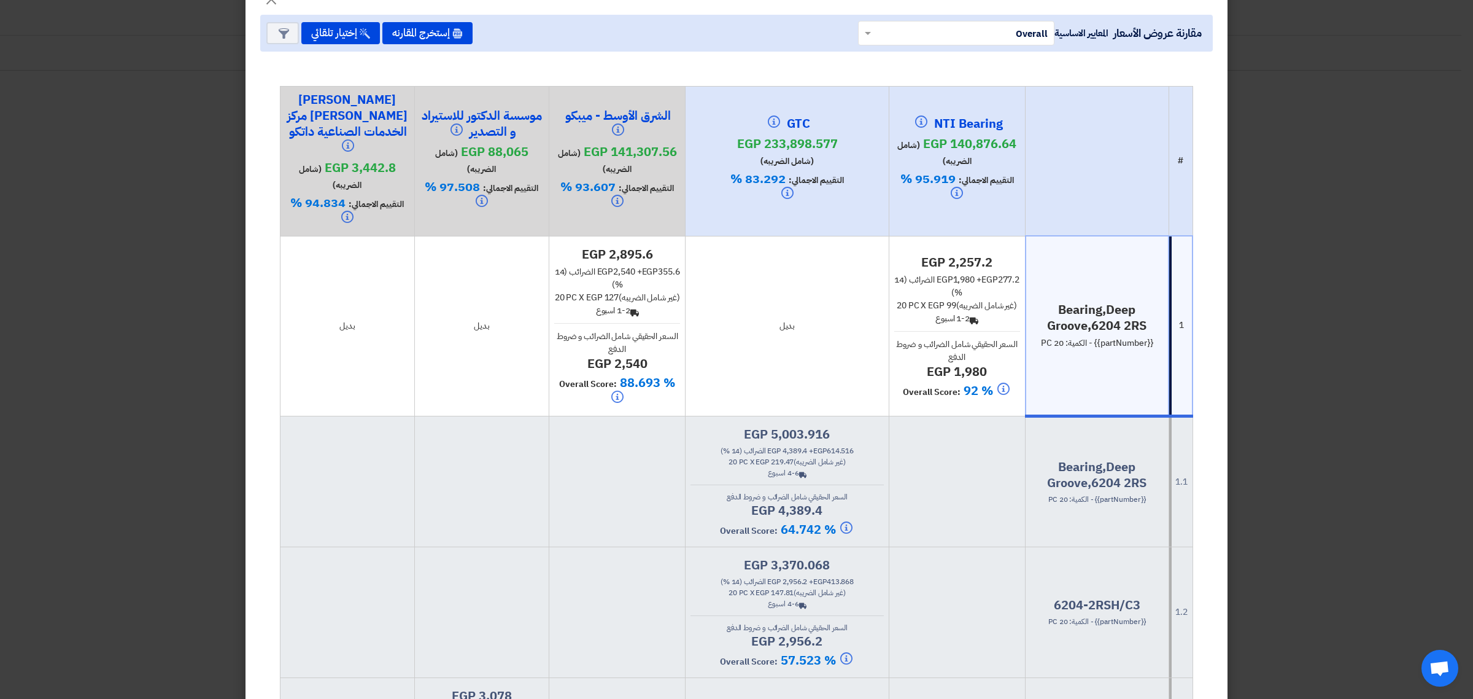
scroll to position [0, 0]
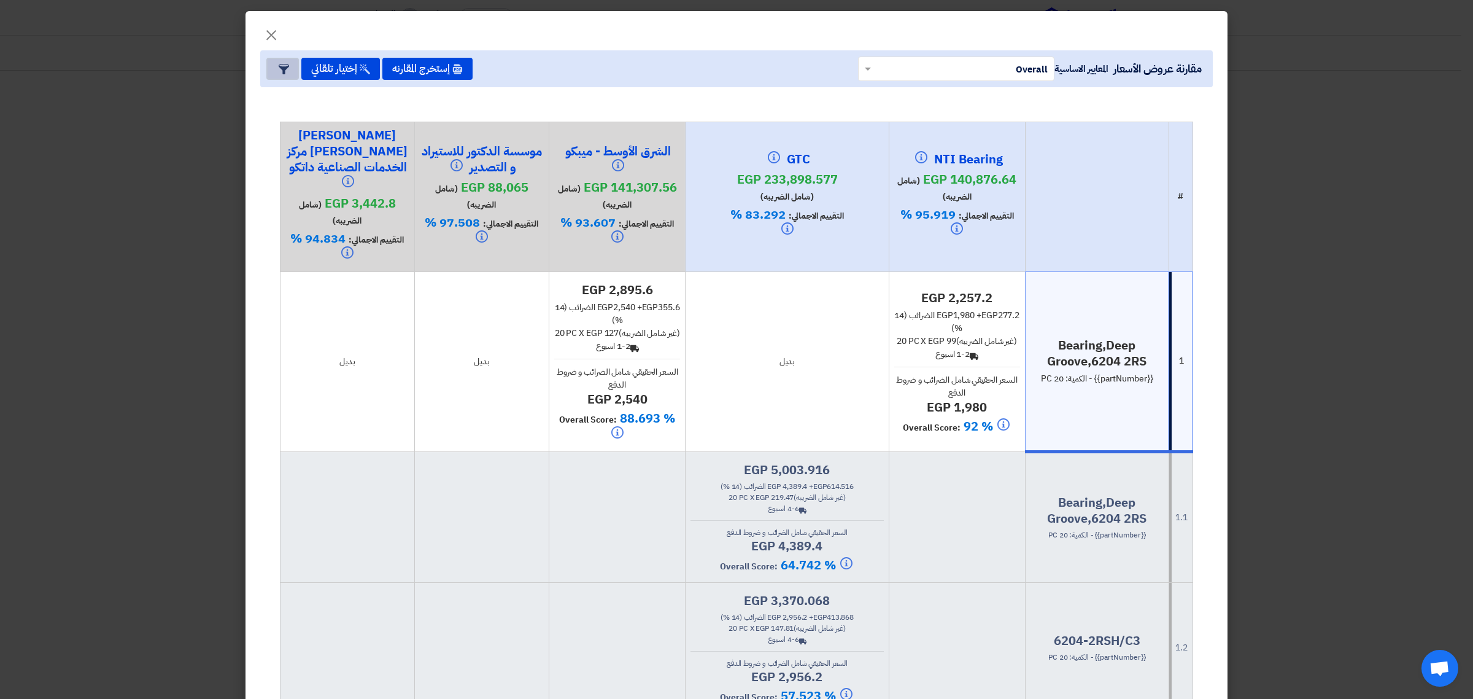
click at [289, 66] on icon "Item Card filters" at bounding box center [284, 69] width 10 height 10
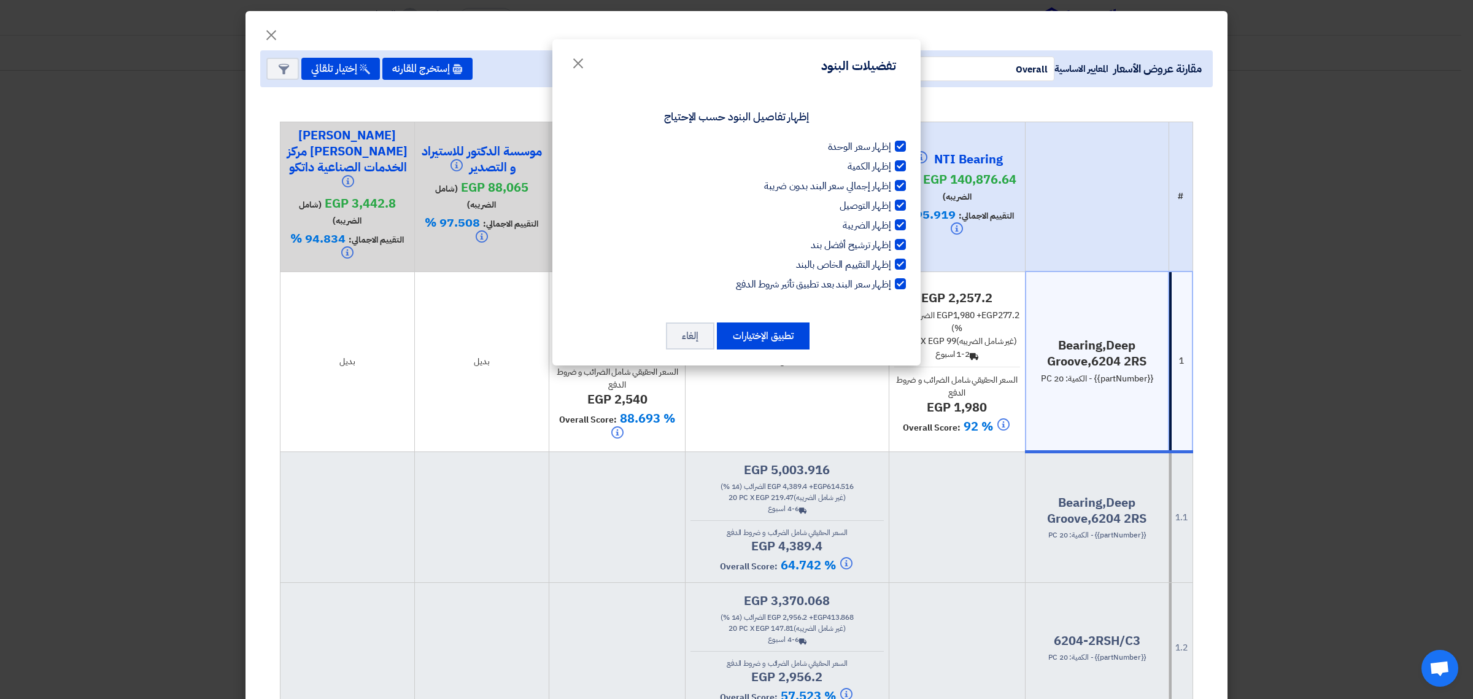
click at [901, 283] on div at bounding box center [900, 283] width 11 height 11
click at [891, 283] on input "إظهار سعر البند بعد تطبيق تأثير شروط الدفع" at bounding box center [887, 281] width 8 height 8
checkbox input "false"
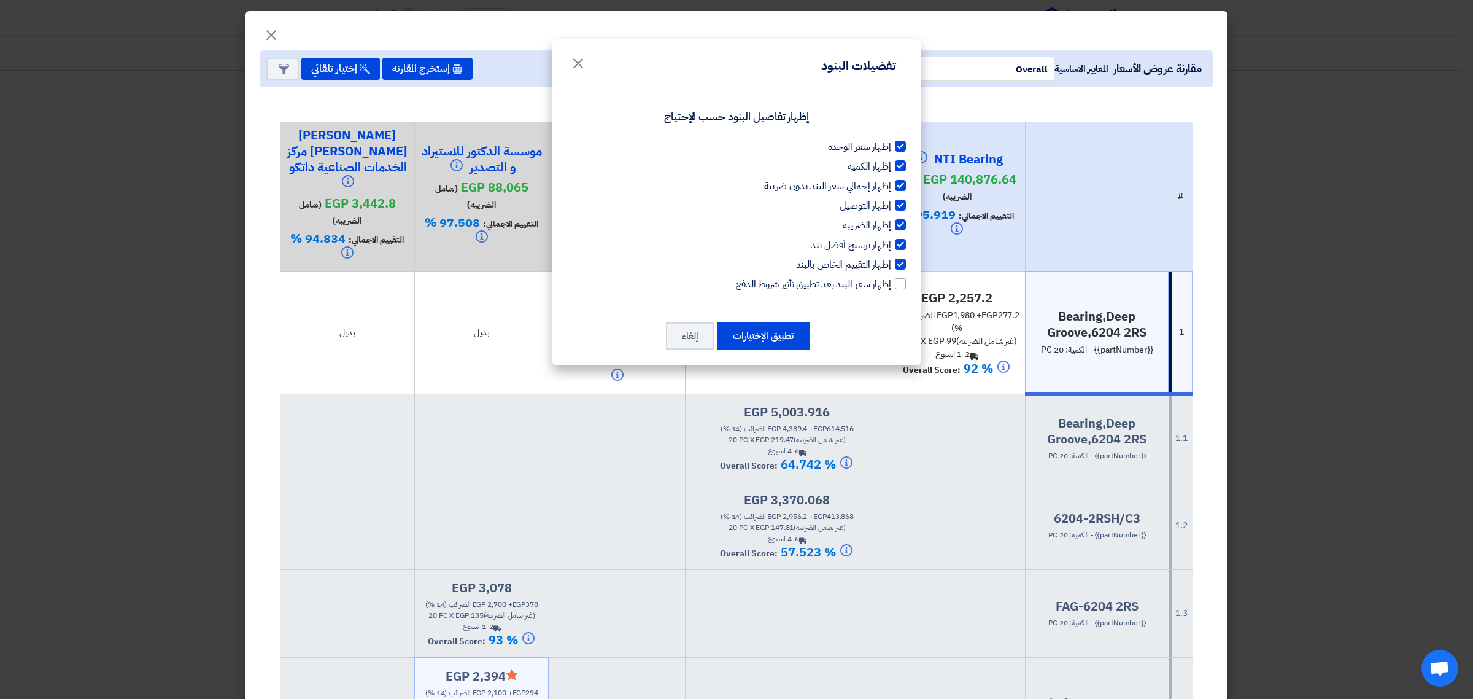
click at [902, 261] on div at bounding box center [900, 263] width 11 height 11
click at [891, 261] on input "إظهار التقييم الخاص بالبند" at bounding box center [887, 261] width 8 height 8
checkbox input "false"
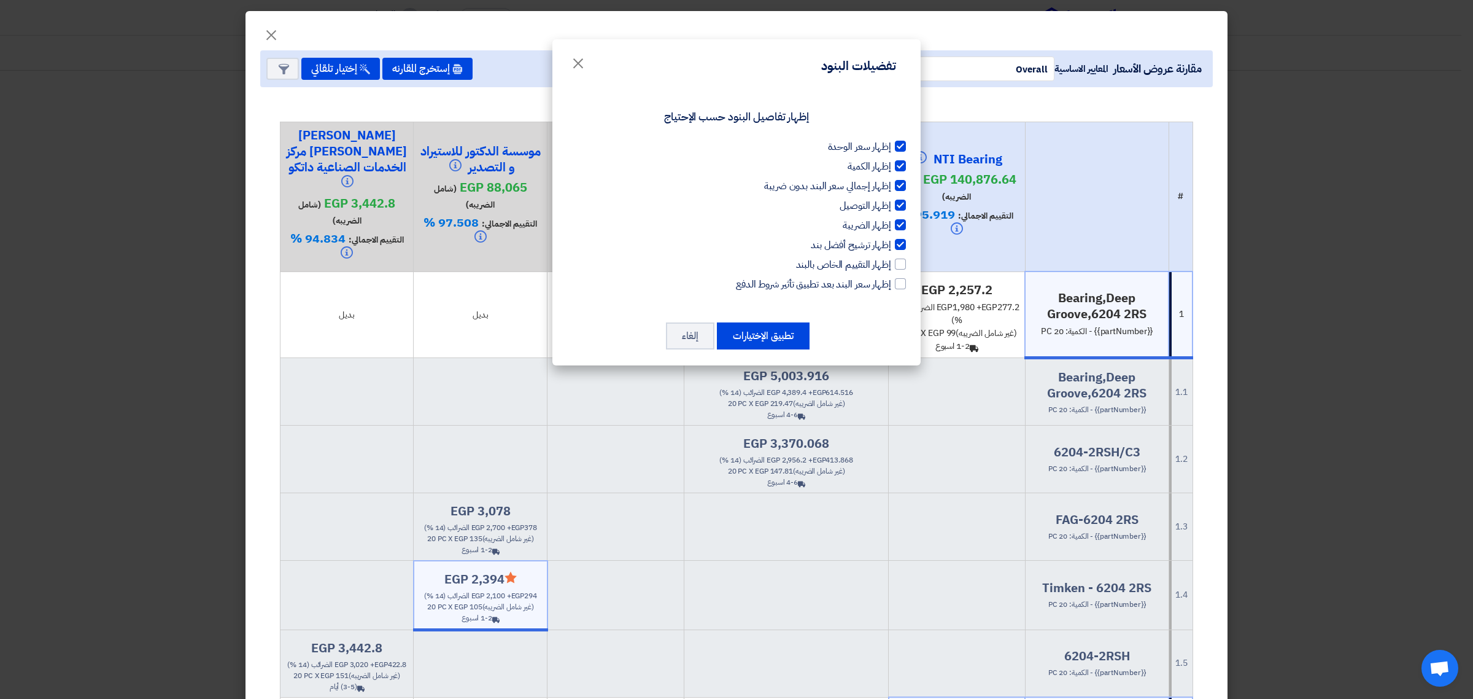
click at [901, 239] on div at bounding box center [900, 244] width 11 height 11
click at [891, 238] on input "إظهار ترشيح أفضل بند" at bounding box center [887, 242] width 8 height 8
checkbox input "false"
click at [897, 218] on label "إظهار الضريبة" at bounding box center [736, 225] width 339 height 15
click at [891, 218] on input "إظهار الضريبة" at bounding box center [887, 222] width 8 height 8
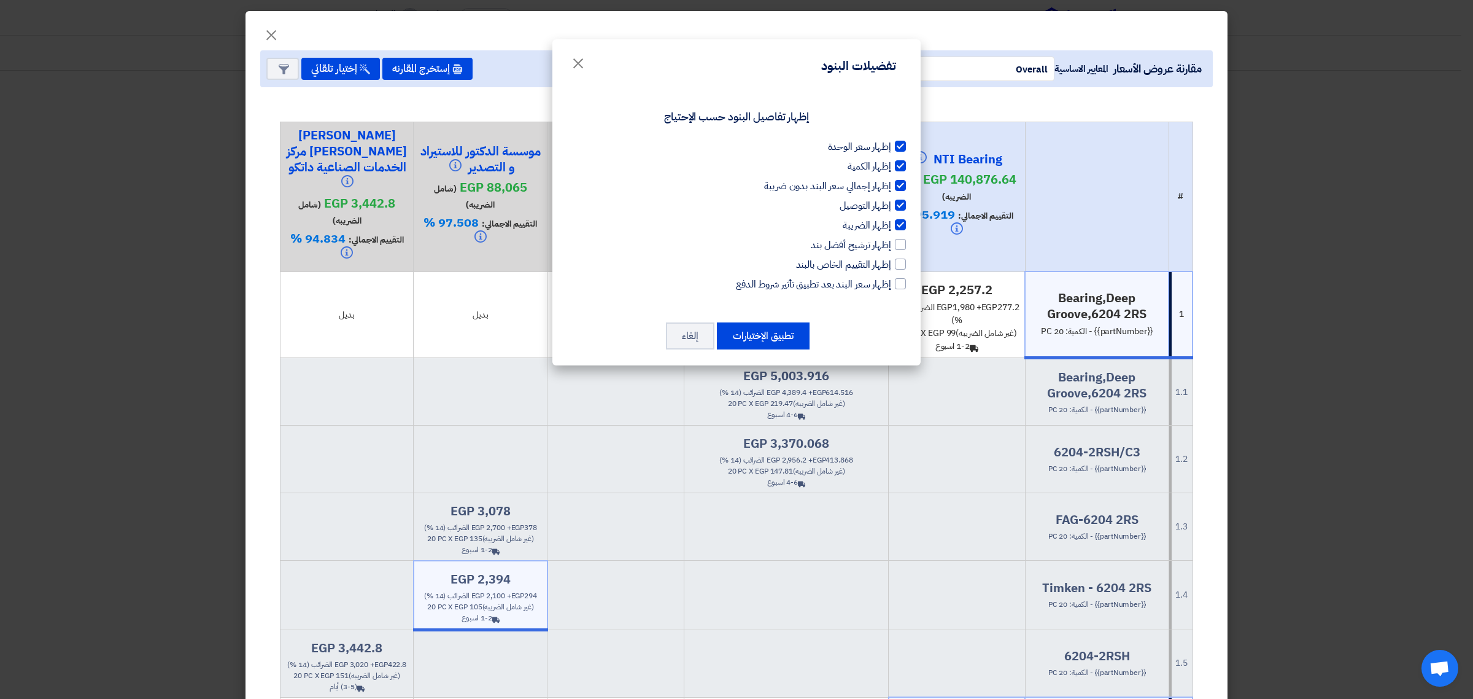
checkbox input "false"
click at [901, 203] on div at bounding box center [900, 204] width 11 height 11
click at [891, 203] on input "إظهار التوصيل" at bounding box center [887, 202] width 8 height 8
checkbox input "false"
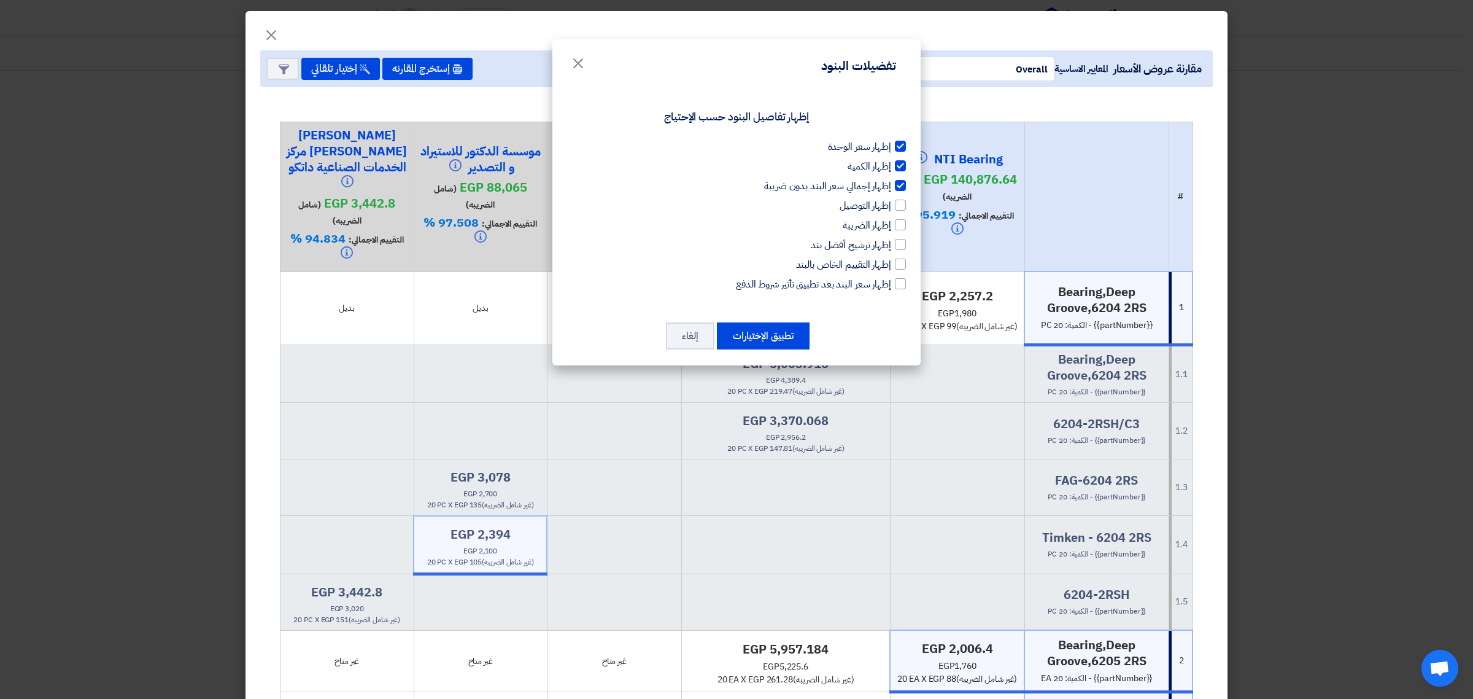
click at [900, 182] on div at bounding box center [900, 185] width 11 height 11
click at [891, 182] on input "إظهار إجمالي سعر البند بدون ضريبة" at bounding box center [887, 183] width 8 height 8
checkbox input "false"
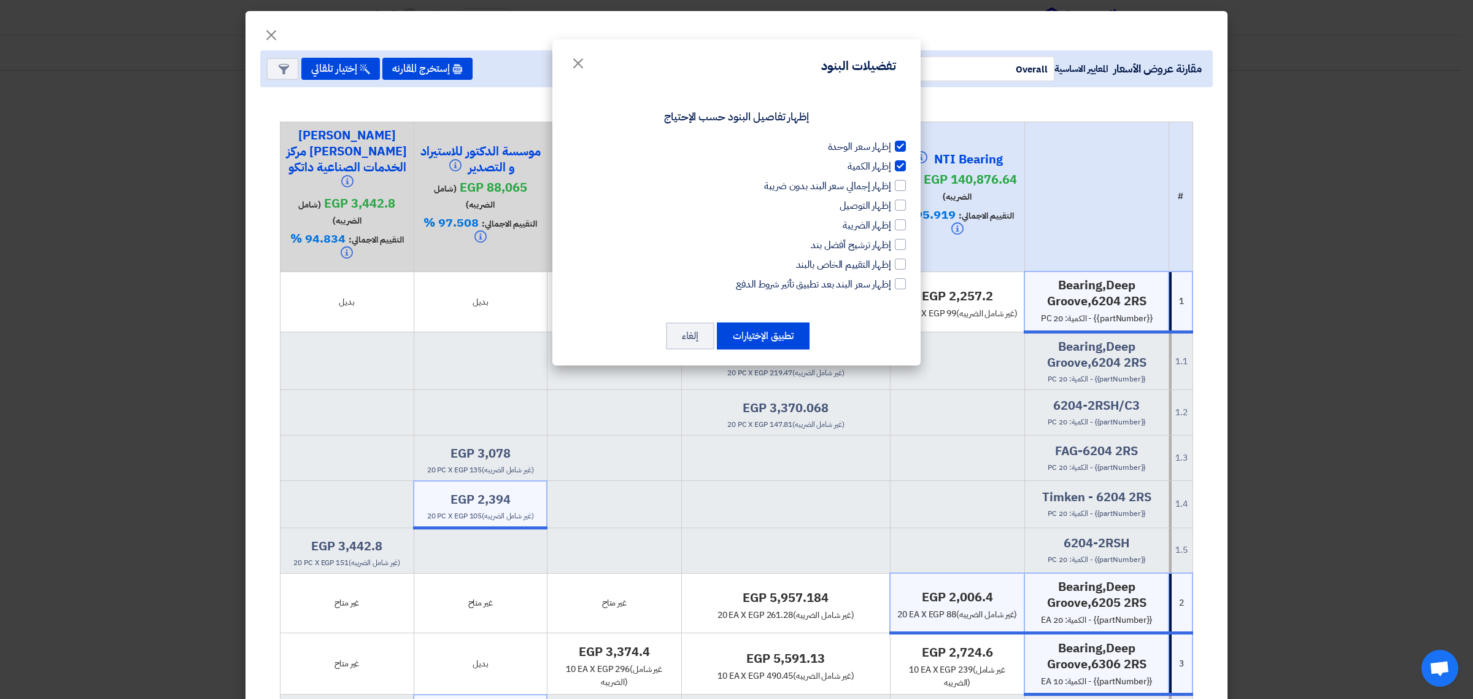
click at [903, 166] on div at bounding box center [900, 165] width 11 height 11
click at [891, 166] on input "إظهار الكمية" at bounding box center [887, 163] width 8 height 8
checkbox input "false"
click at [688, 465] on modal-container "تفضيلات البنود × إظهار تفاصيل البنود حسب الإحتياج إظهار سعر الوحدة إظهار الكمية…" at bounding box center [736, 349] width 1473 height 699
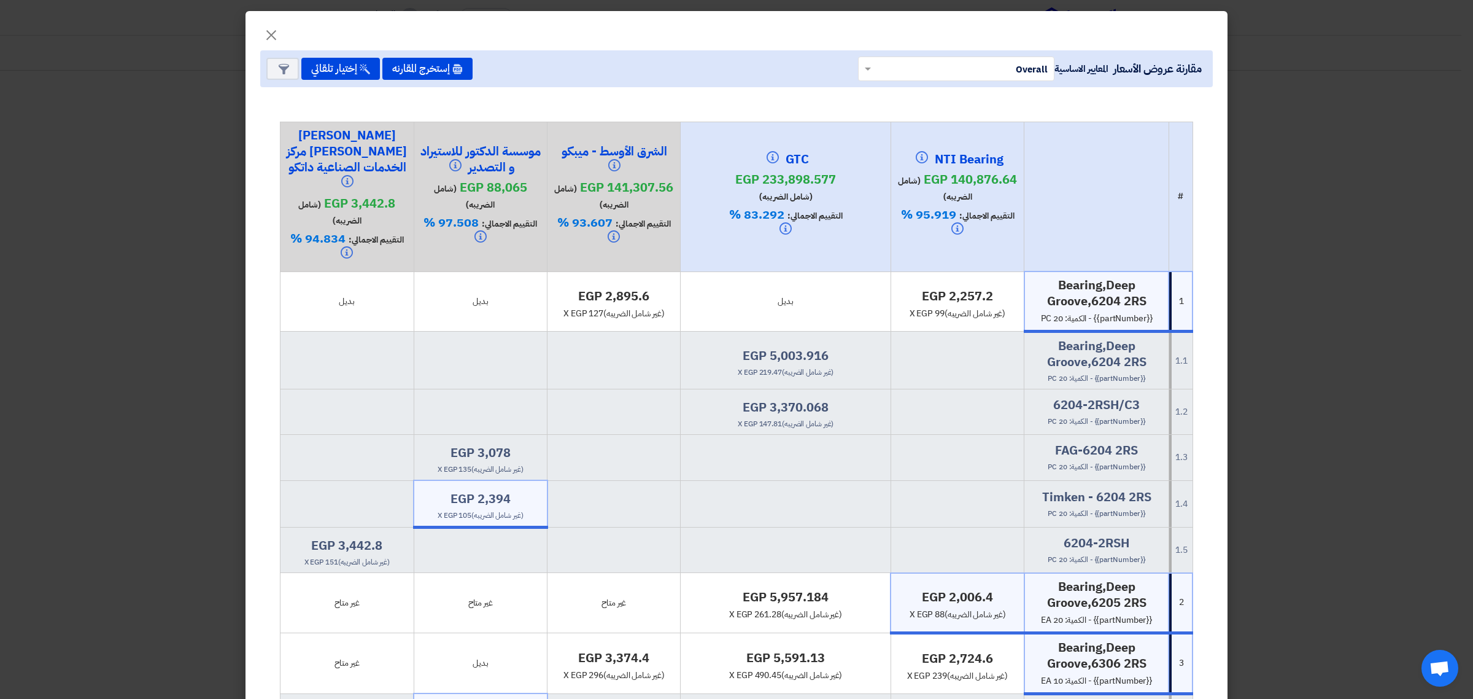
scroll to position [153, 0]
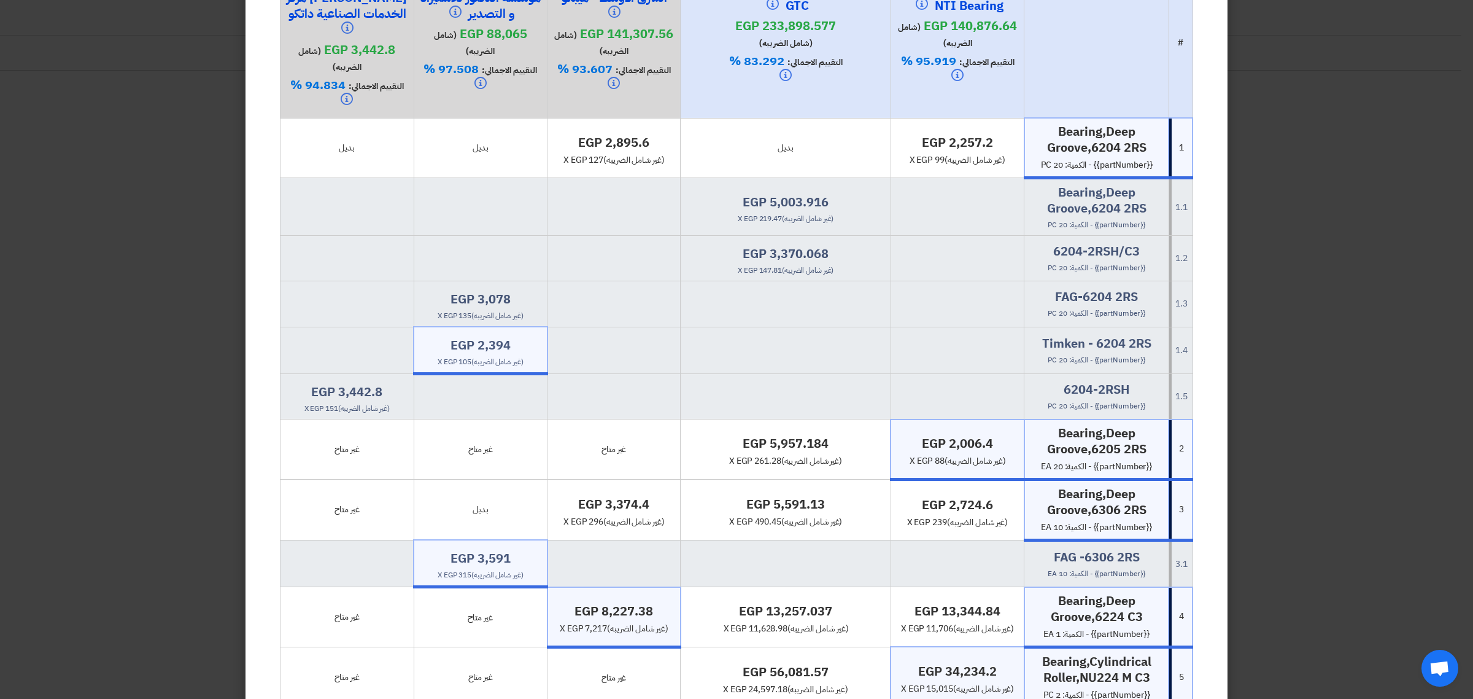
drag, startPoint x: 486, startPoint y: 333, endPoint x: 519, endPoint y: 330, distance: 33.8
click at [519, 337] on h4 "egp 2,394" at bounding box center [480, 345] width 122 height 16
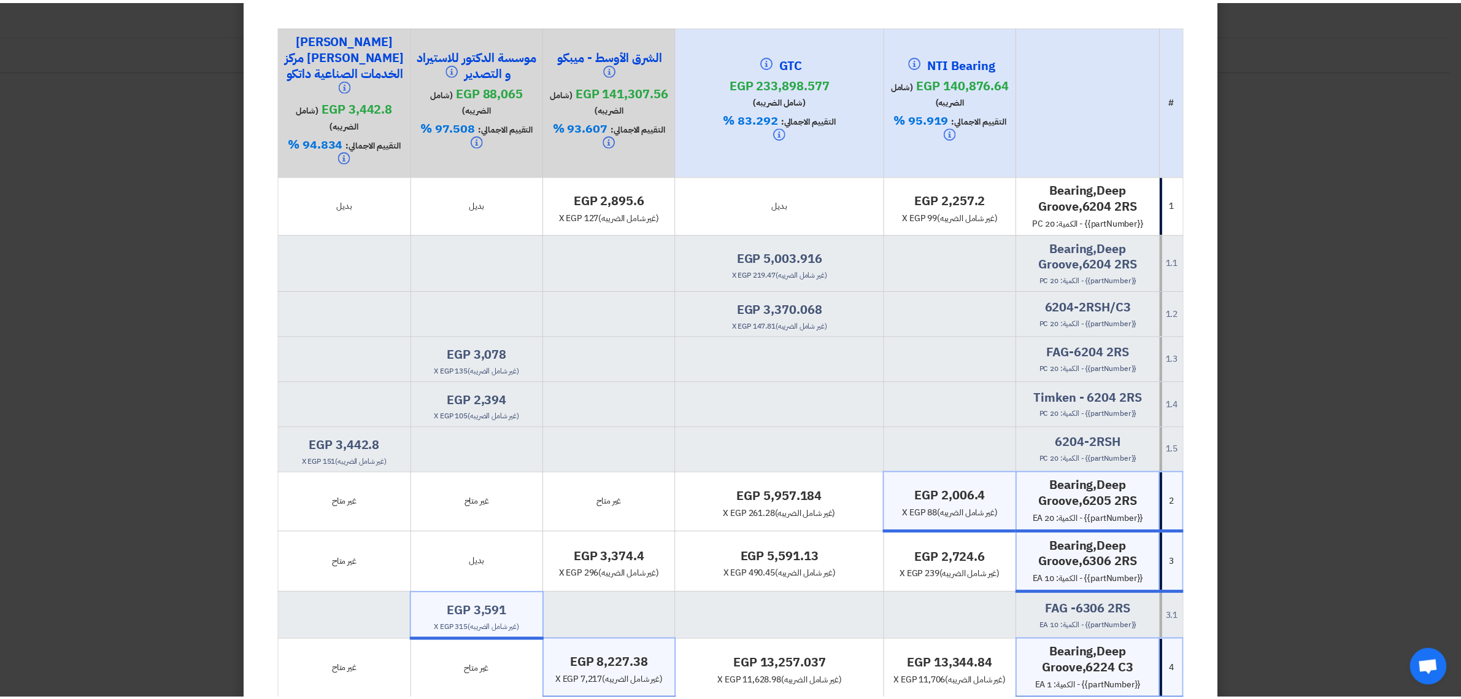
scroll to position [0, 0]
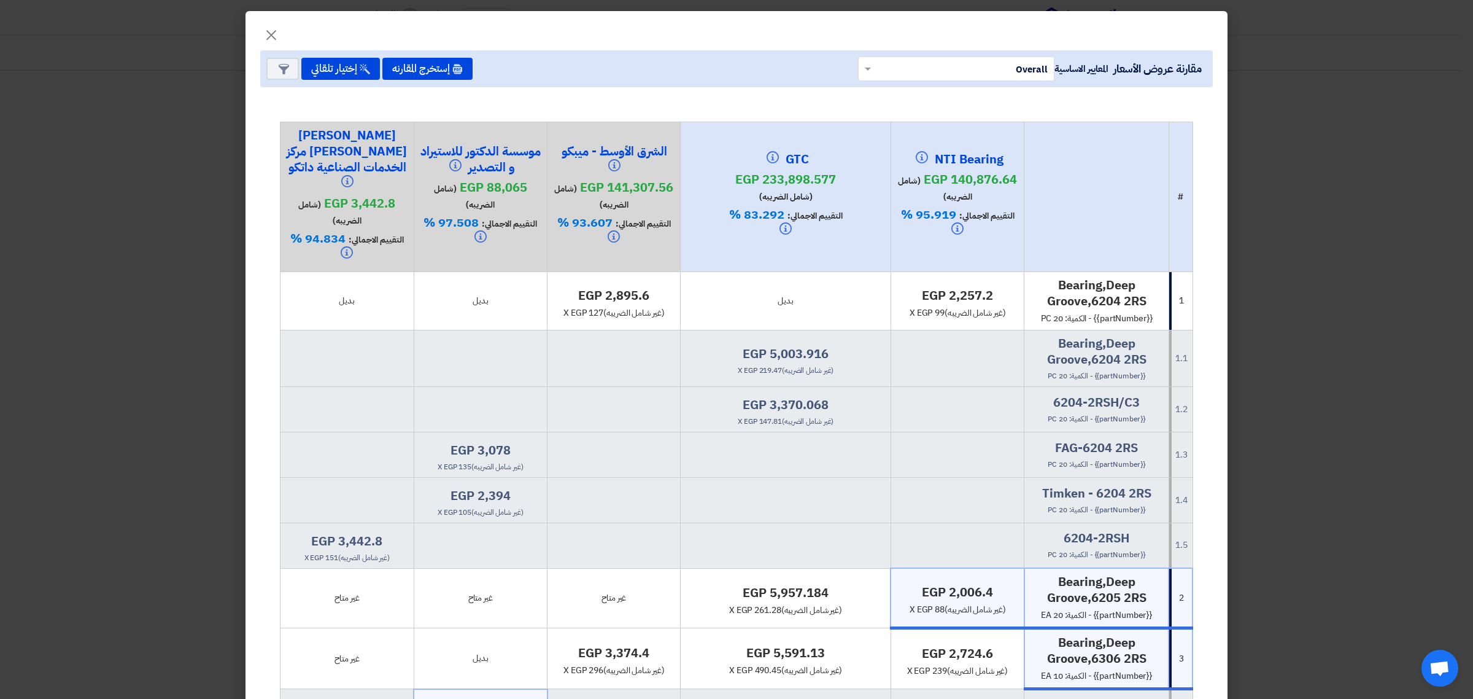
click at [503, 487] on h4 "egp 2,394" at bounding box center [480, 495] width 123 height 16
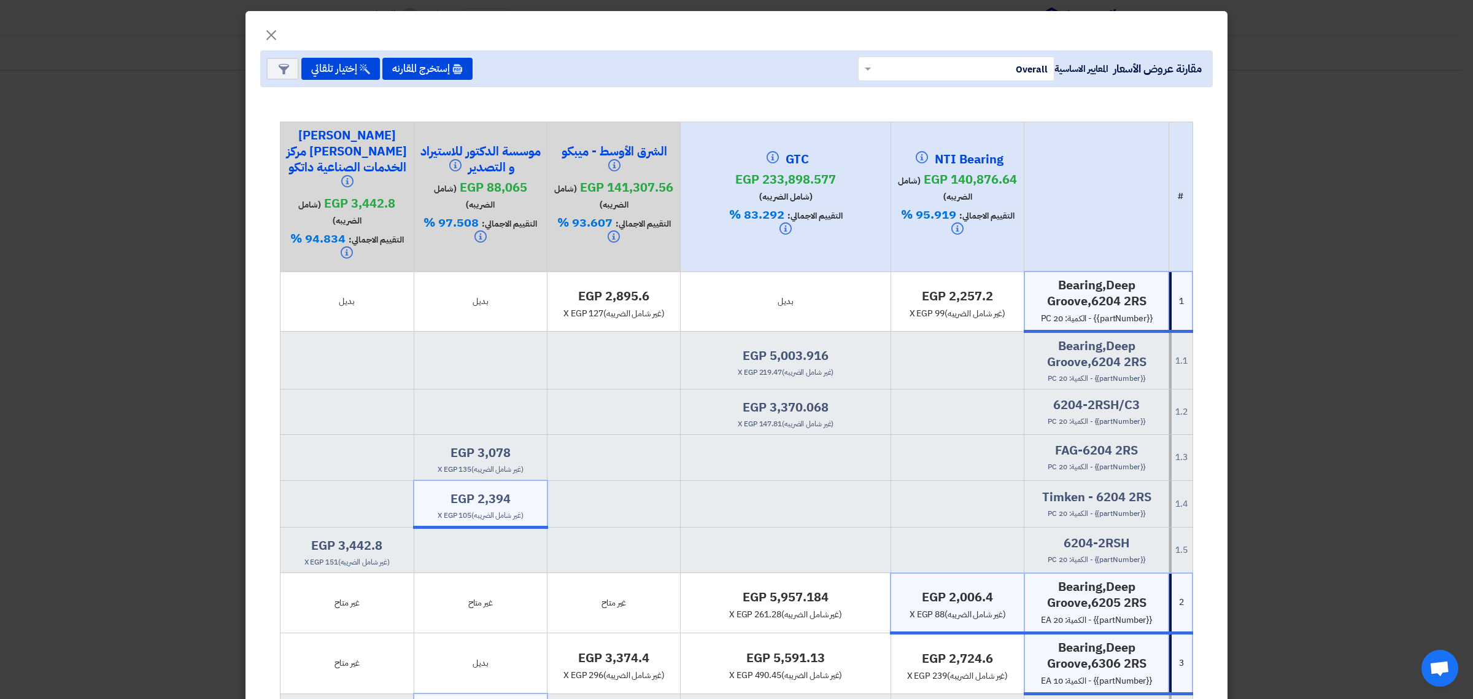
click at [503, 490] on h4 "egp 2,394" at bounding box center [480, 498] width 122 height 16
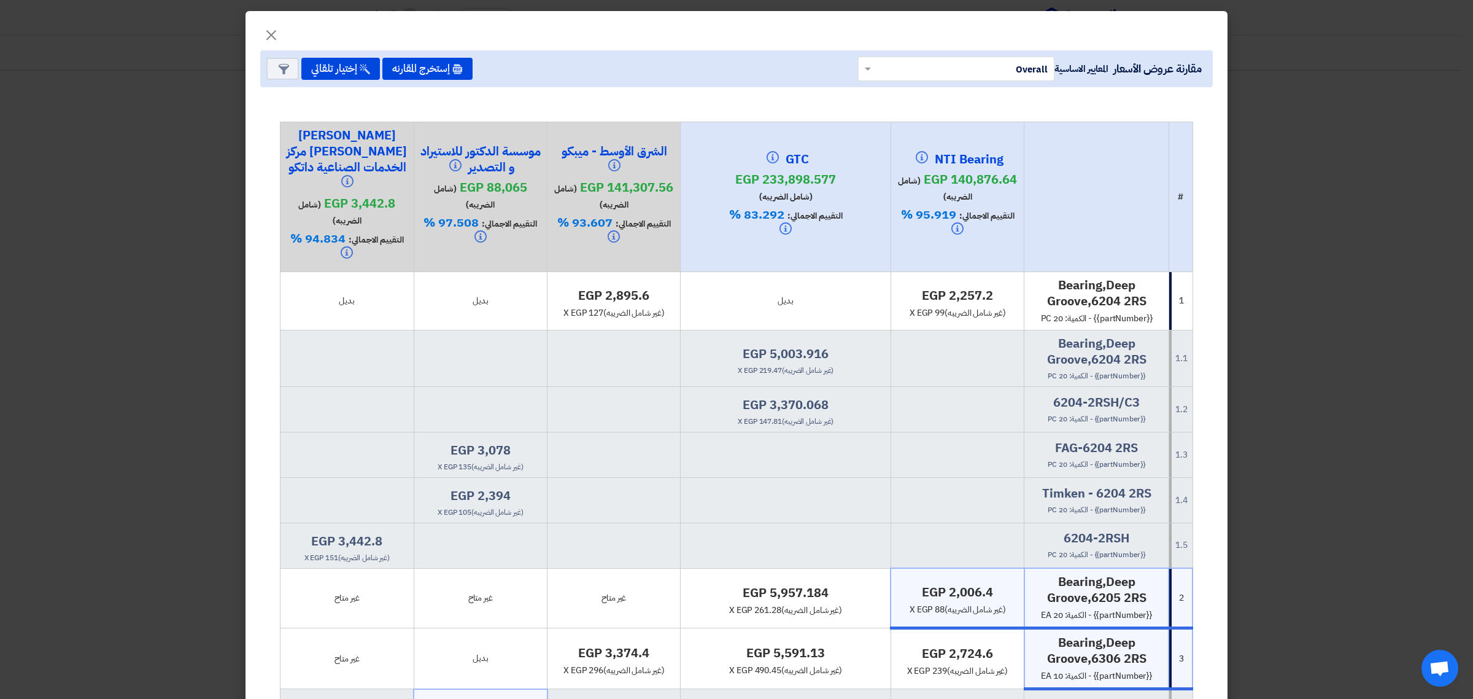
drag, startPoint x: 465, startPoint y: 495, endPoint x: 477, endPoint y: 499, distance: 12.8
click at [477, 506] on span "x egp 105 (غير شامل الضريبه)" at bounding box center [481, 511] width 86 height 11
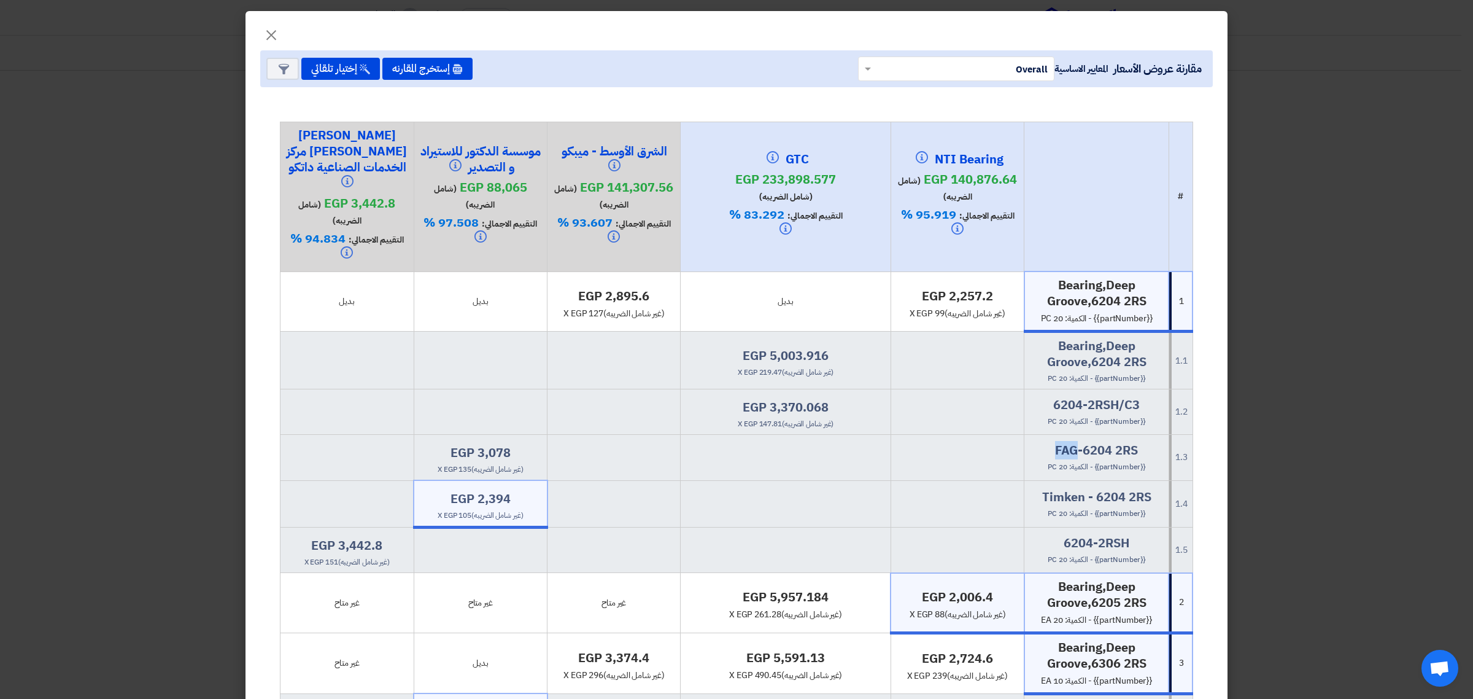
drag, startPoint x: 1082, startPoint y: 436, endPoint x: 1061, endPoint y: 428, distance: 22.1
click at [1061, 442] on h4 "FAG-6204 2RS" at bounding box center [1096, 450] width 134 height 16
click at [277, 31] on span "×" at bounding box center [271, 34] width 15 height 37
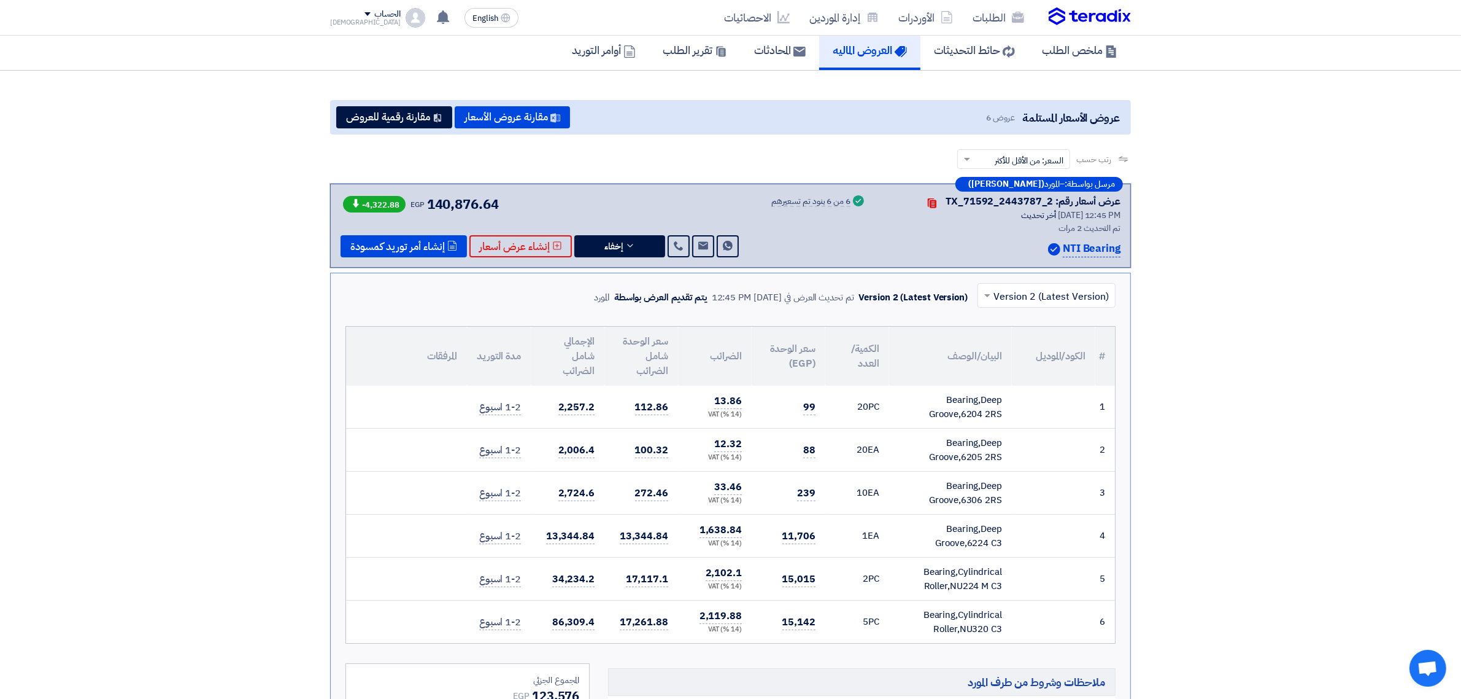
drag, startPoint x: 563, startPoint y: 287, endPoint x: 520, endPoint y: 295, distance: 43.8
click at [520, 295] on div "× Version 2 (Latest Version) Version 2 (Latest Version) تم تحديث العرض في [DATE…" at bounding box center [731, 297] width 770 height 29
click at [486, 115] on button "مقارنة عروض الأسعار" at bounding box center [512, 117] width 115 height 22
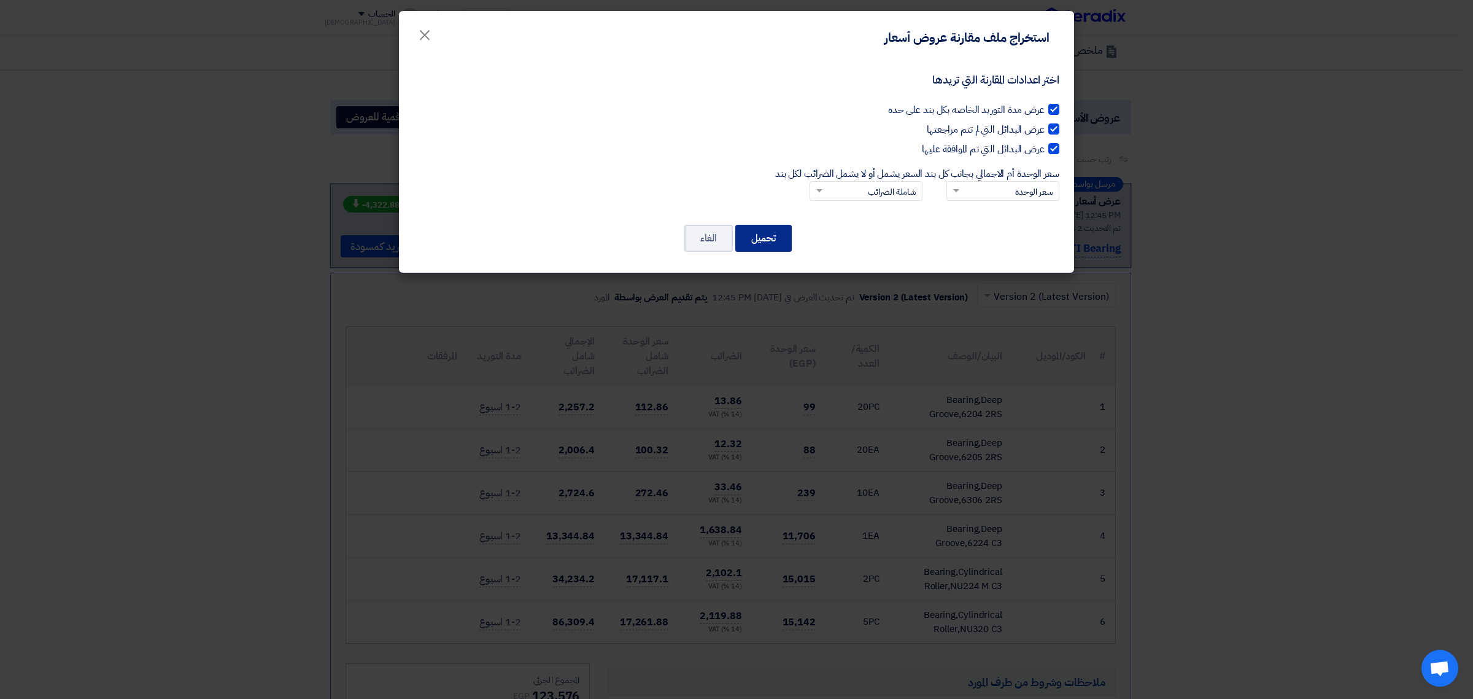
click at [776, 243] on button "تحميل" at bounding box center [763, 238] width 56 height 27
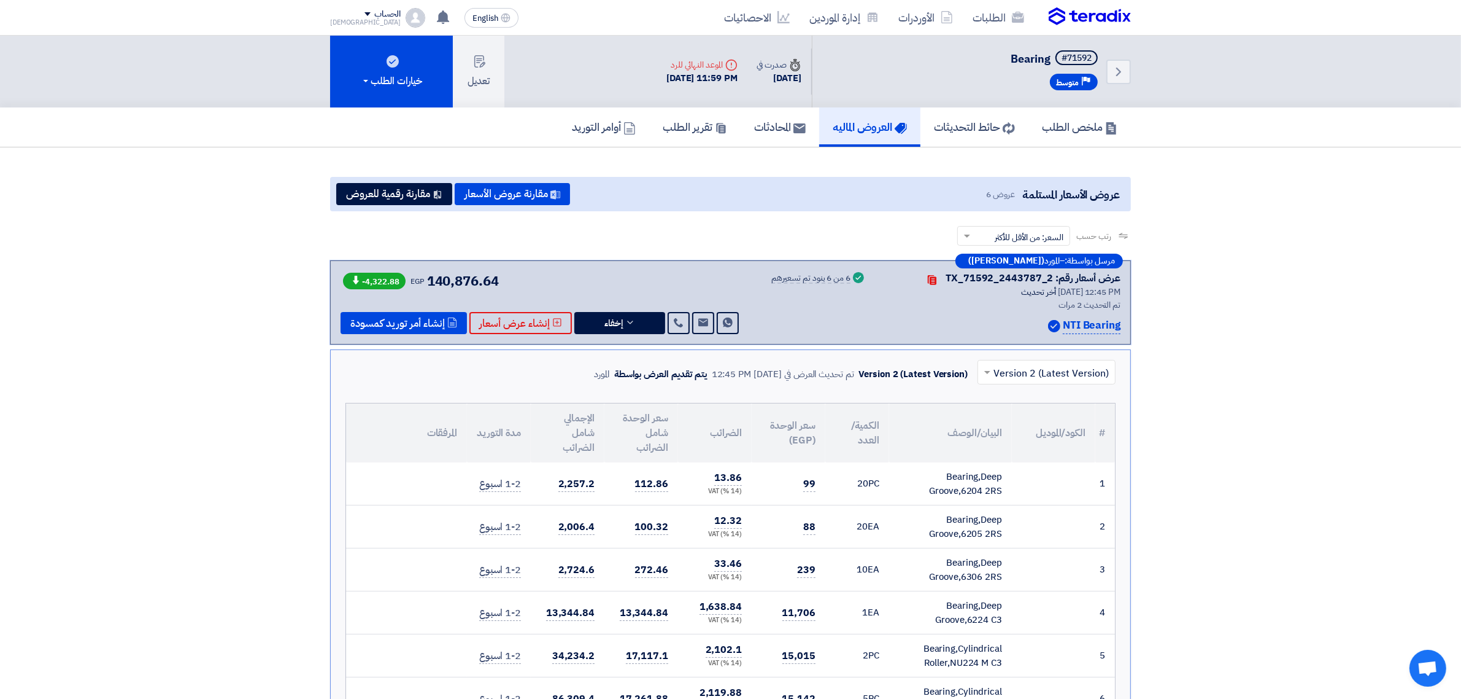
drag, startPoint x: 501, startPoint y: 366, endPoint x: 1146, endPoint y: 3, distance: 739.6
click at [1146, 3] on nav "الطلبات الأوردرات إدارة الموردين الاحصائيات English EN لقد استلمت عرض سعر بقيمه…" at bounding box center [730, 18] width 1461 height 36
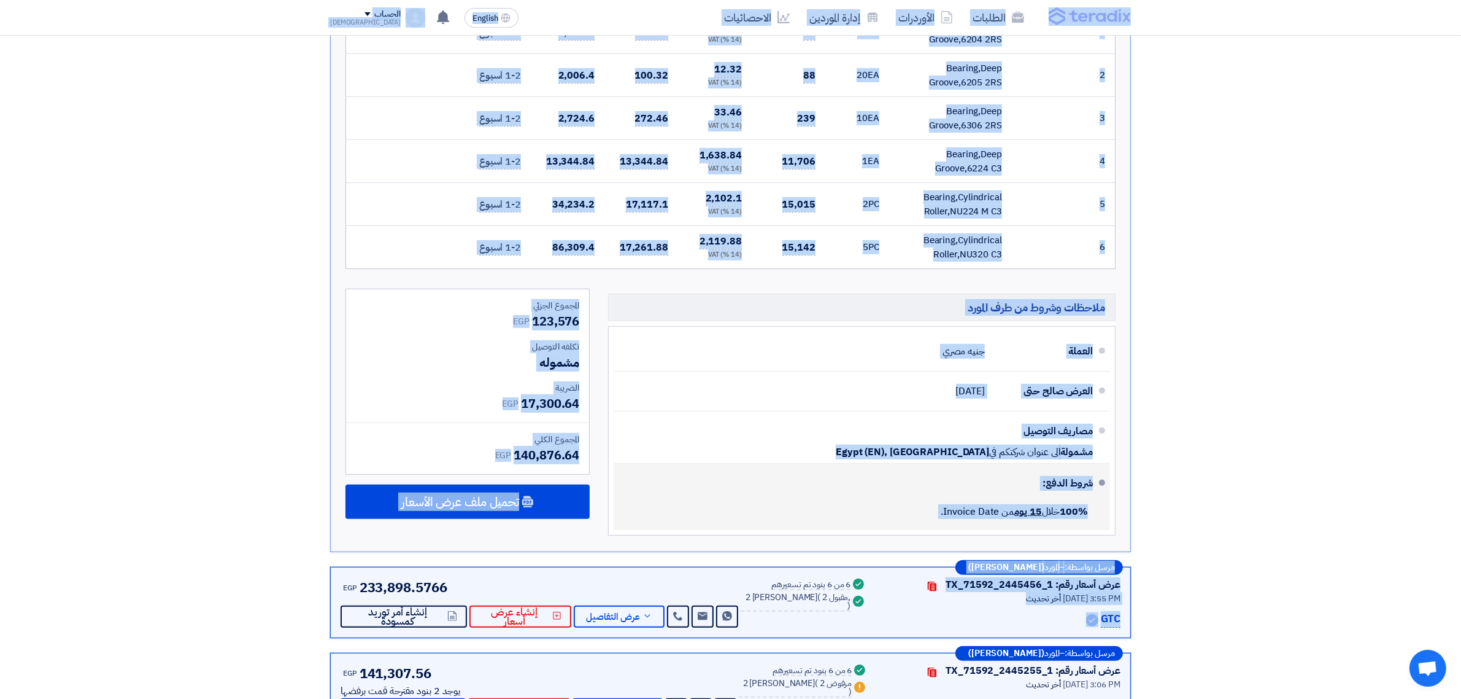
scroll to position [460, 0]
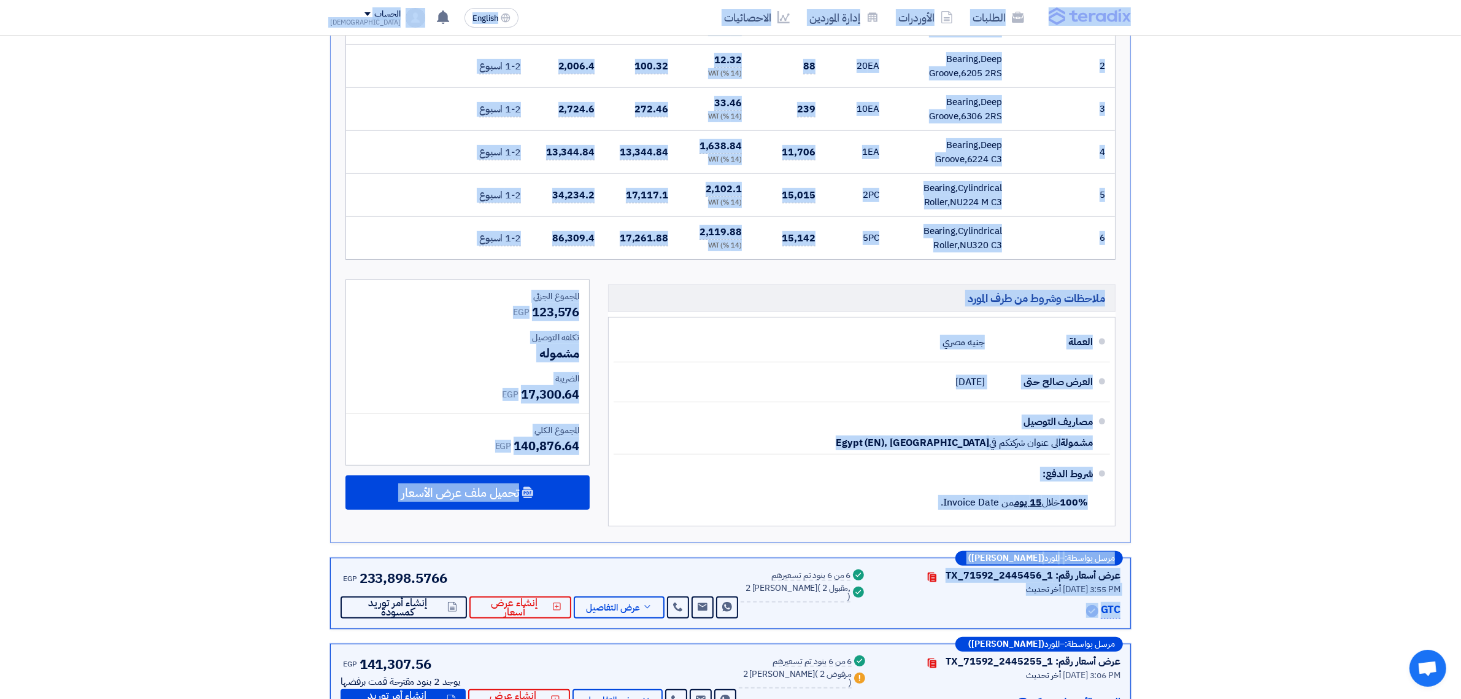
drag, startPoint x: 1148, startPoint y: 7, endPoint x: 339, endPoint y: 494, distance: 944.5
click at [339, 494] on app-shell "الطلبات الأوردرات إدارة الموردين الاحصائيات English EN لقد استلمت عرض سعر بقيمه…" at bounding box center [730, 443] width 1461 height 1736
click at [336, 496] on div "المجموع الجزئي EGP 123,576 تكلفه التوصيل مشموله الضريبة EGP" at bounding box center [467, 405] width 263 height 253
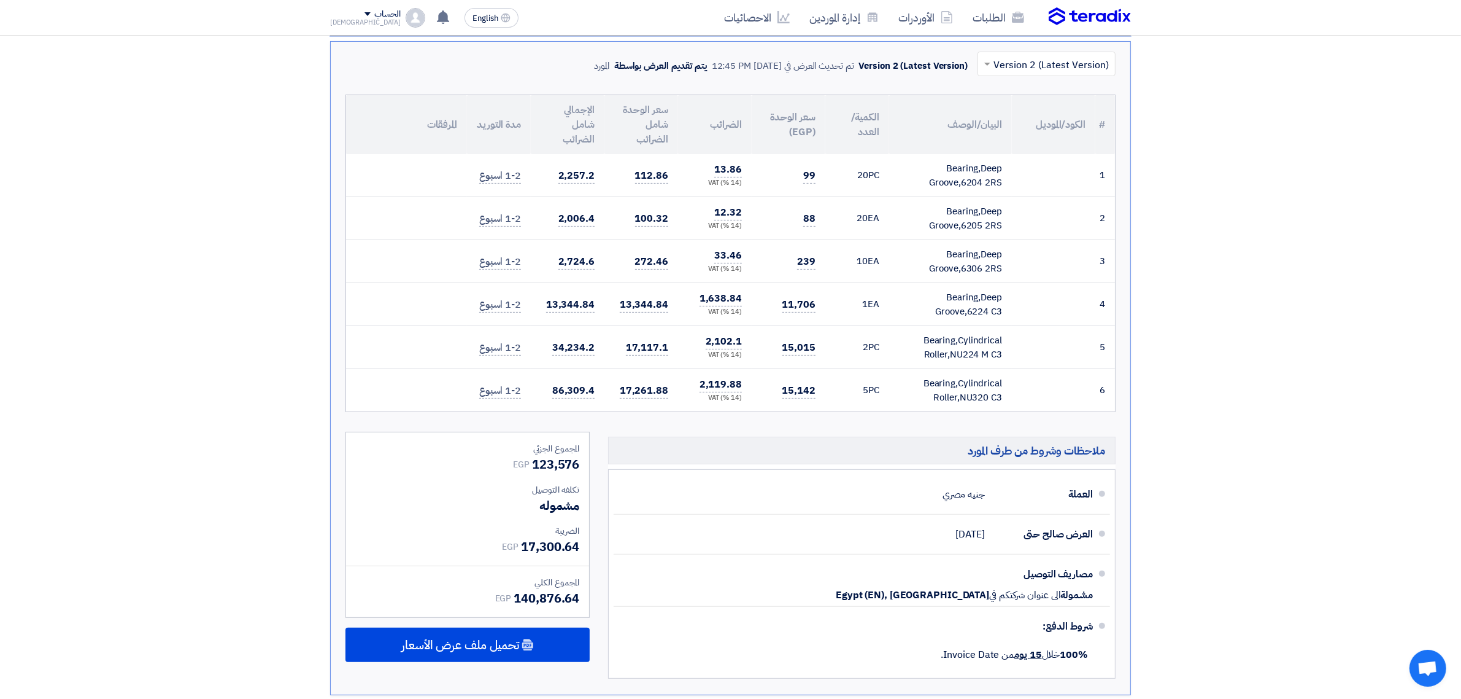
scroll to position [0, 0]
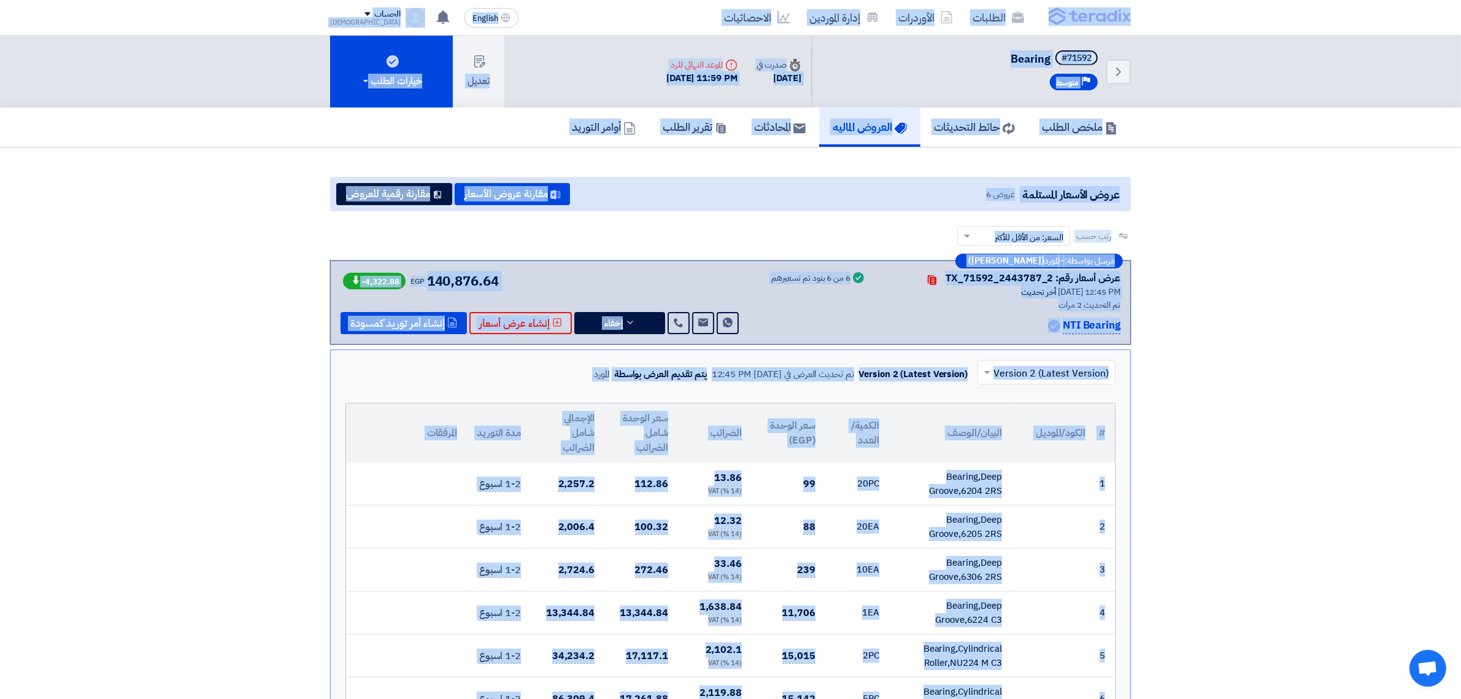
drag, startPoint x: 336, startPoint y: 496, endPoint x: 1137, endPoint y: 14, distance: 934.3
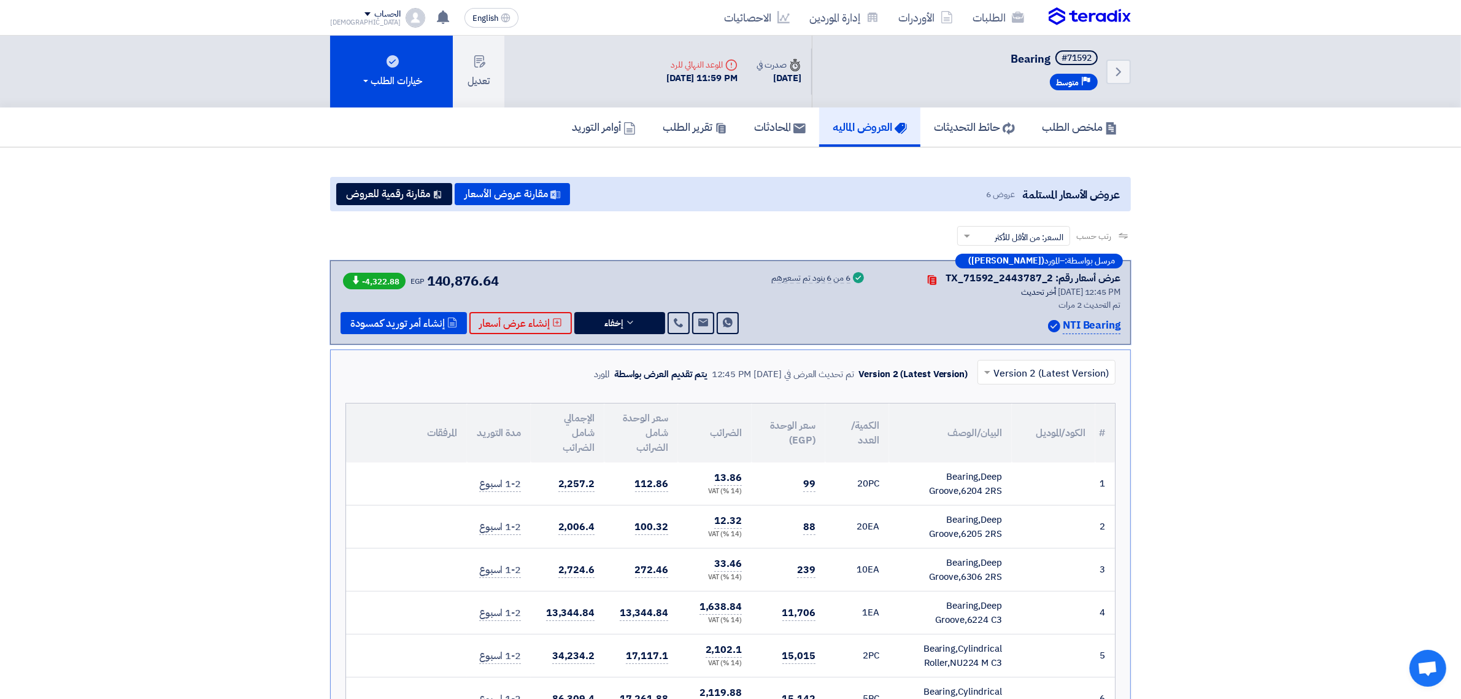
click at [336, 14] on div "الحساب" at bounding box center [365, 14] width 71 height 10
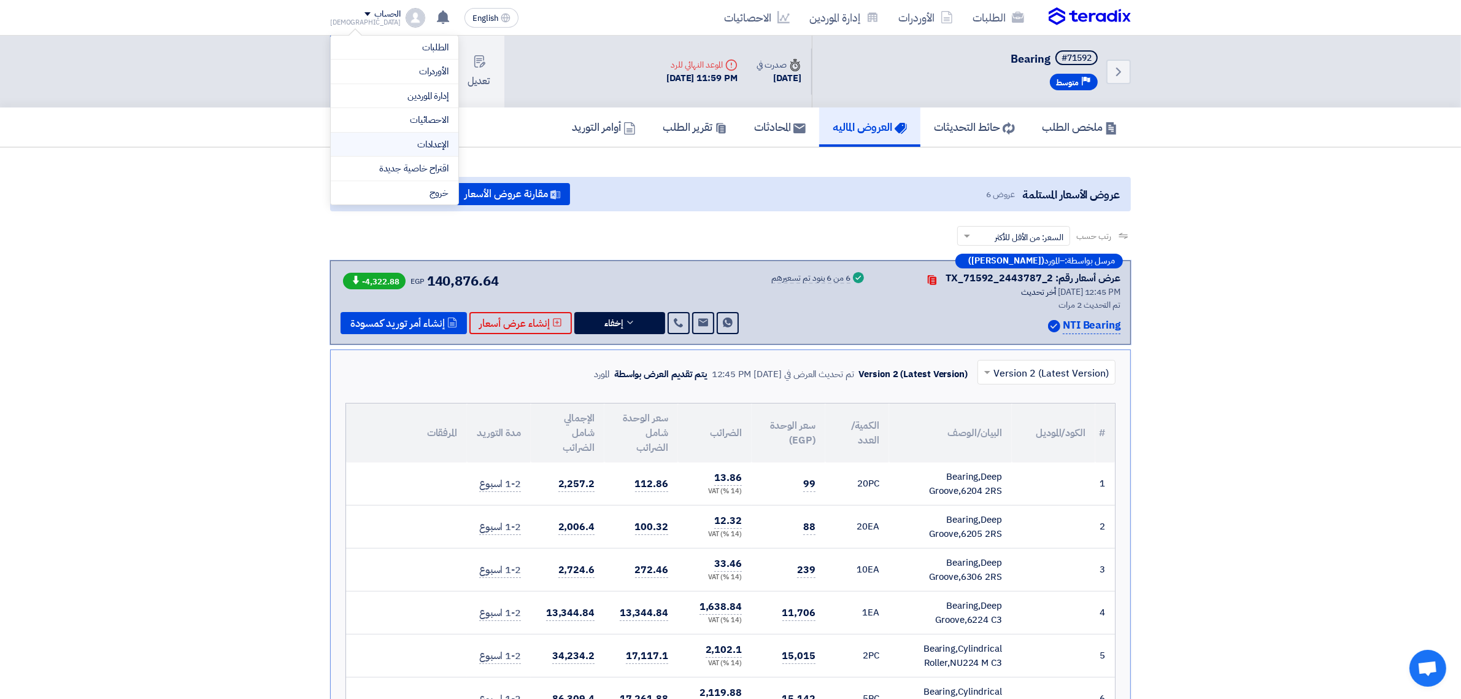
click at [403, 149] on link "الإعدادات" at bounding box center [395, 144] width 108 height 14
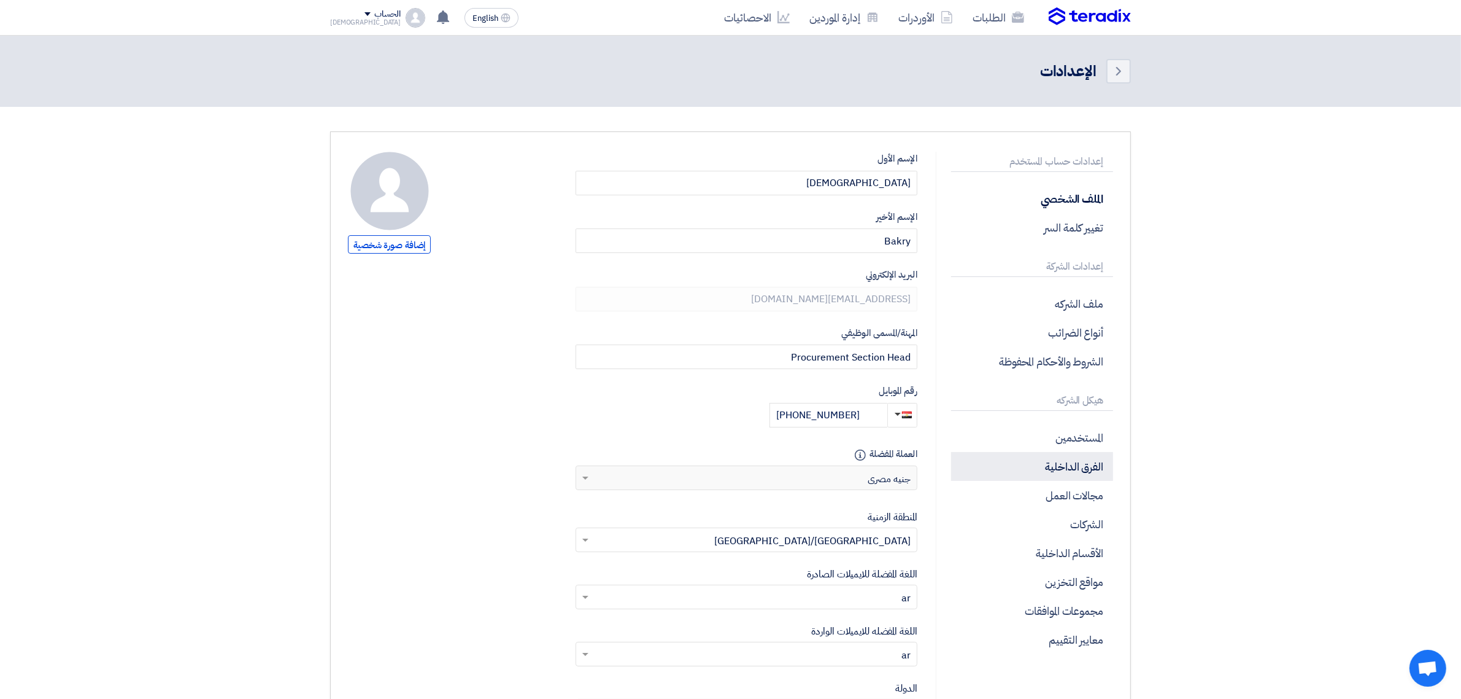
click at [1044, 480] on p "الفرق الداخلية" at bounding box center [1032, 466] width 162 height 29
